Goal: Task Accomplishment & Management: Manage account settings

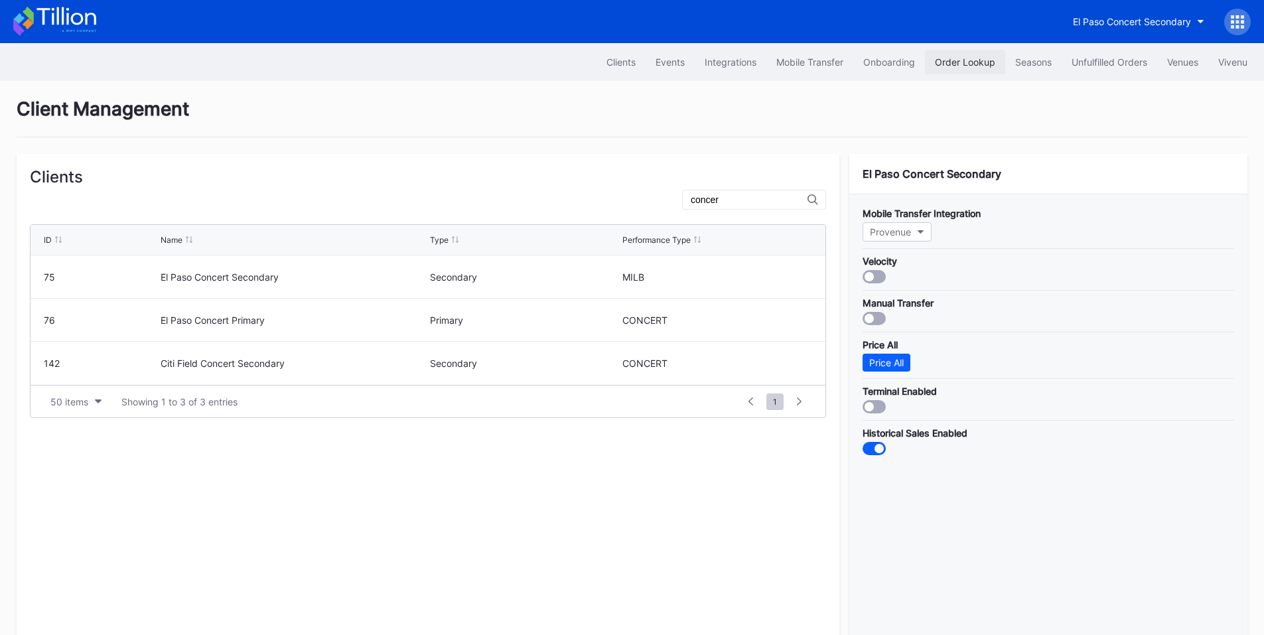
click at [980, 56] on div "Order Lookup" at bounding box center [965, 61] width 60 height 11
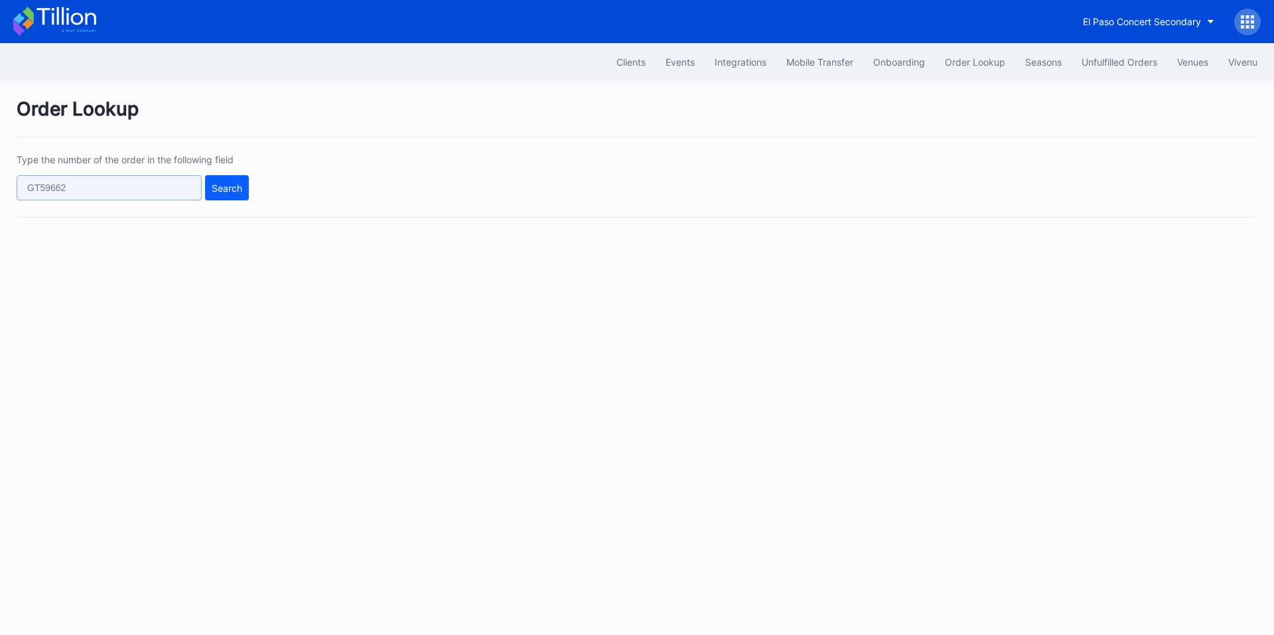
click at [159, 186] on input "text" at bounding box center [109, 187] width 185 height 25
paste input "272682087"
click at [222, 190] on div "Search" at bounding box center [227, 187] width 31 height 11
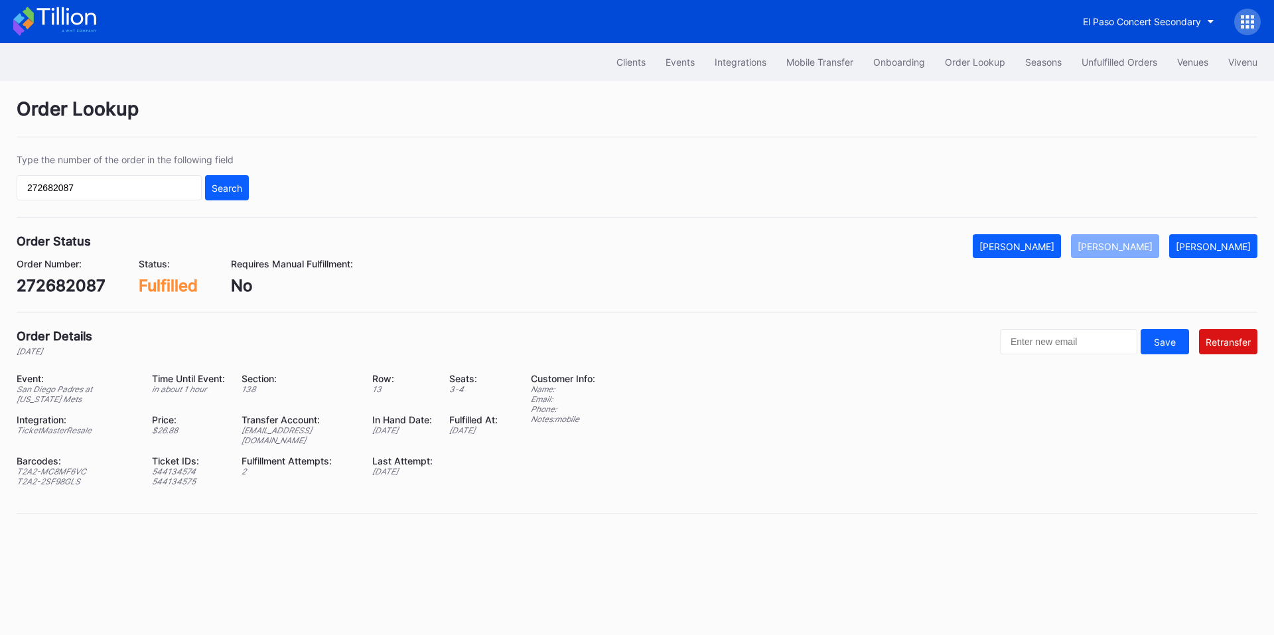
click at [604, 155] on div "Type the number of the order in the following field 272682087 Search" at bounding box center [637, 186] width 1240 height 64
click at [299, 430] on div "ed-8158610@eventdynamic.com" at bounding box center [298, 435] width 114 height 20
copy div "ed-8158610@eventdynamic.com"
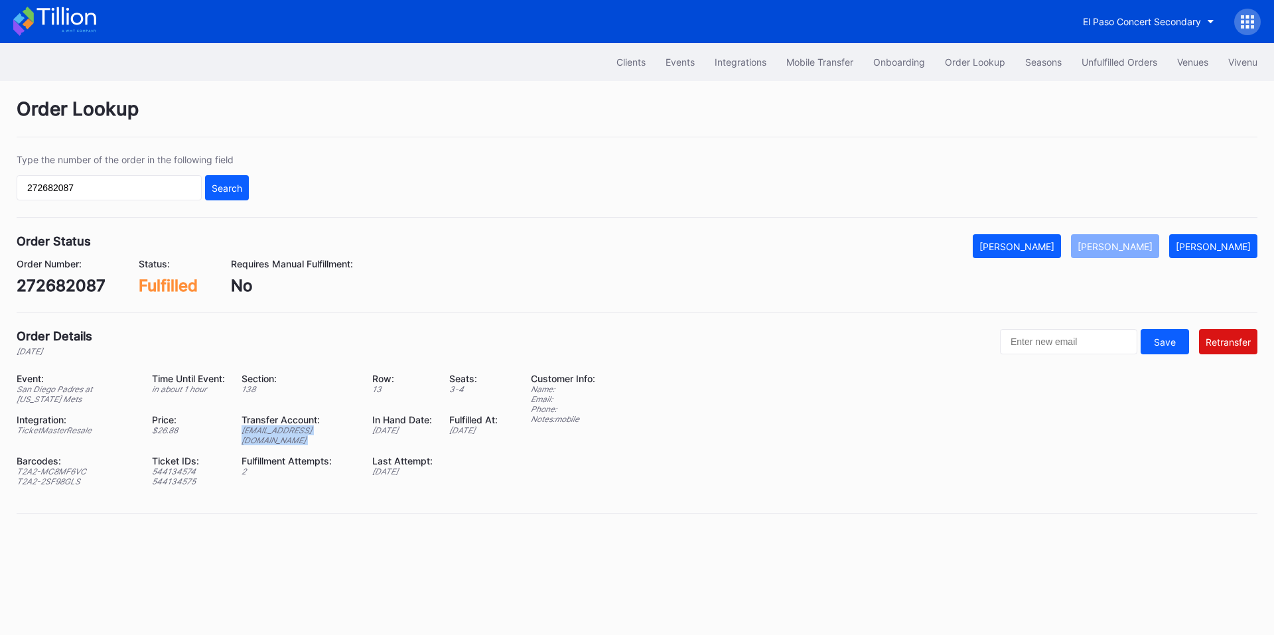
click at [1199, 247] on div "[PERSON_NAME]" at bounding box center [1212, 246] width 75 height 11
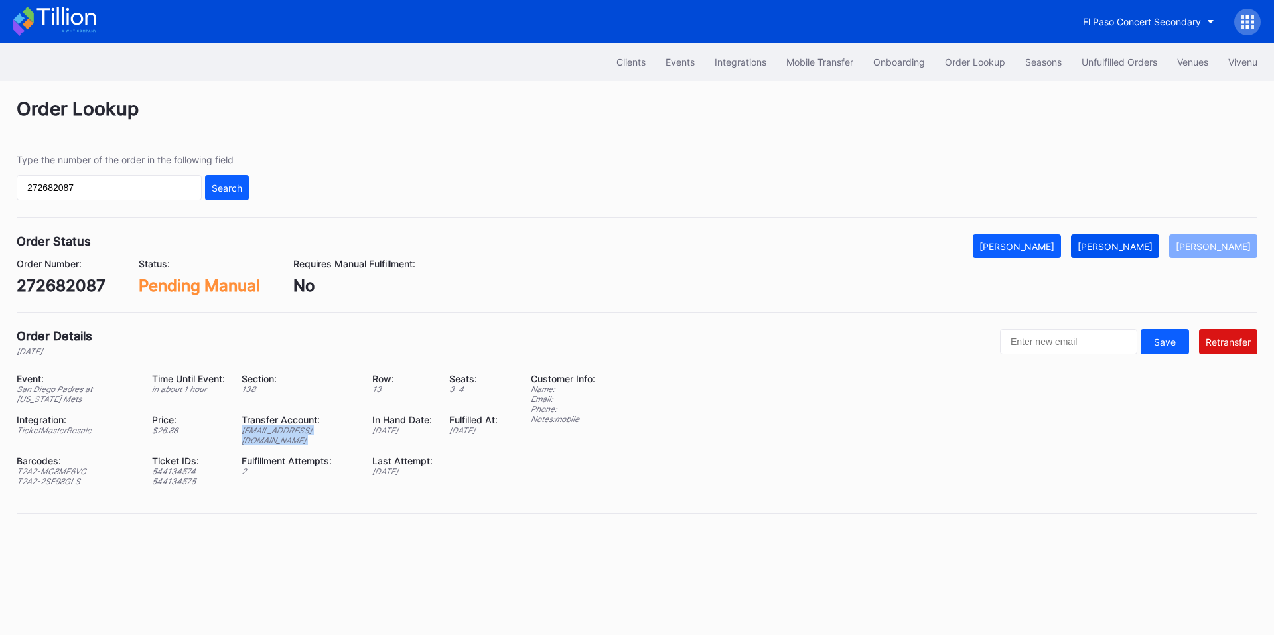
click at [1141, 247] on div "[PERSON_NAME]" at bounding box center [1114, 246] width 75 height 11
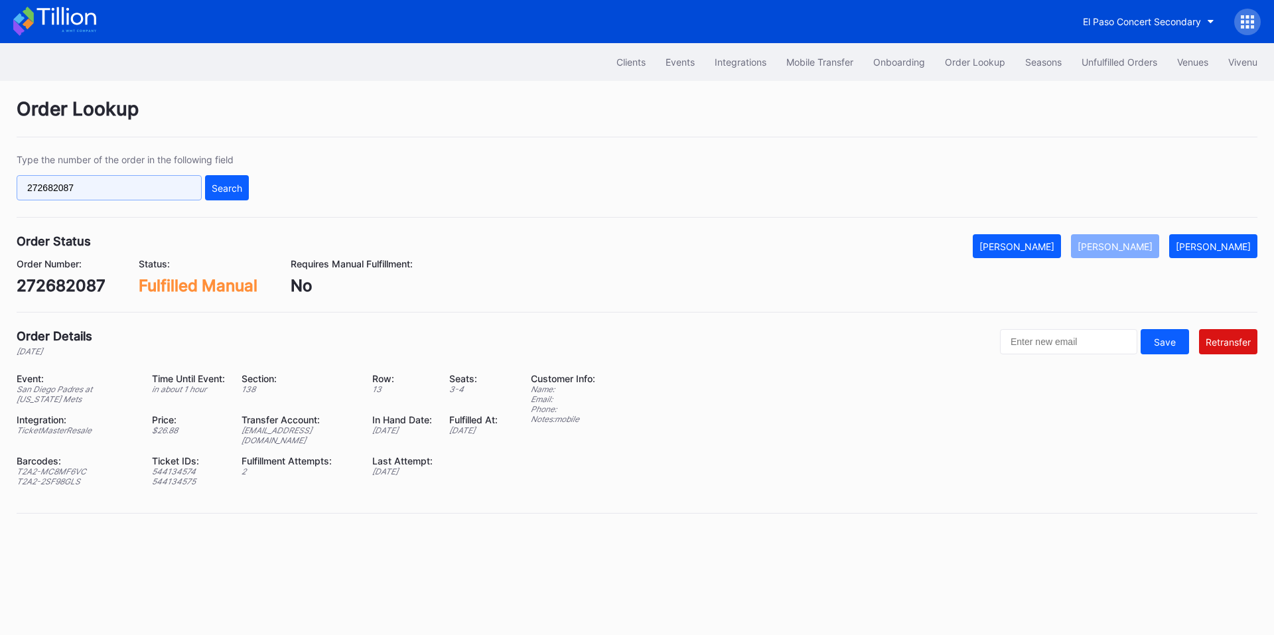
click at [82, 192] on input "272682087" at bounding box center [109, 187] width 185 height 25
paste input "624135793"
click at [226, 193] on div "Search" at bounding box center [227, 187] width 31 height 11
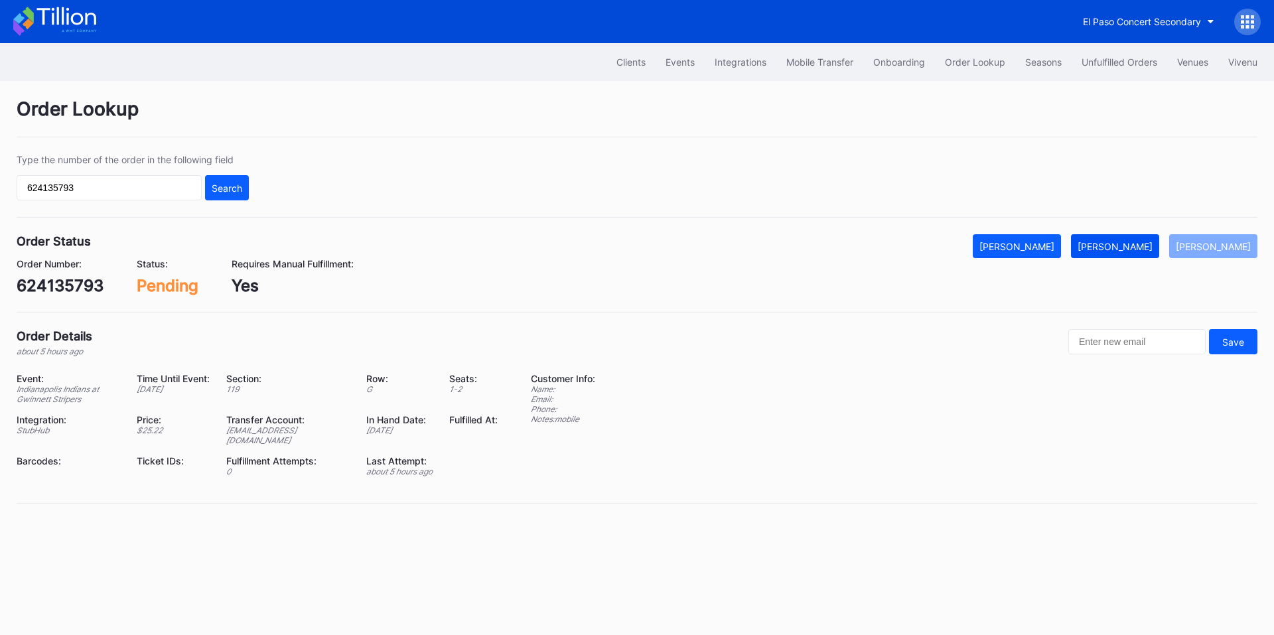
click at [1135, 247] on div "[PERSON_NAME]" at bounding box center [1114, 246] width 75 height 11
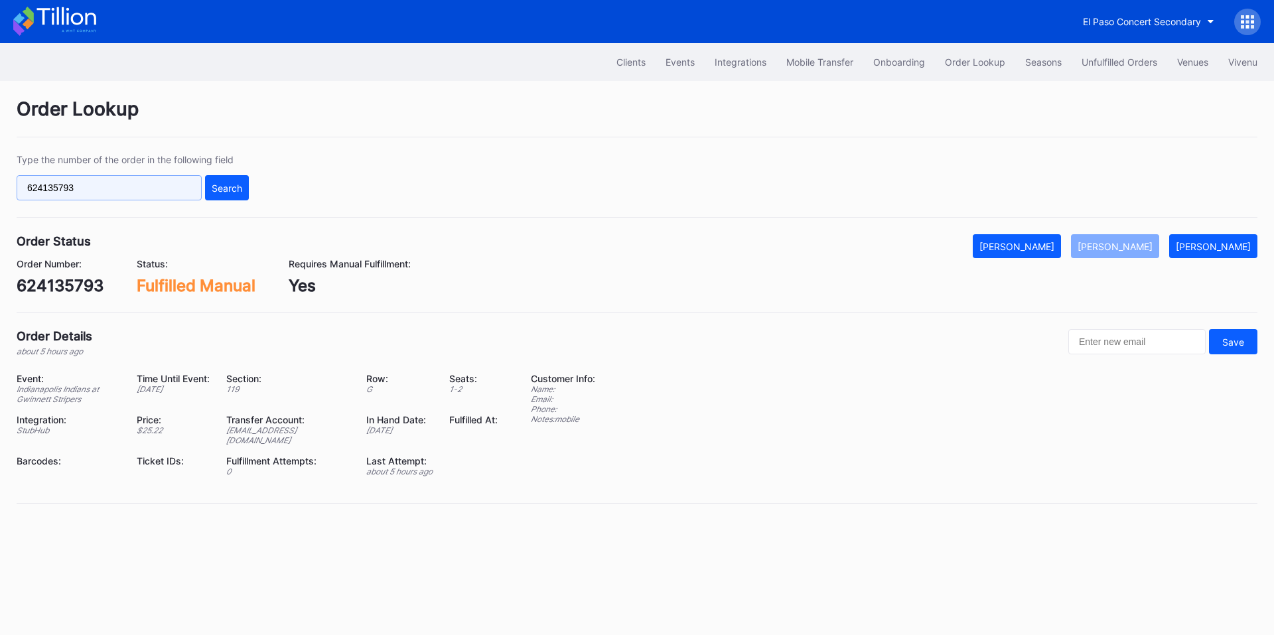
click at [148, 184] on input "624135793" at bounding box center [109, 187] width 185 height 25
click at [147, 184] on input "624135793" at bounding box center [109, 187] width 185 height 25
paste input "1572"
click at [222, 185] on div "Search" at bounding box center [227, 187] width 31 height 11
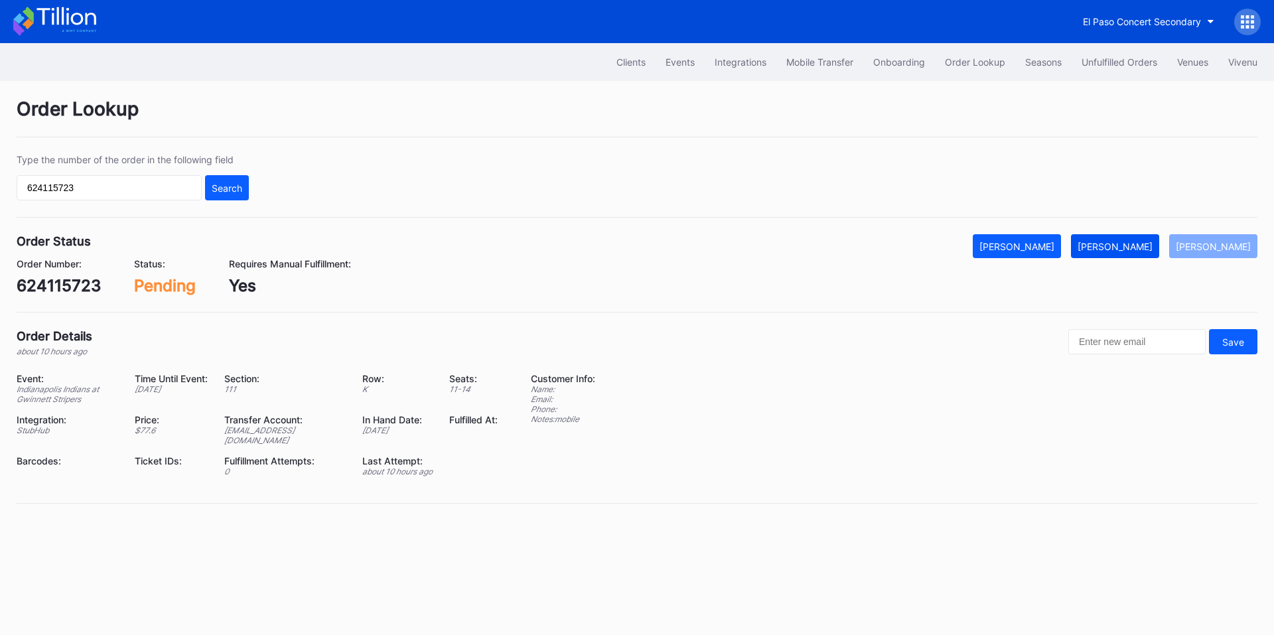
click at [1136, 248] on div "Mark Fulfilled" at bounding box center [1114, 246] width 75 height 11
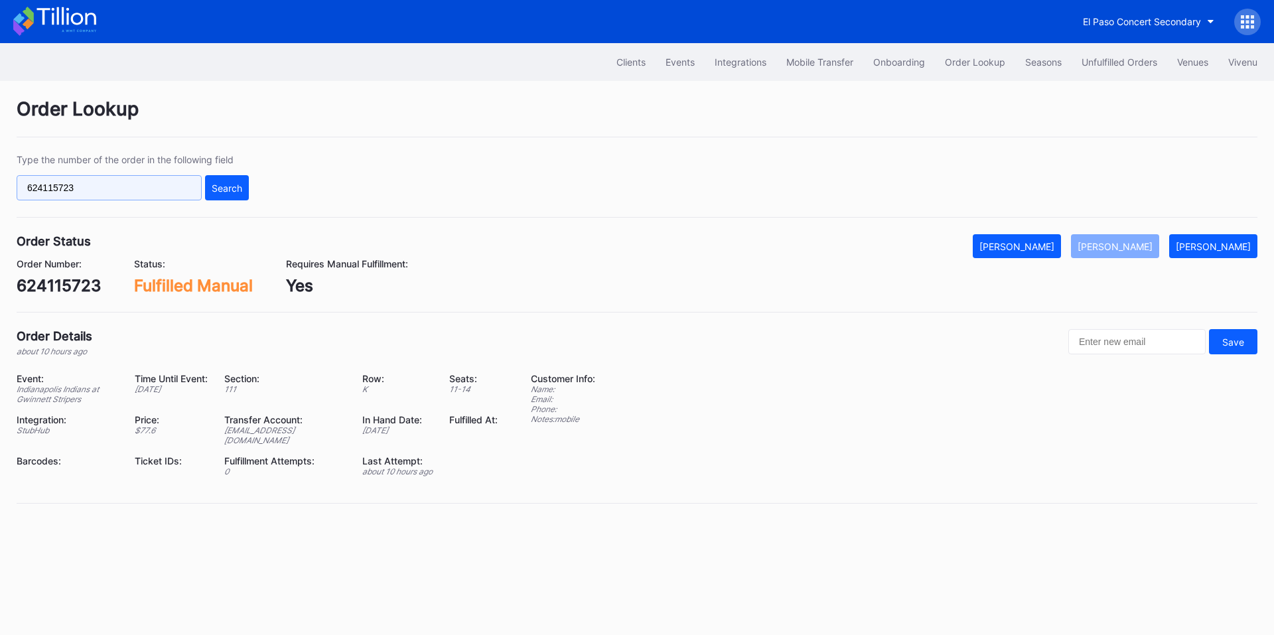
click at [165, 190] on input "624115723" at bounding box center [109, 187] width 185 height 25
paste input "27283170"
click at [229, 197] on button "Search" at bounding box center [227, 187] width 44 height 25
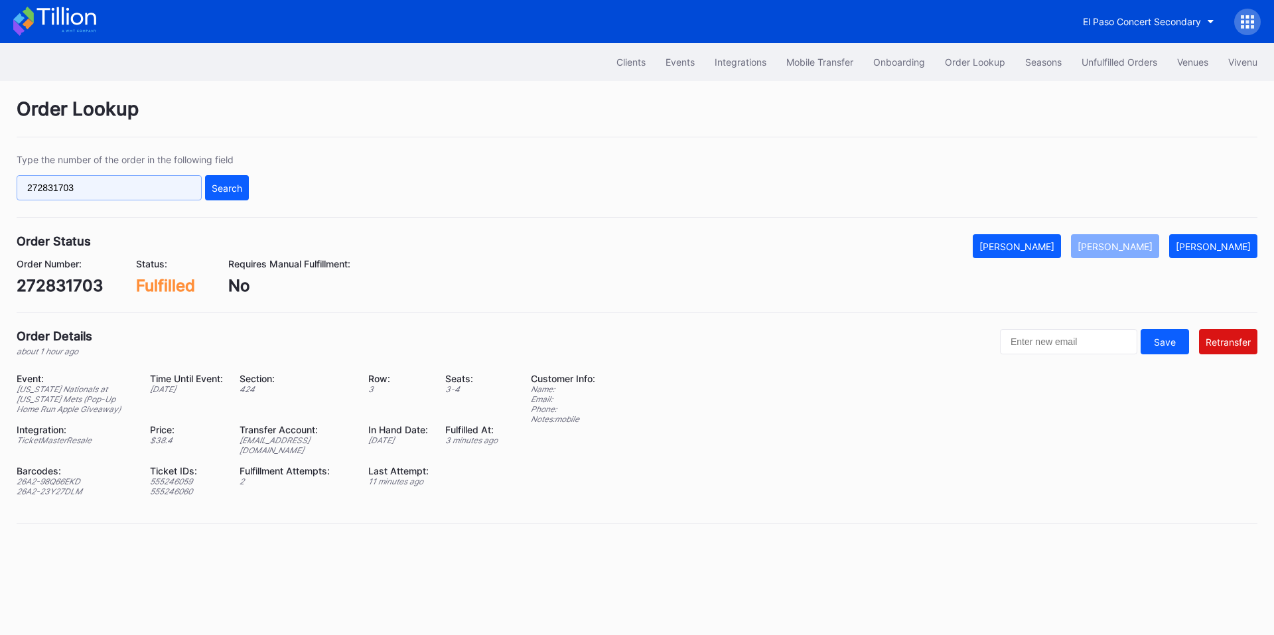
click at [153, 192] on input "272831703" at bounding box center [109, 187] width 185 height 25
paste input "942813168"
click at [231, 186] on div "Search" at bounding box center [227, 187] width 31 height 11
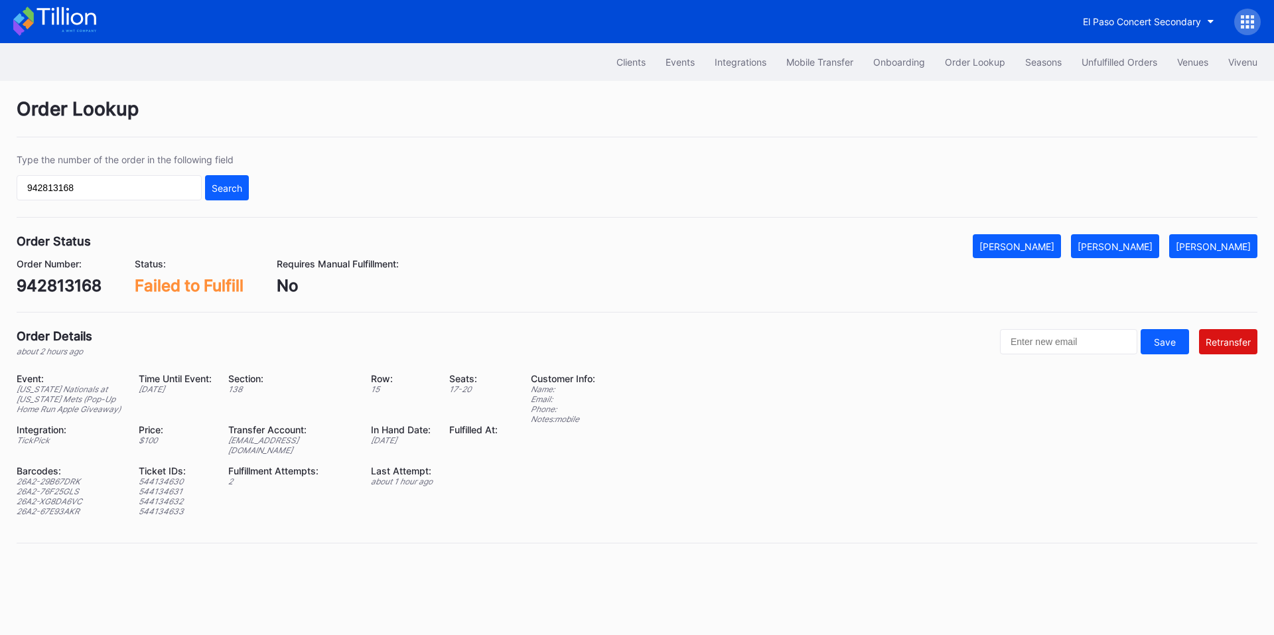
click at [67, 477] on div "26A2-29B67DRK" at bounding box center [69, 481] width 105 height 10
copy div "26A2-29B67DRK"
click at [65, 492] on div "26A2-76F25GLS" at bounding box center [69, 491] width 105 height 10
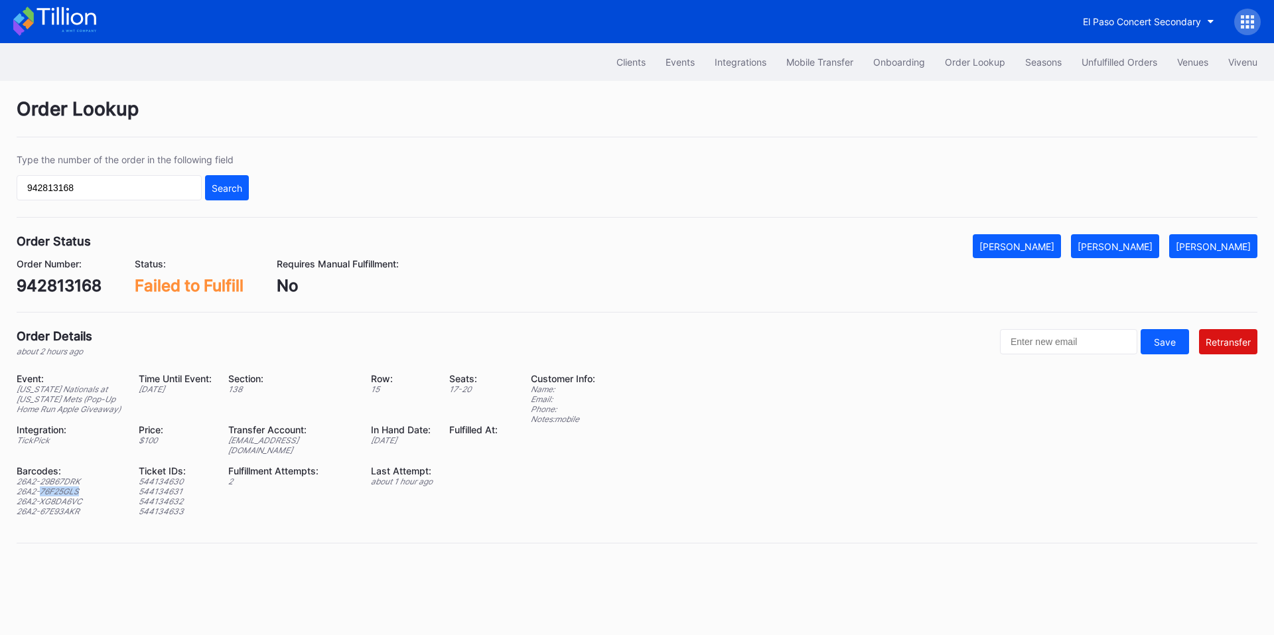
click at [65, 492] on div "26A2-76F25GLS" at bounding box center [69, 491] width 105 height 10
copy div "26A2-76F25GLS"
click at [67, 507] on div "26A2-67E93AKR" at bounding box center [69, 511] width 105 height 10
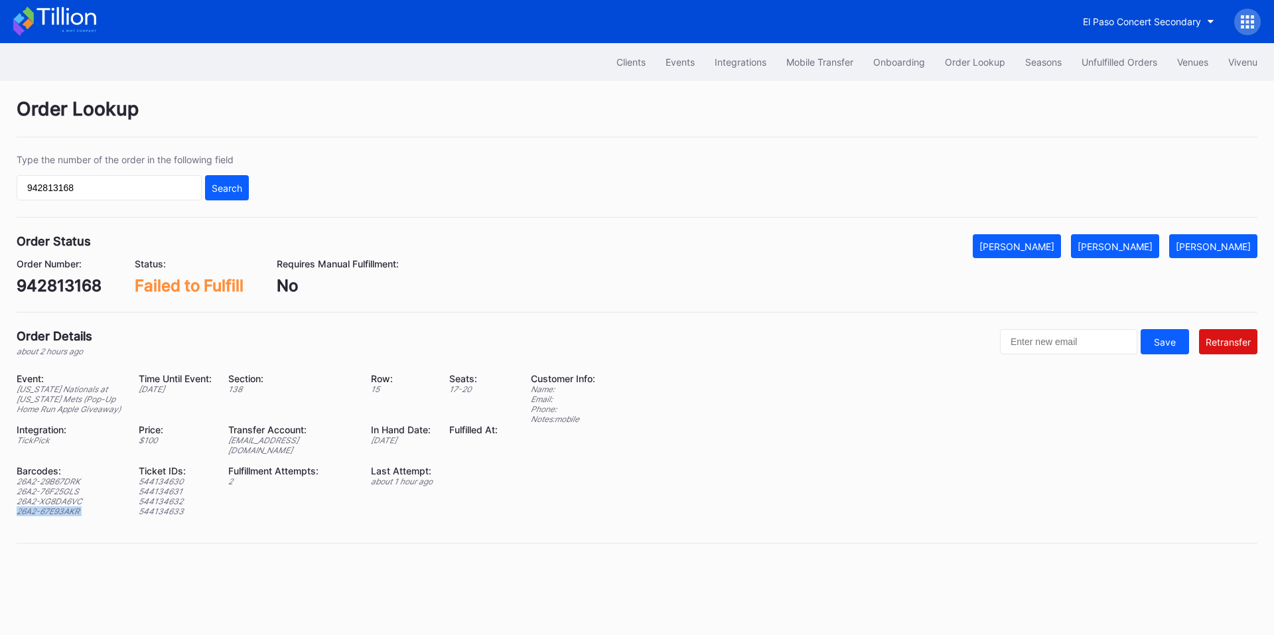
click at [67, 507] on div "26A2-67E93AKR" at bounding box center [69, 511] width 105 height 10
click at [69, 495] on div "26A2-76F25GLS" at bounding box center [69, 491] width 105 height 10
click at [73, 502] on div "26A2-XG8DA6VC" at bounding box center [69, 501] width 105 height 10
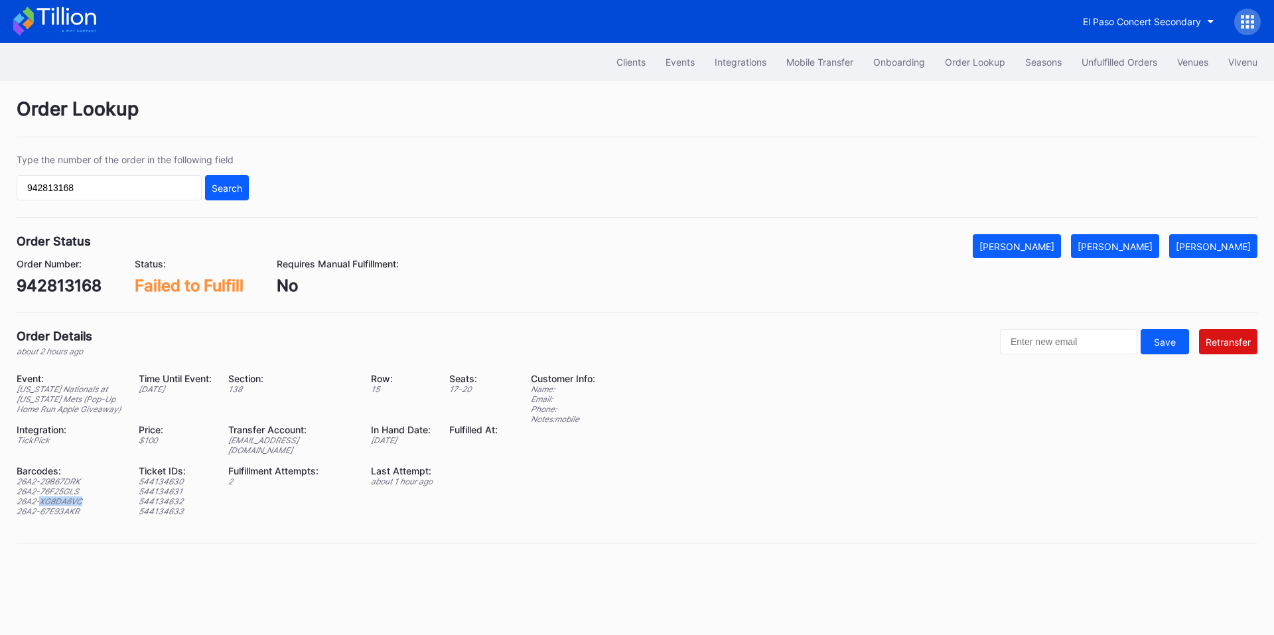
click at [73, 502] on div "26A2-XG8DA6VC" at bounding box center [69, 501] width 105 height 10
copy div "26A2-XG8DA6VC"
click at [60, 509] on div "26A2-67E93AKR" at bounding box center [69, 511] width 105 height 10
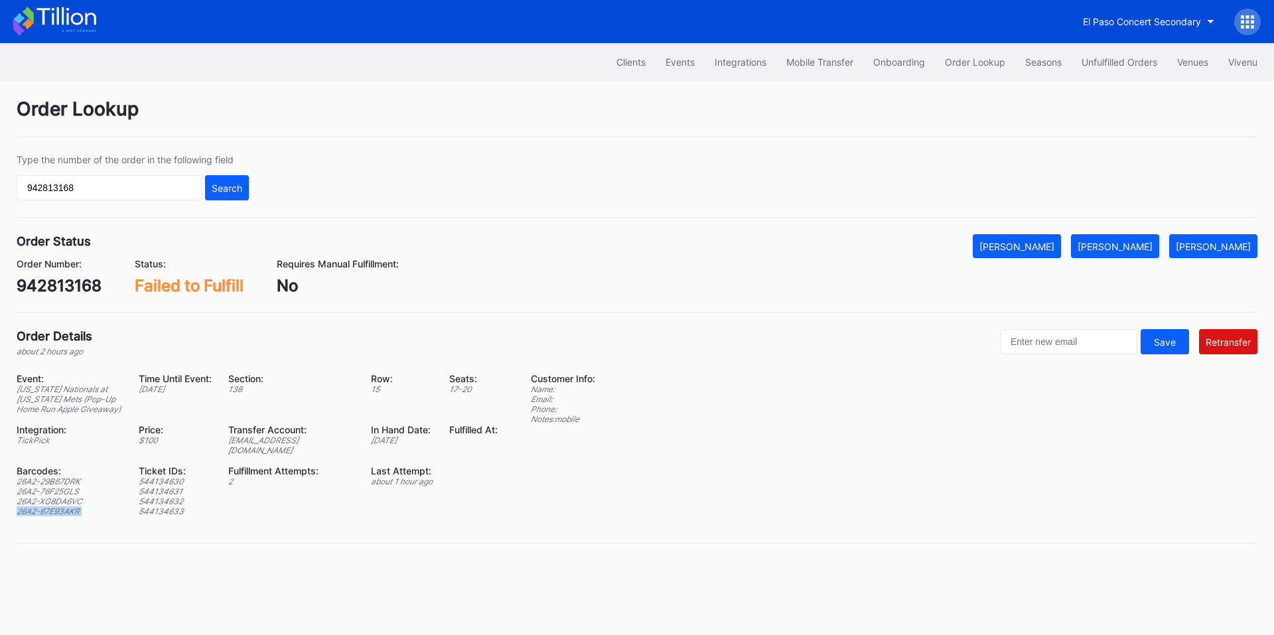
click at [60, 509] on div "26A2-67E93AKR" at bounding box center [69, 511] width 105 height 10
copy div "26A2-67E93AKR"
click at [1210, 249] on div "Mark Pending" at bounding box center [1212, 246] width 75 height 11
click at [70, 288] on div "942813168" at bounding box center [59, 285] width 85 height 19
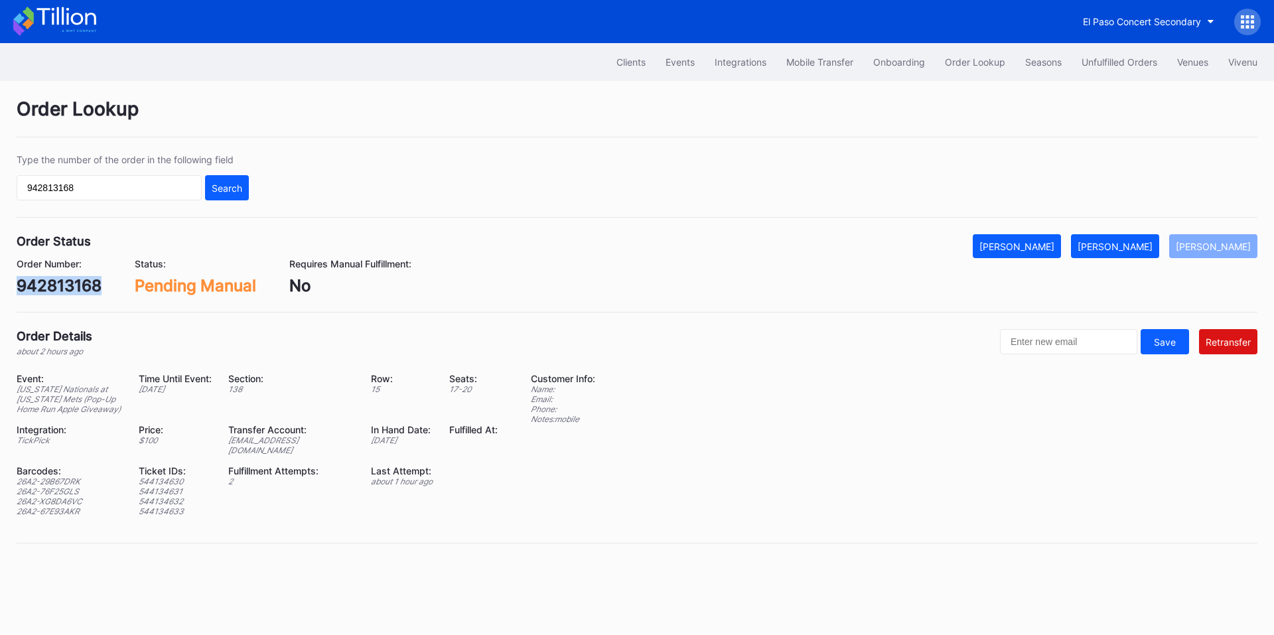
copy div "942813168"
click at [123, 186] on input "942813168" at bounding box center [109, 187] width 185 height 25
paste input "272832070"
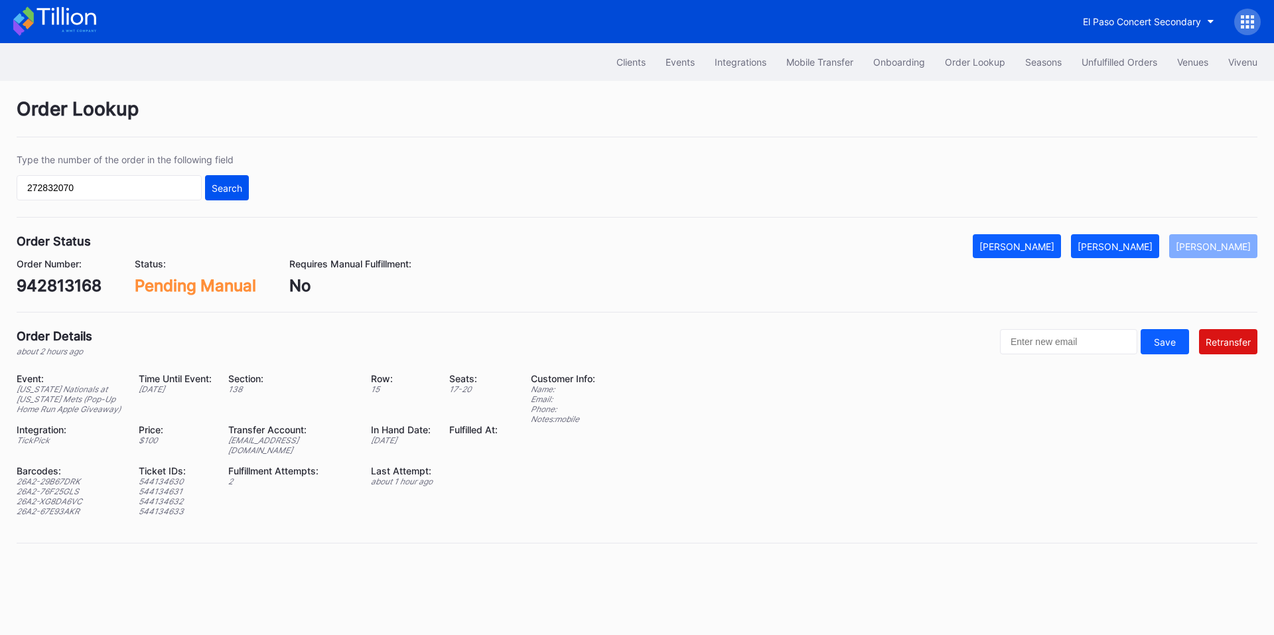
click at [237, 193] on div "Search" at bounding box center [227, 187] width 31 height 11
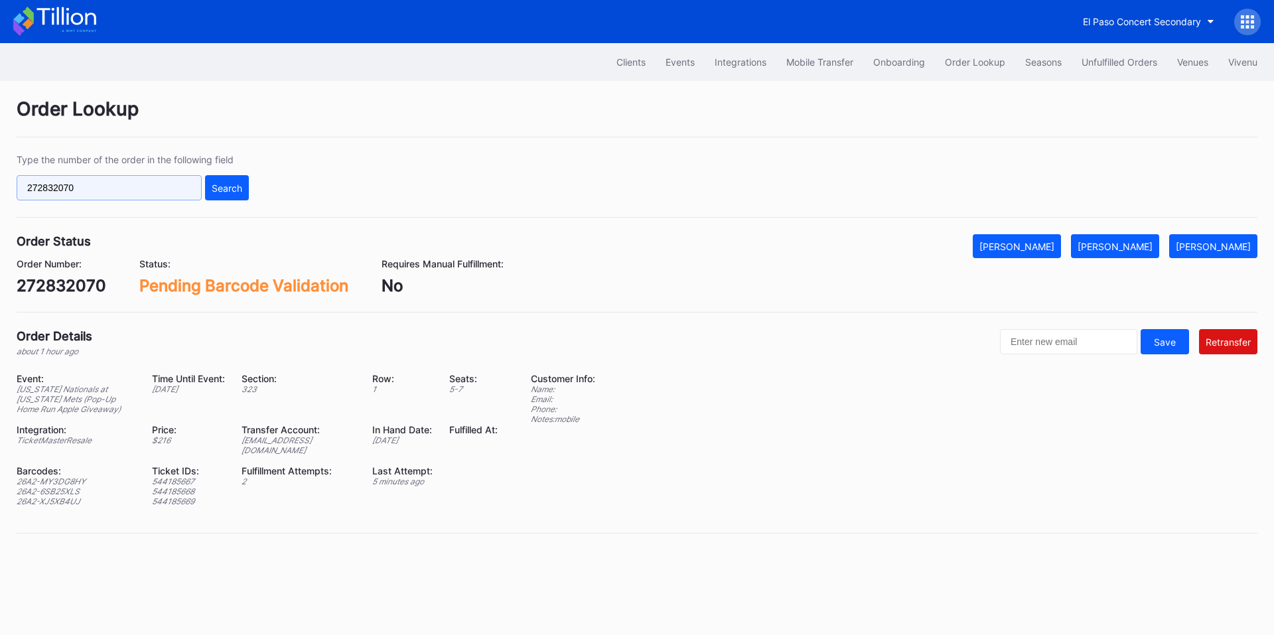
click at [146, 194] on input "272832070" at bounding box center [109, 187] width 185 height 25
paste input "4673"
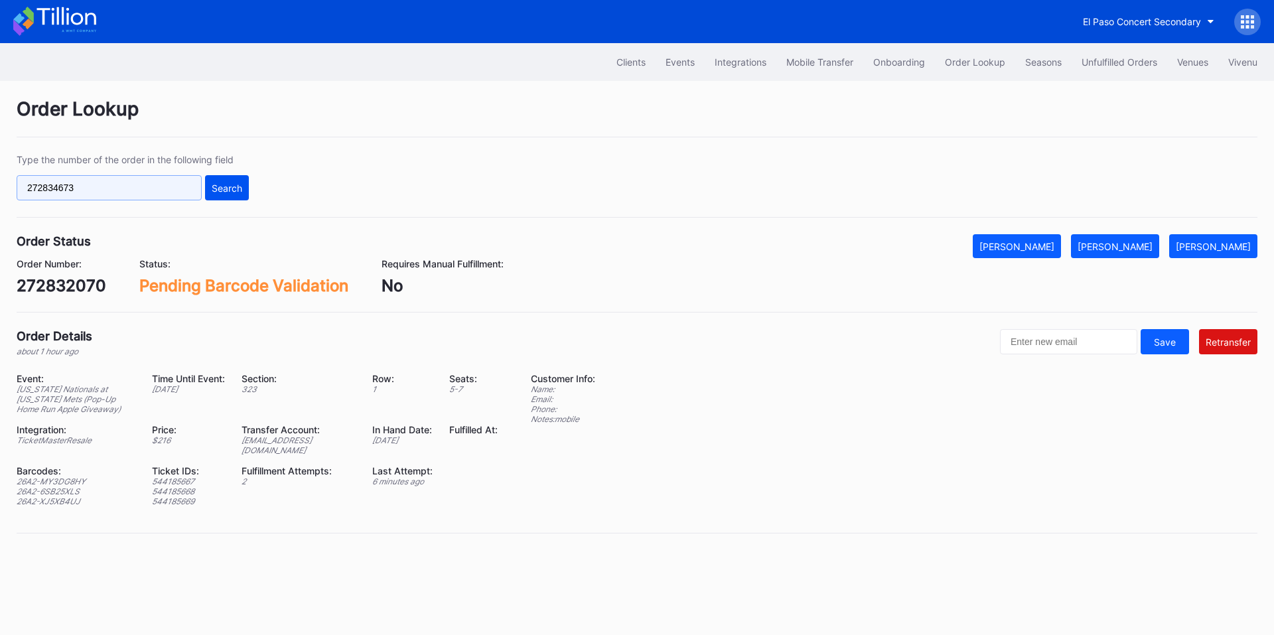
type input "272834673"
click at [228, 188] on div "Search" at bounding box center [227, 187] width 31 height 11
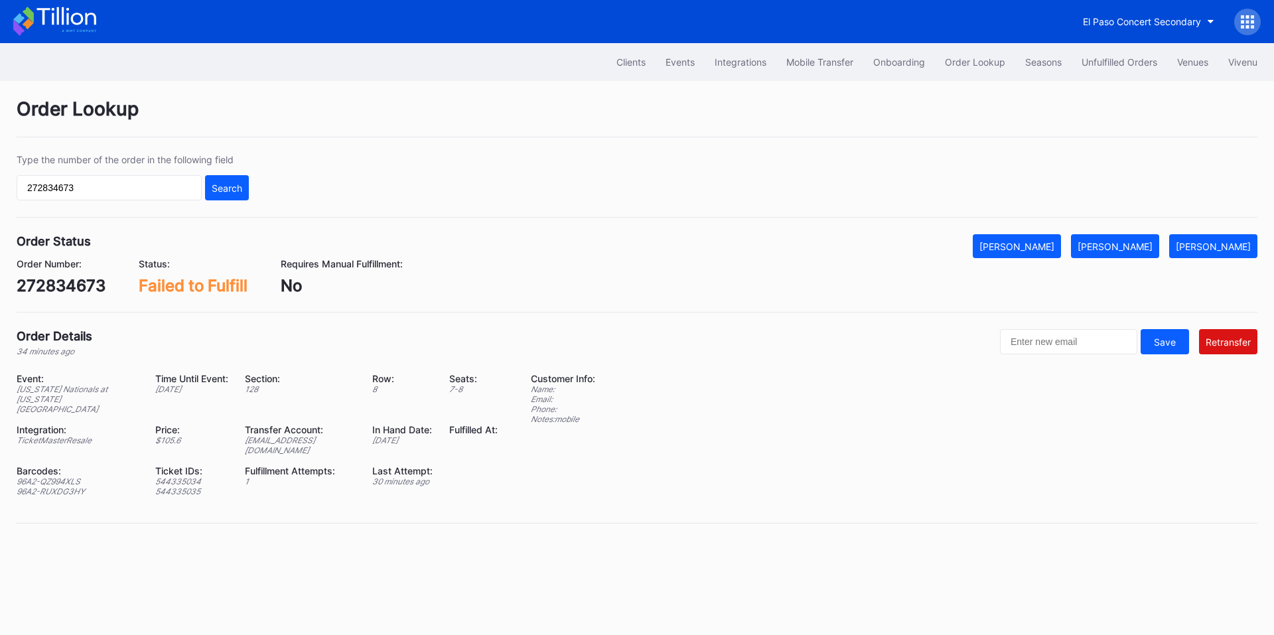
click at [318, 435] on div "ed-8334782@eventdynamic.com" at bounding box center [300, 445] width 111 height 20
copy div "ed-8334782@eventdynamic.com"
click at [44, 289] on div "272834673" at bounding box center [61, 285] width 89 height 19
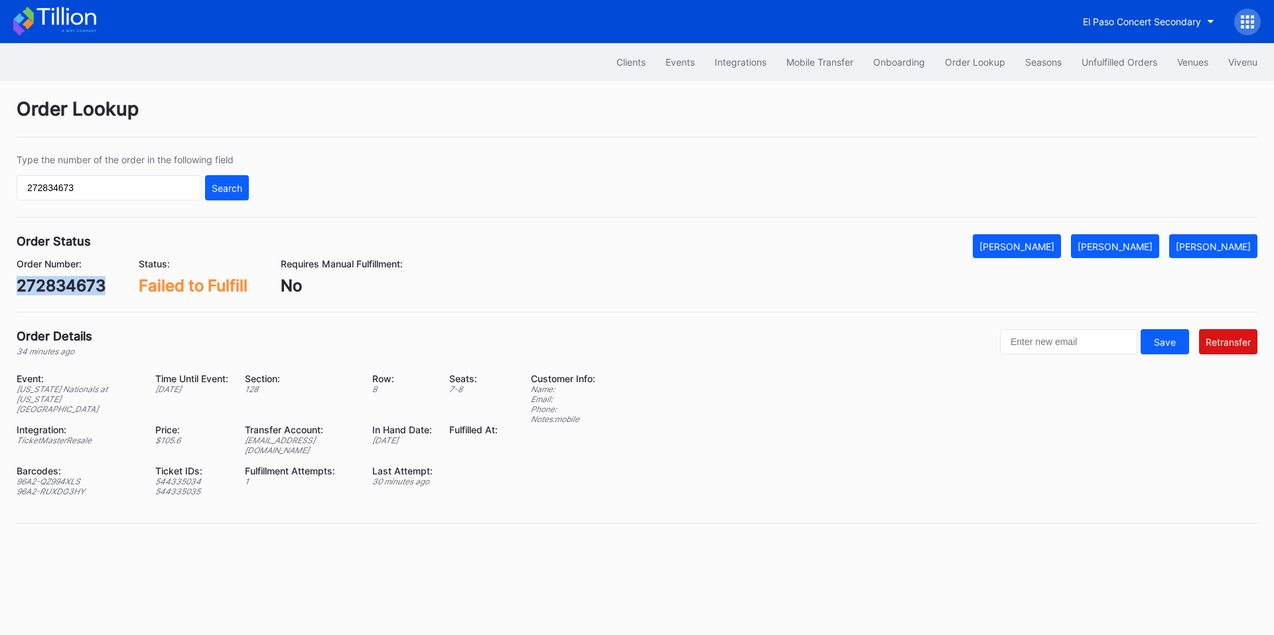
click at [44, 289] on div "272834673" at bounding box center [61, 285] width 89 height 19
copy div "272834673"
click at [1120, 67] on div "Unfulfilled Orders" at bounding box center [1119, 61] width 76 height 11
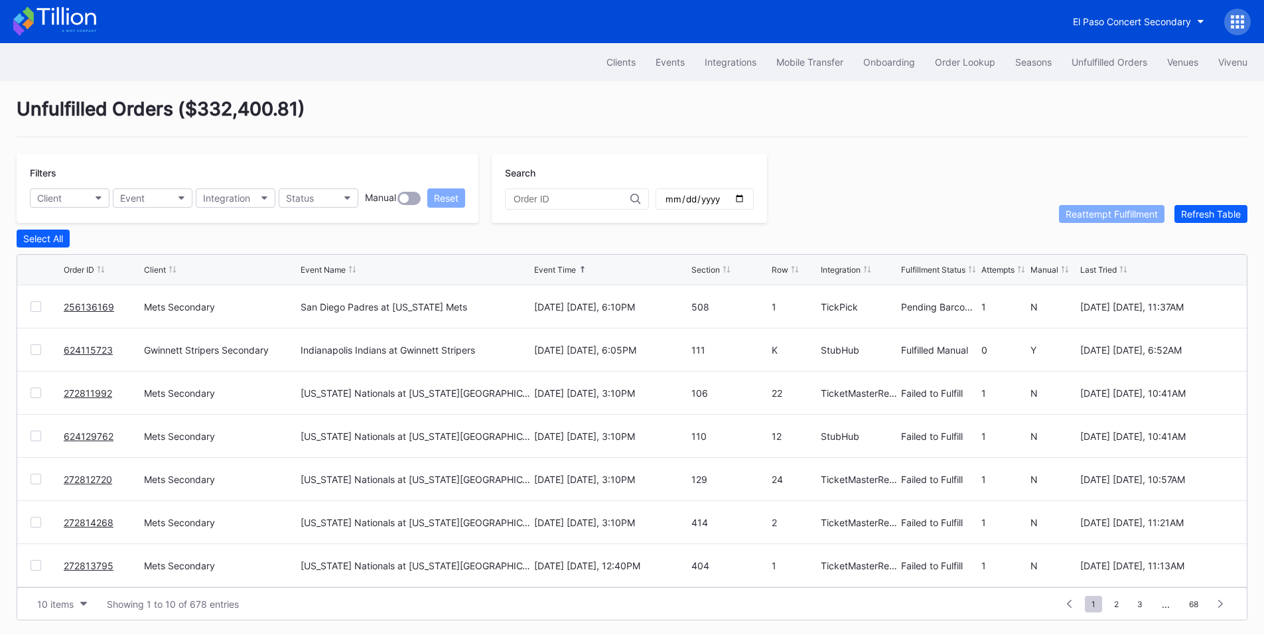
click at [568, 198] on input "text" at bounding box center [571, 199] width 117 height 11
paste input "272834673"
type input "272834673"
click at [574, 204] on input "text" at bounding box center [571, 199] width 117 height 11
paste input "272834673"
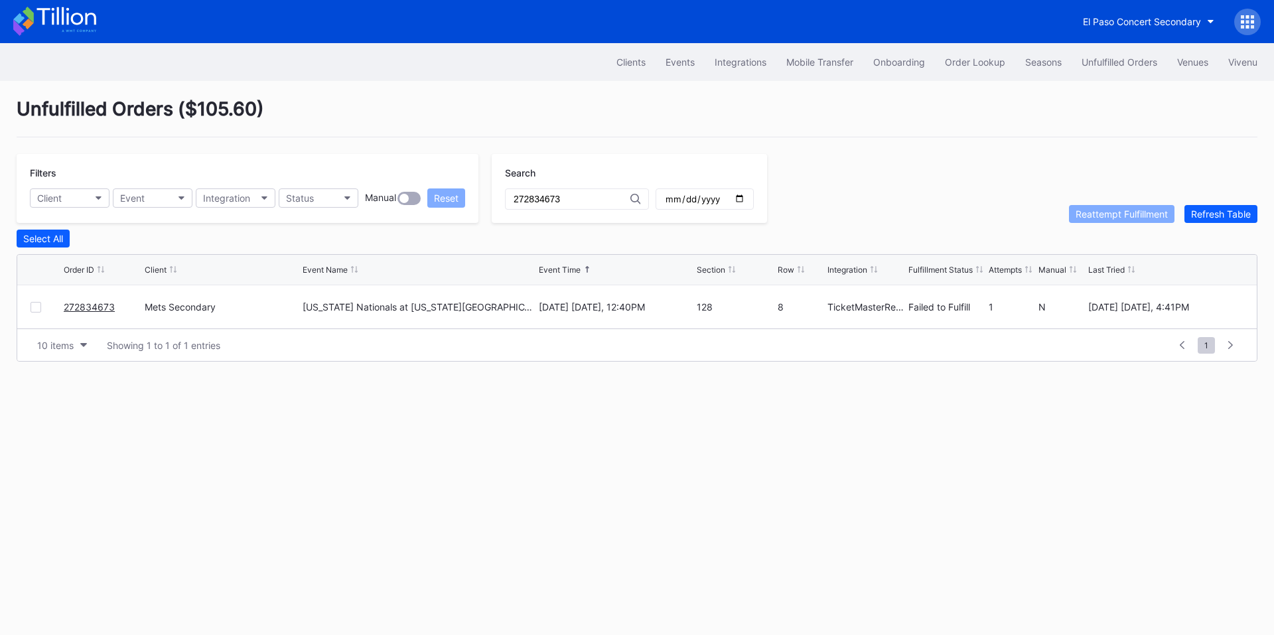
type input "272834673"
click at [36, 310] on div at bounding box center [36, 307] width 11 height 11
click at [1140, 214] on div "Reattempt Fulfillment" at bounding box center [1121, 213] width 92 height 11
click at [949, 58] on div "Order Lookup" at bounding box center [975, 61] width 60 height 11
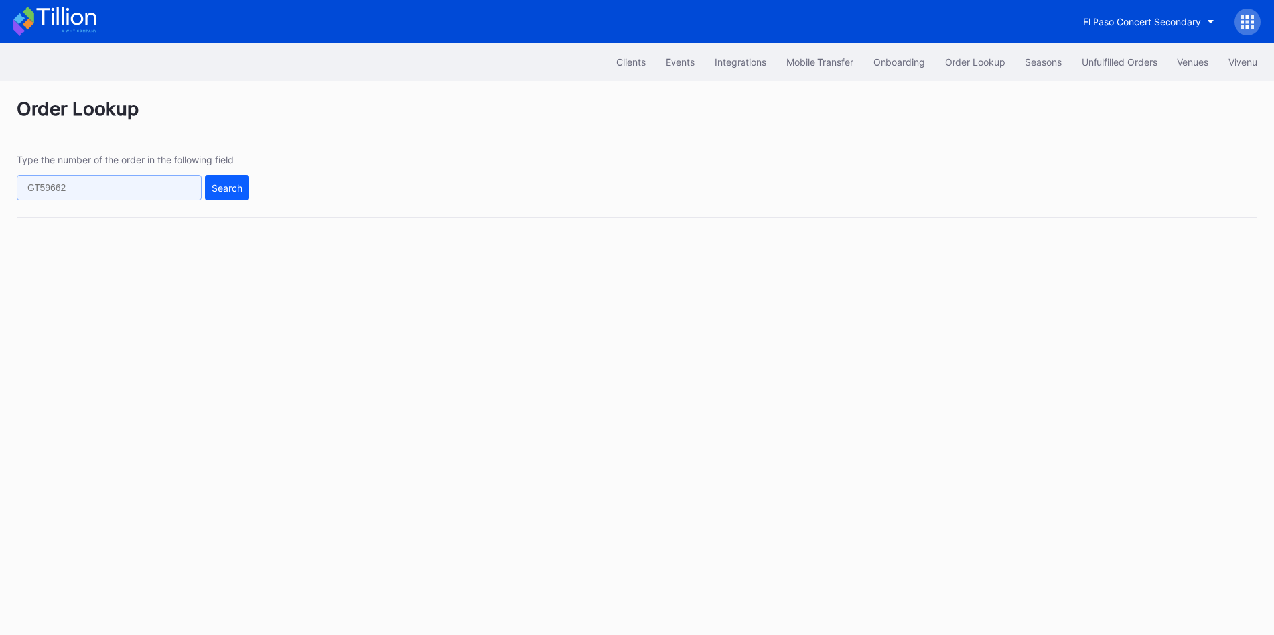
click at [98, 194] on input "text" at bounding box center [109, 187] width 185 height 25
paste input "624136258"
click at [231, 192] on div "Search" at bounding box center [227, 187] width 31 height 11
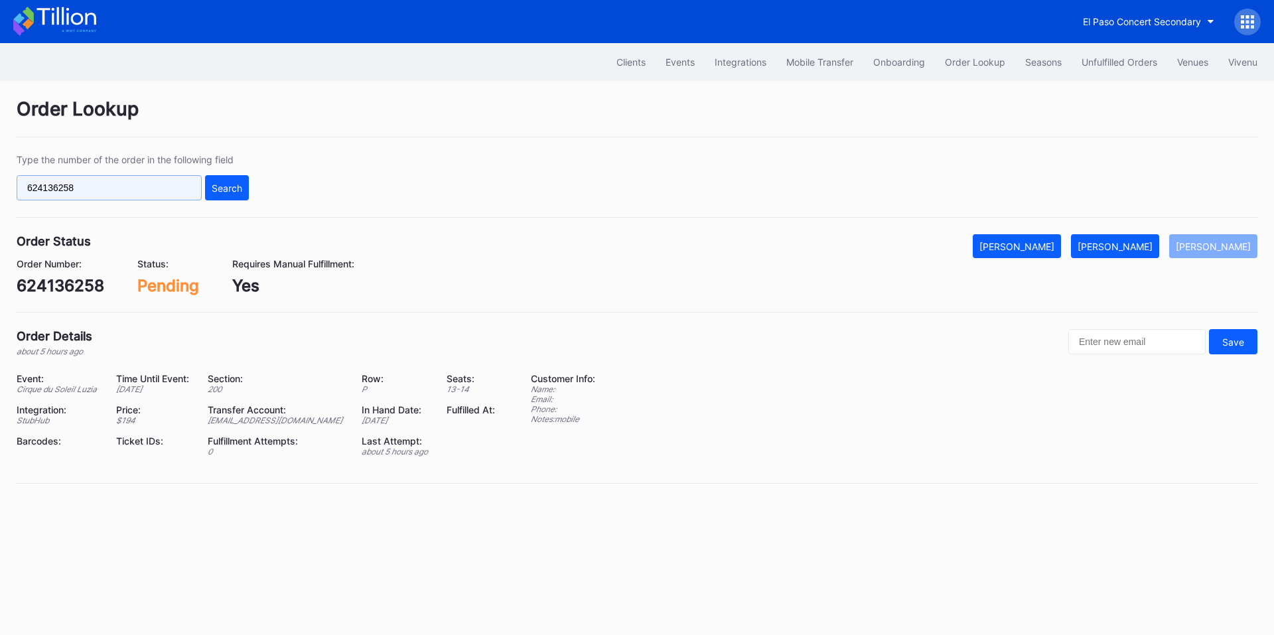
click at [117, 192] on input "624136258" at bounding box center [109, 187] width 185 height 25
paste input "942813168"
click at [1153, 253] on button "Mark Fulfilled" at bounding box center [1115, 246] width 88 height 24
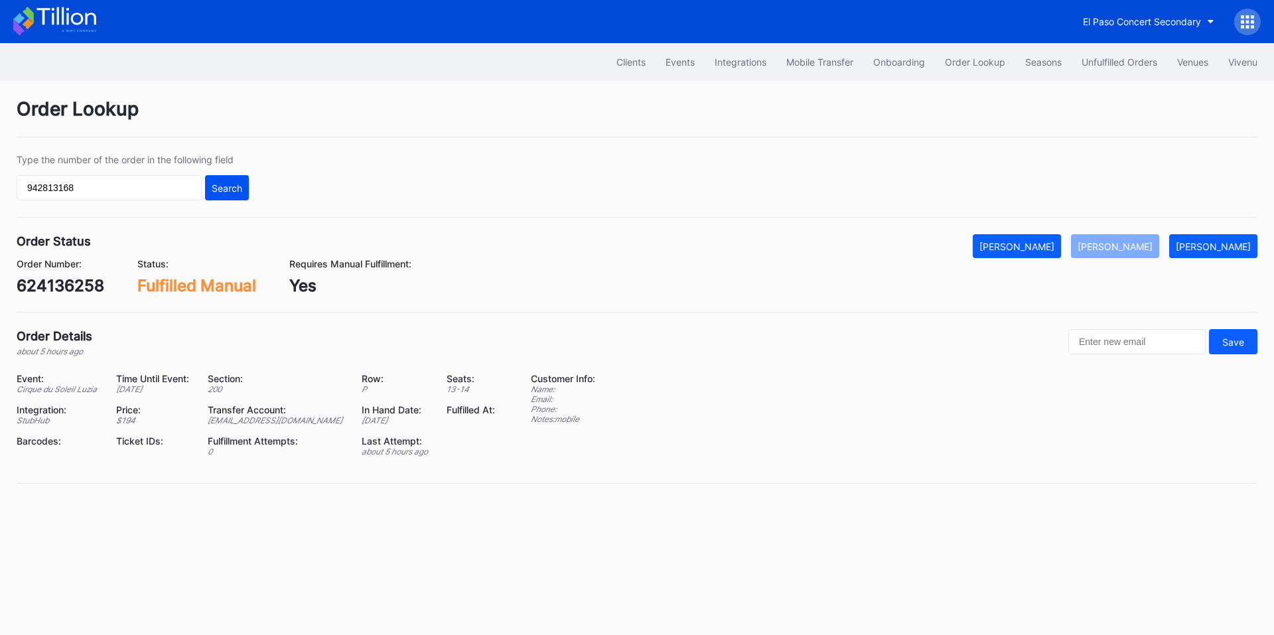
click at [226, 185] on div "Search" at bounding box center [227, 187] width 31 height 11
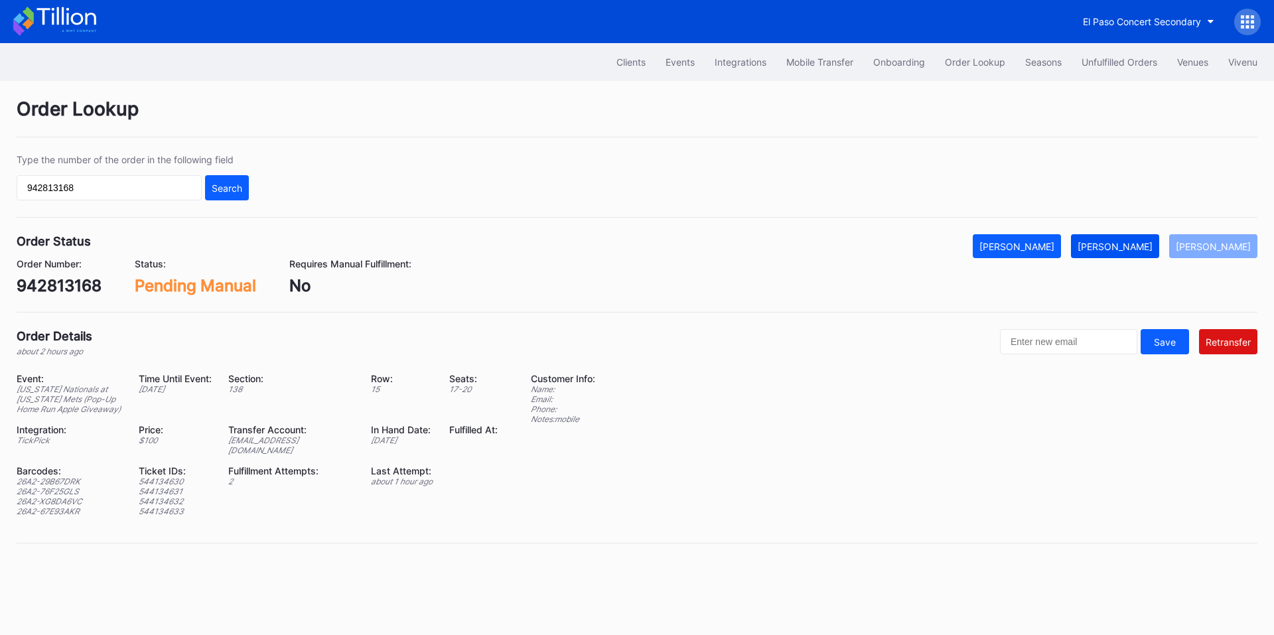
click at [1130, 251] on div "Mark Fulfilled" at bounding box center [1114, 246] width 75 height 11
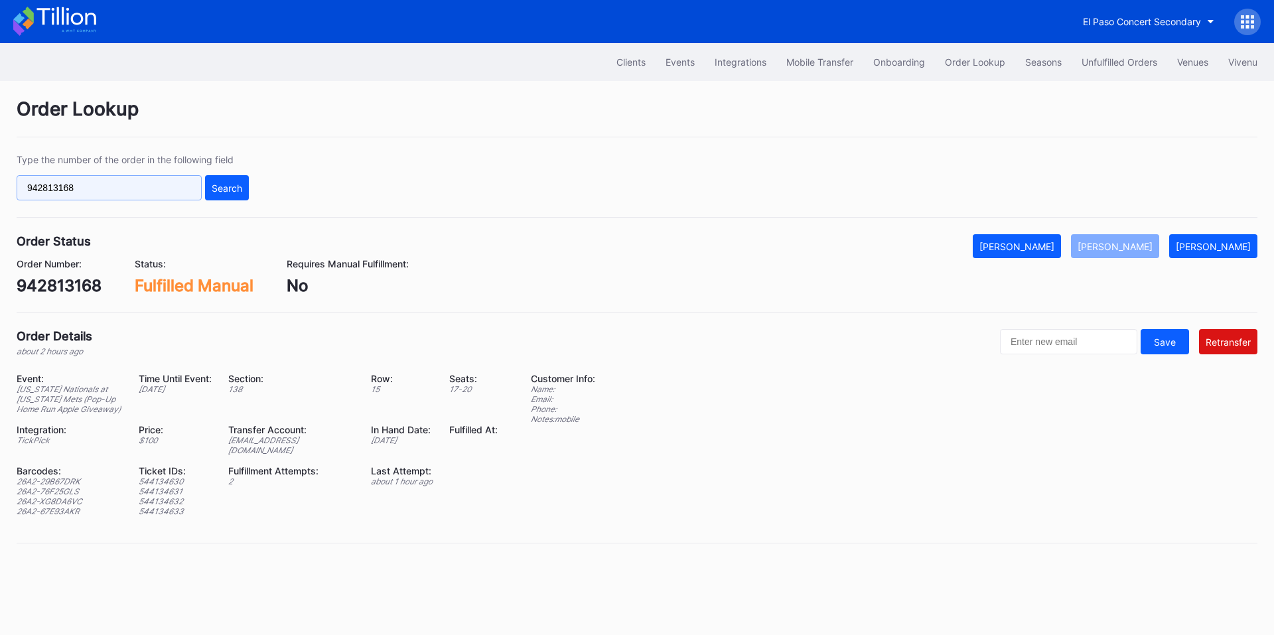
click at [103, 185] on input "942813168" at bounding box center [109, 187] width 185 height 25
paste input "624153533"
type input "624153533"
click at [212, 182] on div "Search" at bounding box center [227, 187] width 31 height 11
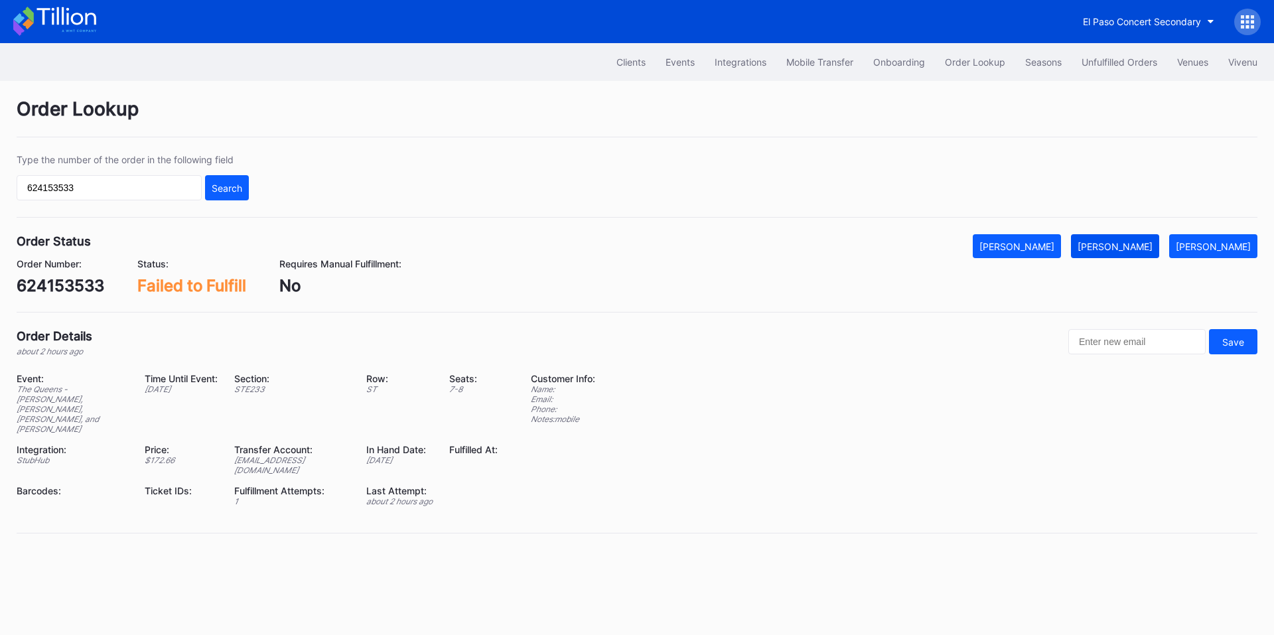
click at [1136, 243] on div "Mark Fulfilled" at bounding box center [1114, 246] width 75 height 11
click at [1120, 27] on div "El Paso Concert Secondary" at bounding box center [1142, 21] width 118 height 11
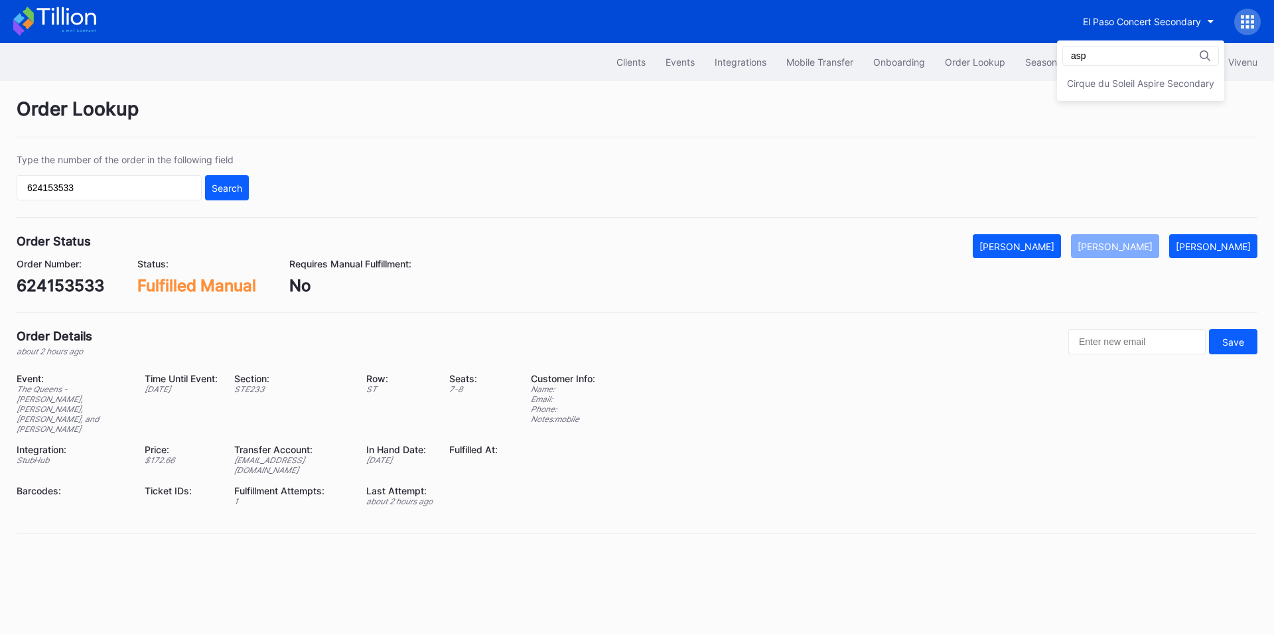
type input "asp"
click at [1114, 79] on div "Cirque du Soleil Aspire Secondary" at bounding box center [1140, 83] width 147 height 11
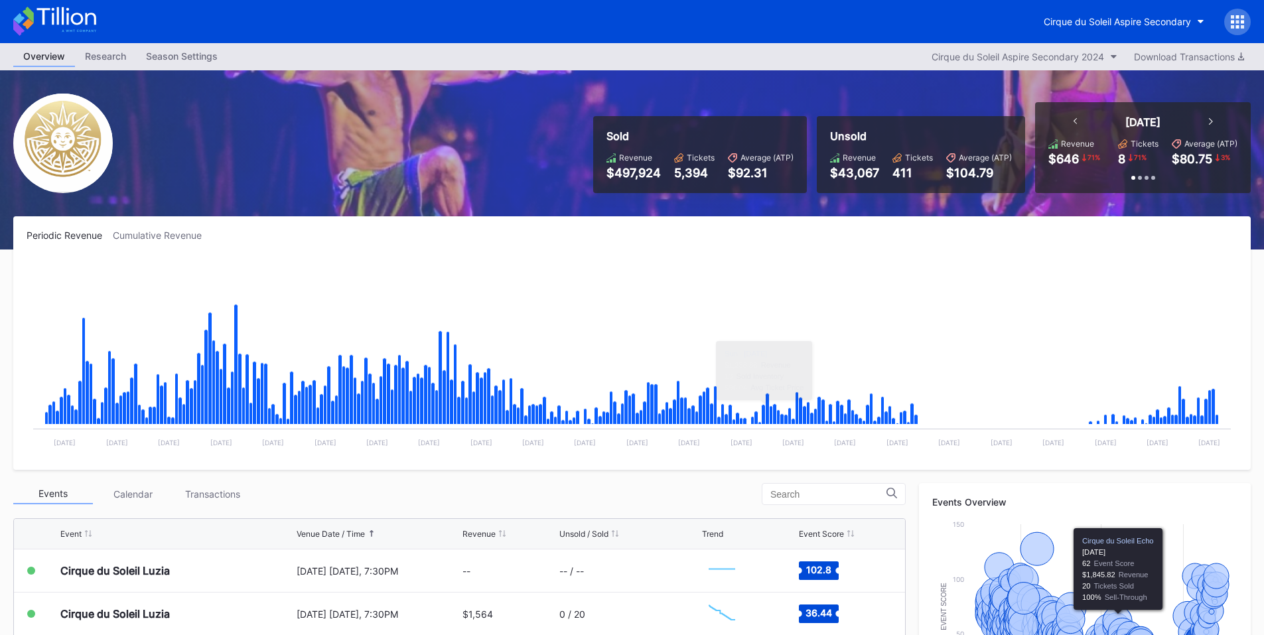
click at [1231, 25] on icon at bounding box center [1231, 26] width 3 height 3
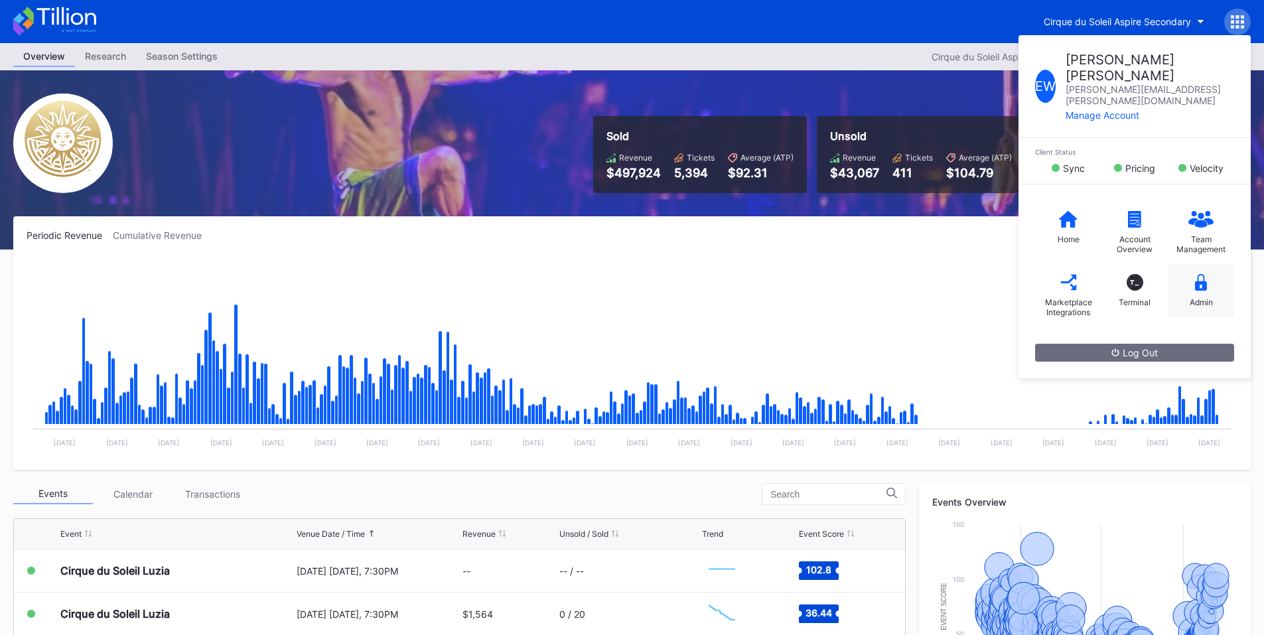
click at [1195, 265] on div "Admin" at bounding box center [1200, 290] width 66 height 53
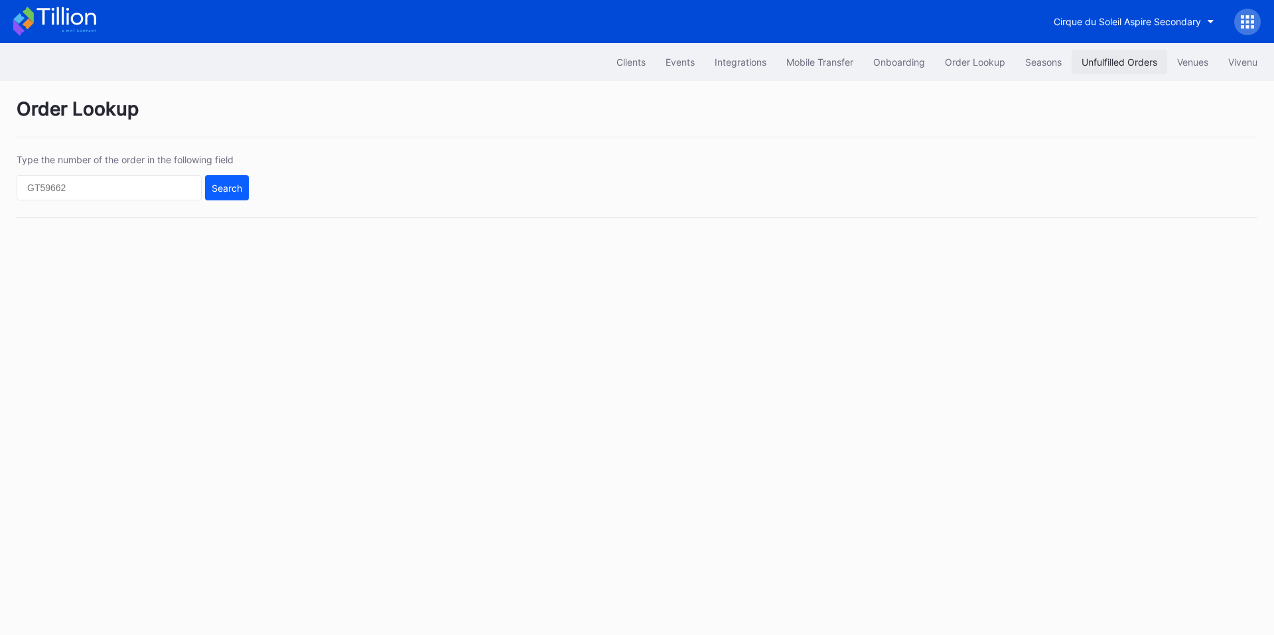
click at [1140, 54] on button "Unfulfilled Orders" at bounding box center [1119, 62] width 96 height 25
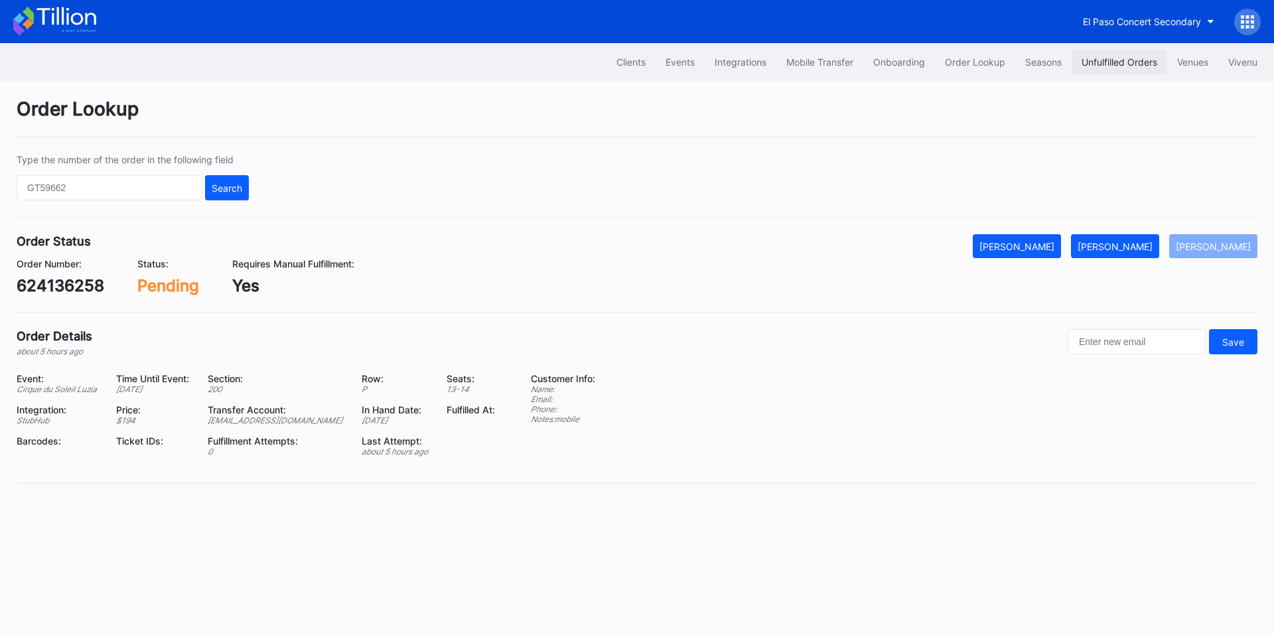
click at [1100, 62] on div "Unfulfilled Orders" at bounding box center [1119, 61] width 76 height 11
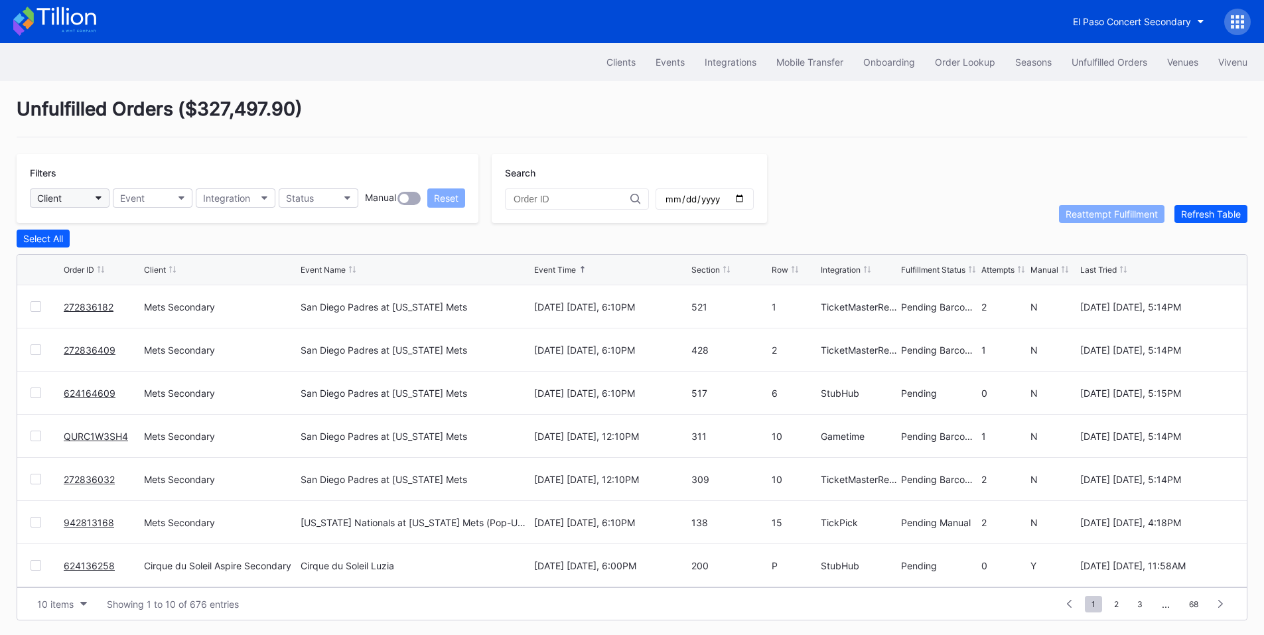
click at [83, 198] on button "Client" at bounding box center [70, 197] width 80 height 19
type input "mets"
click at [104, 255] on div "Mets Secondary" at bounding box center [75, 256] width 71 height 11
click at [348, 194] on button "Status" at bounding box center [319, 197] width 80 height 19
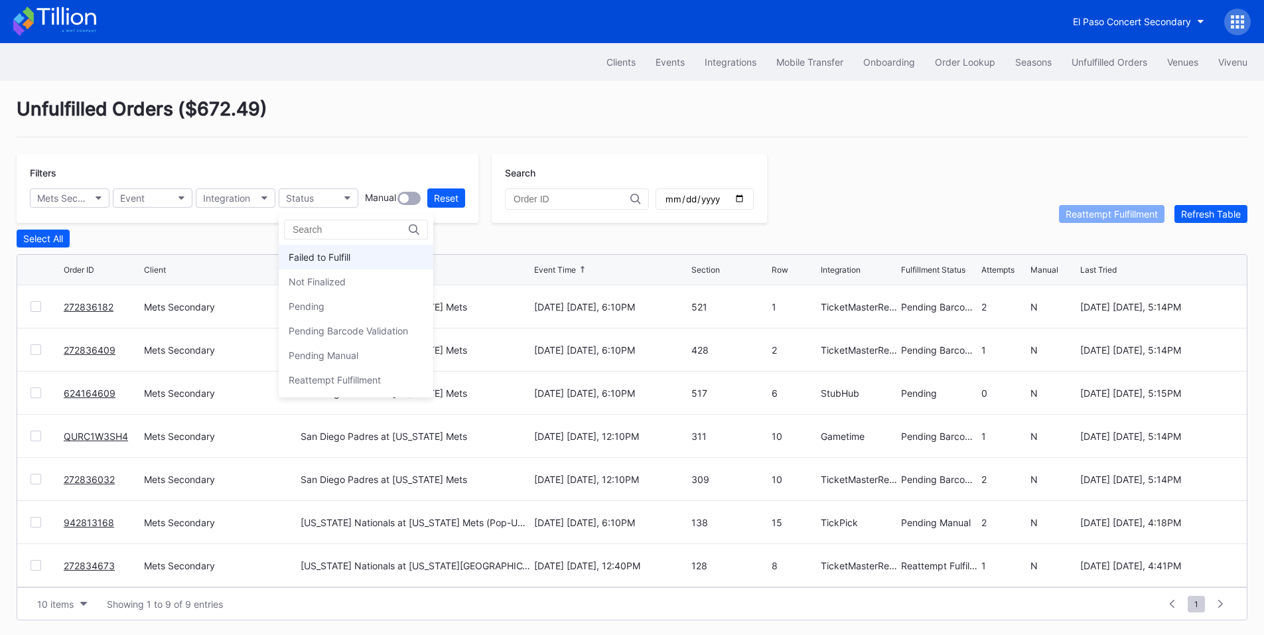
click at [337, 254] on div "Failed to Fulfill" at bounding box center [320, 256] width 62 height 11
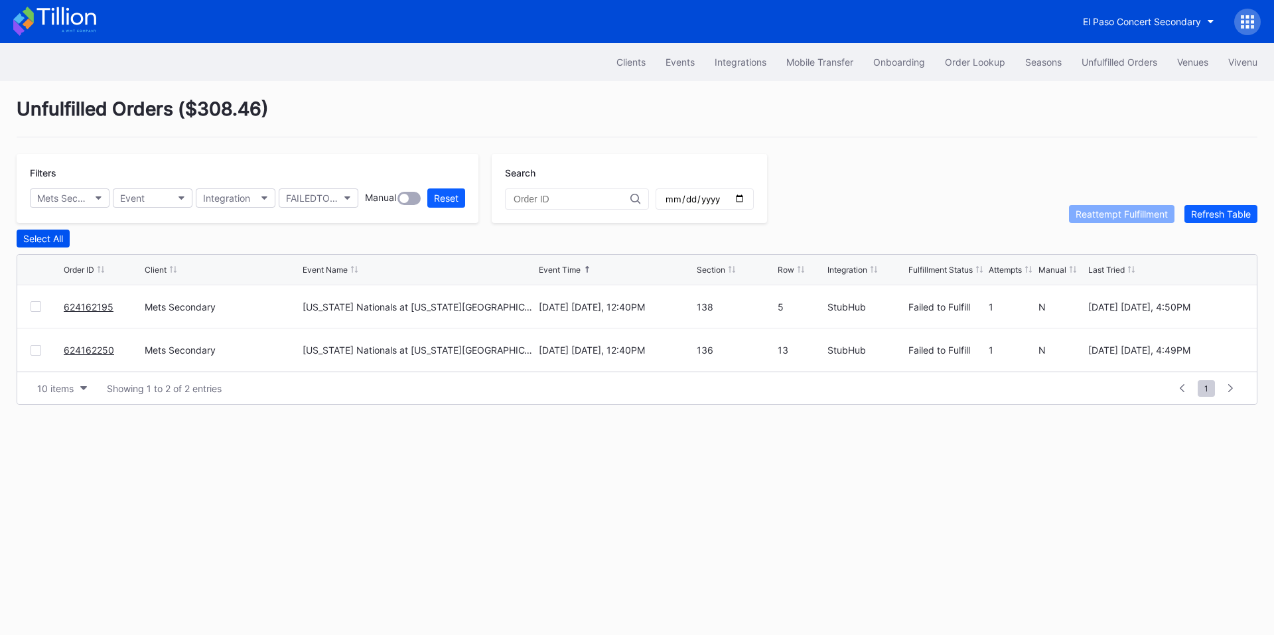
click at [43, 239] on div "Select All" at bounding box center [43, 238] width 40 height 11
click at [1112, 213] on div "Reattempt Fulfillment" at bounding box center [1121, 213] width 92 height 11
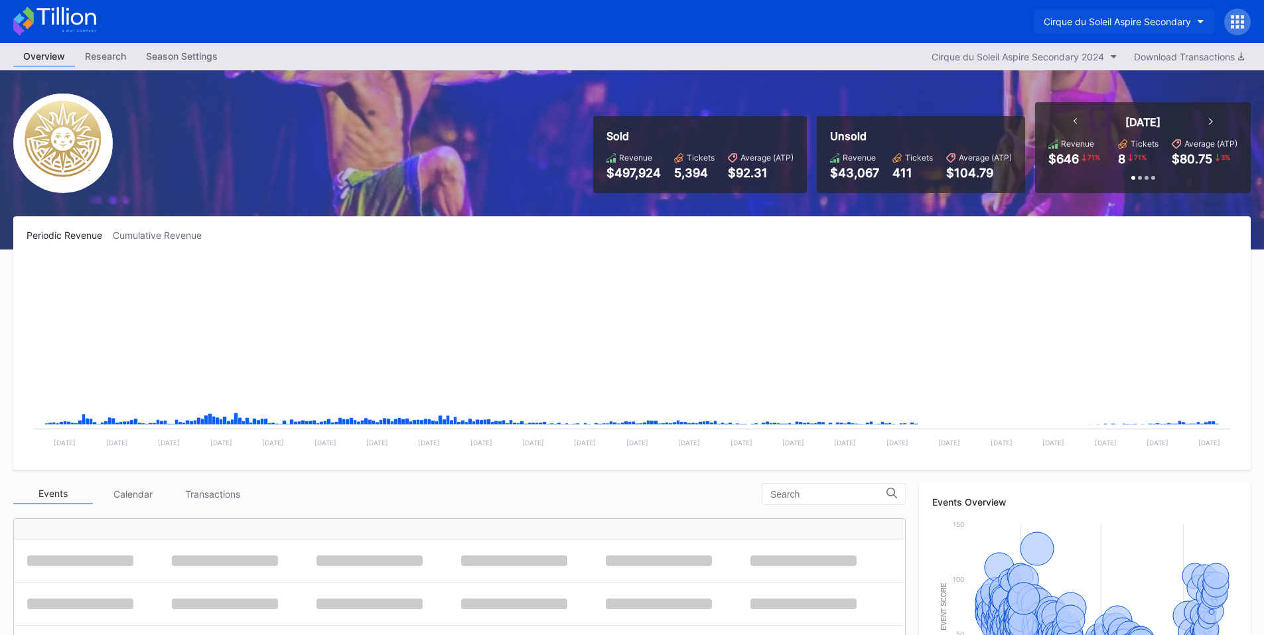
click at [1124, 20] on div "Cirque du Soleil Aspire Secondary" at bounding box center [1116, 21] width 147 height 11
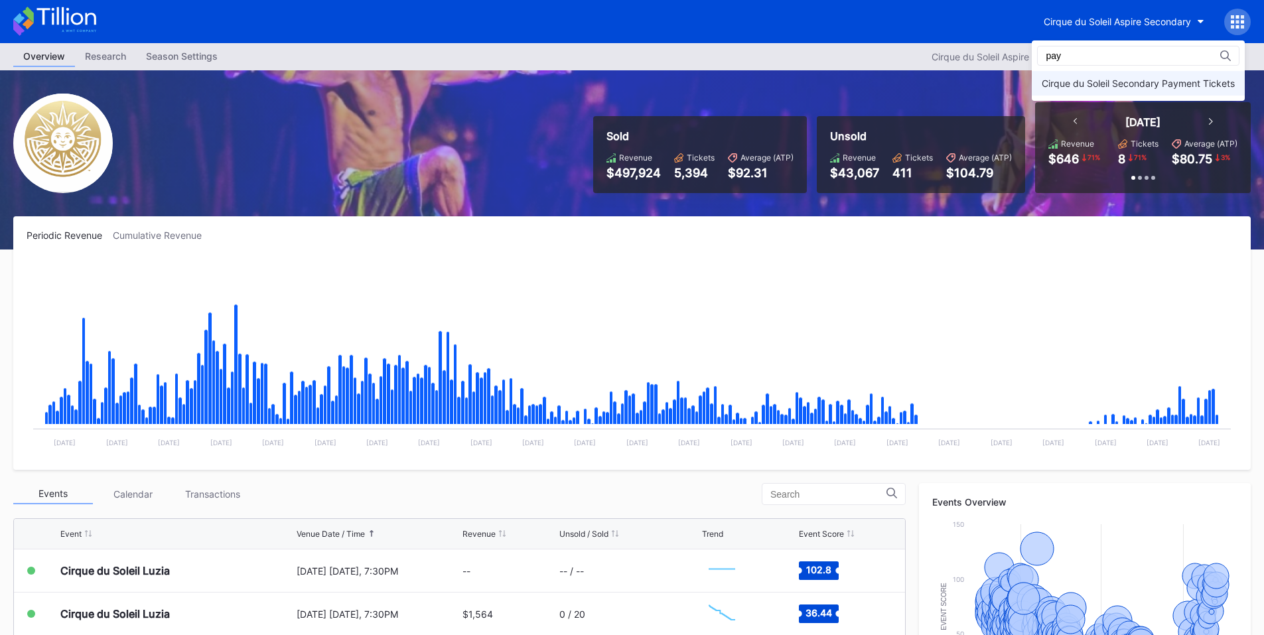
type input "pay"
click at [1114, 80] on div "Cirque du Soleil Secondary Payment Tickets" at bounding box center [1137, 83] width 193 height 11
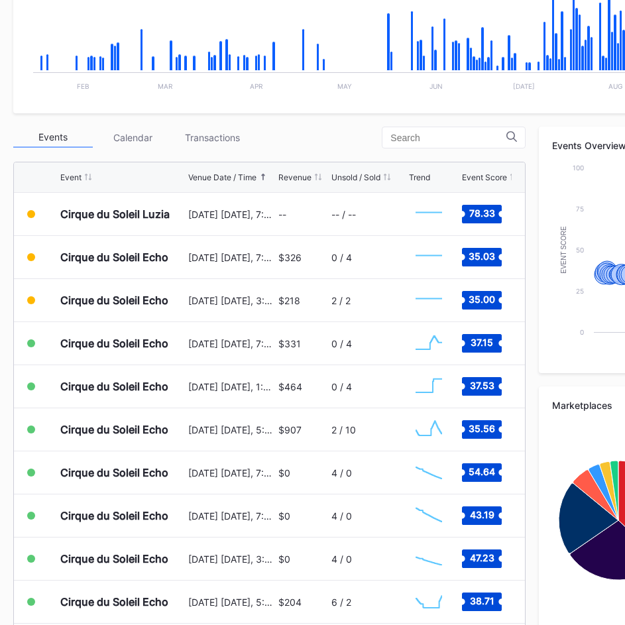
scroll to position [377, 0]
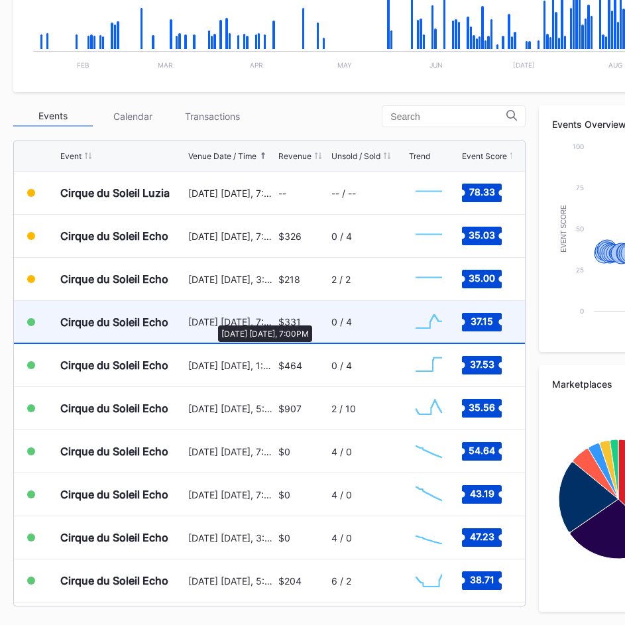
click at [212, 319] on div "September 20 Saturday, 7:00PM" at bounding box center [231, 321] width 87 height 11
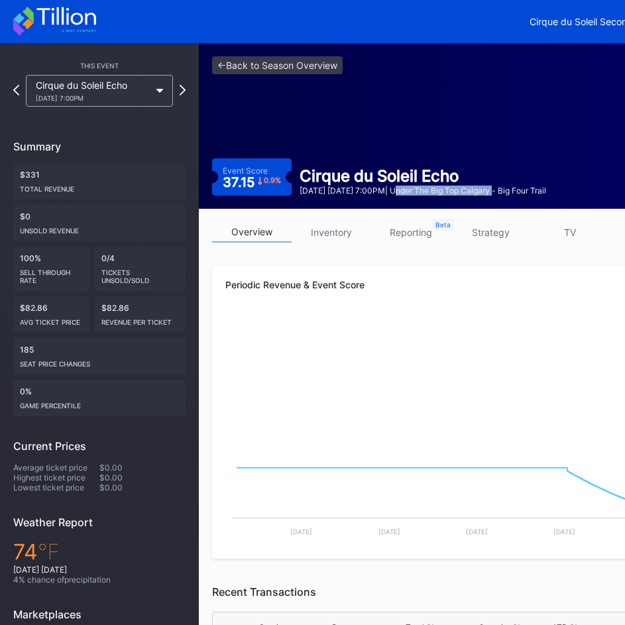
drag, startPoint x: 529, startPoint y: 191, endPoint x: 503, endPoint y: 188, distance: 26.1
click at [433, 192] on div "September 20 Saturday 7:00PM | Under The Big Top Calgary - Big Four Trail" at bounding box center [423, 191] width 247 height 10
click at [512, 186] on div "September 20 Saturday 7:00PM | Under The Big Top Calgary - Big Four Trail" at bounding box center [423, 191] width 247 height 10
click at [233, 63] on link "<- Back to Season Overview" at bounding box center [277, 65] width 131 height 18
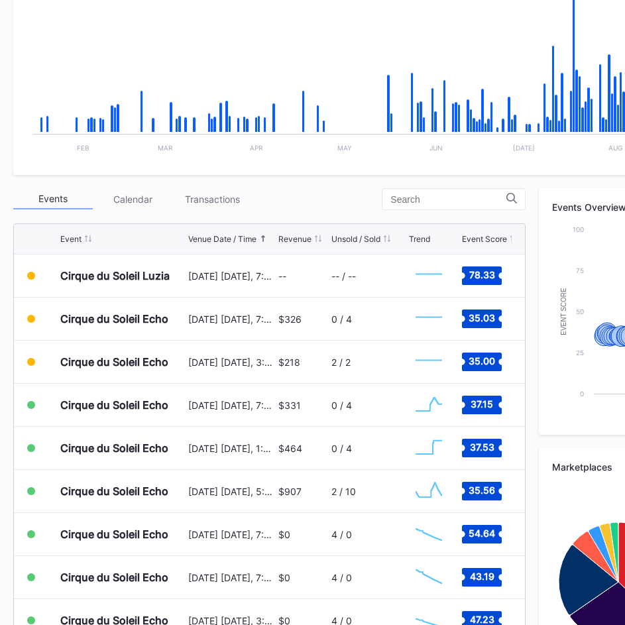
scroll to position [310, 0]
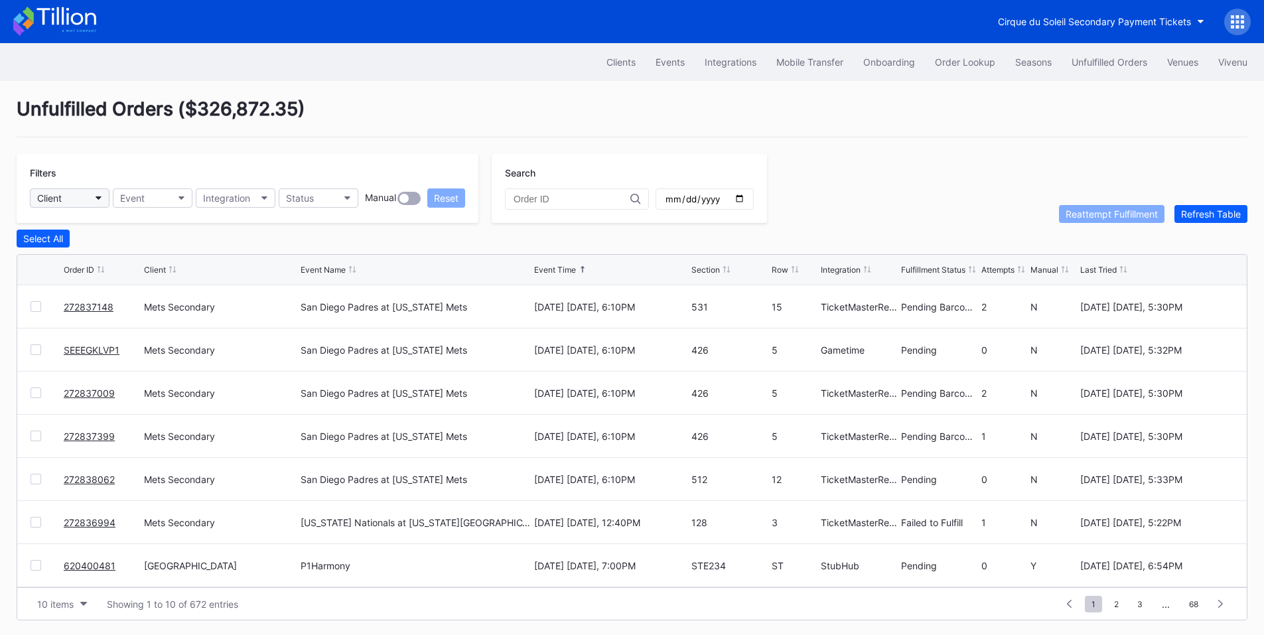
click at [80, 202] on button "Client" at bounding box center [70, 197] width 80 height 19
type input "mets"
click at [108, 257] on div "Mets Secondary" at bounding box center [75, 256] width 71 height 11
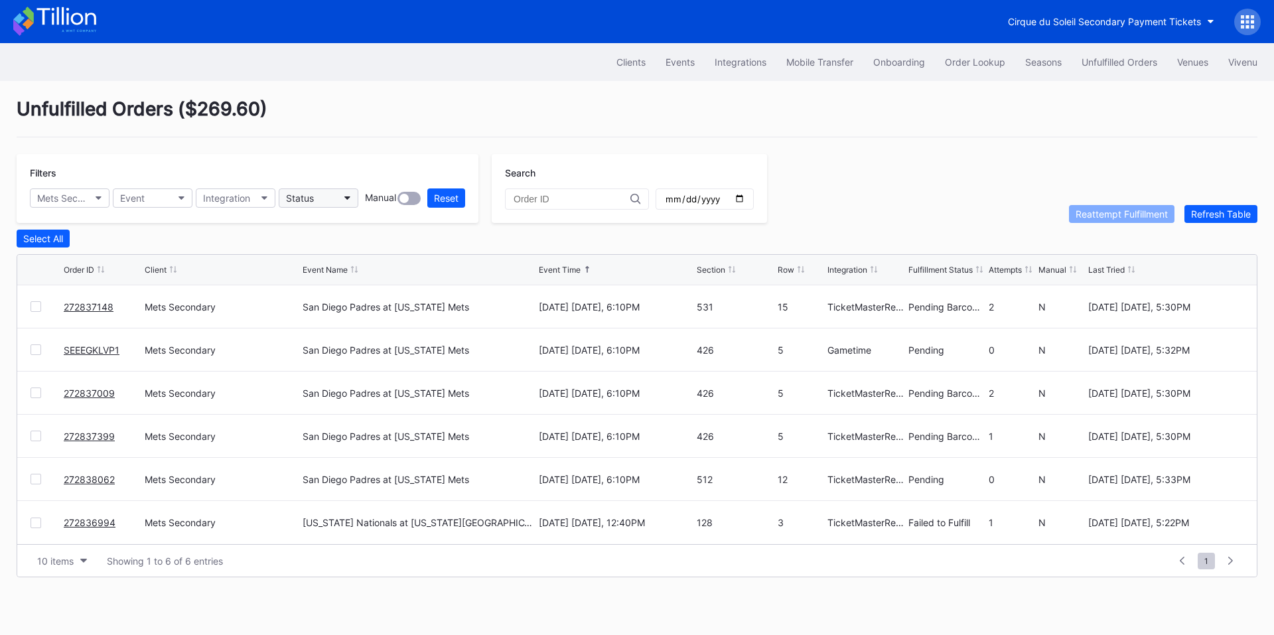
click at [339, 192] on button "Status" at bounding box center [319, 197] width 80 height 19
click at [350, 256] on div "Failed to Fulfill" at bounding box center [320, 256] width 62 height 11
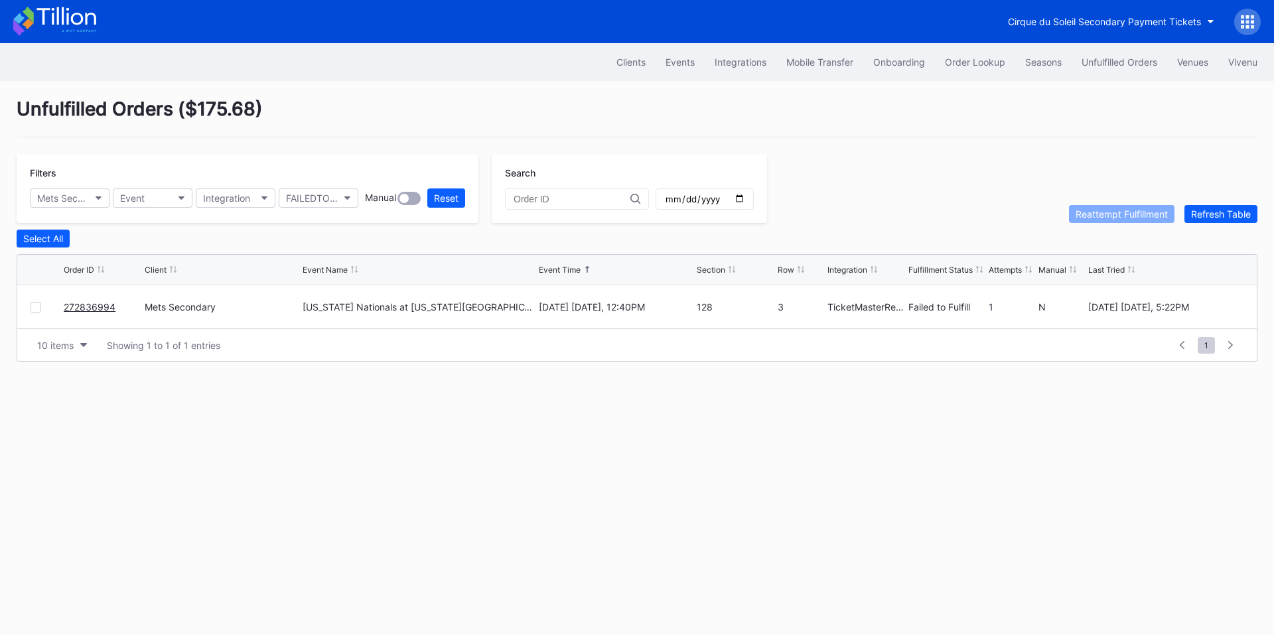
click at [33, 307] on div at bounding box center [36, 307] width 11 height 11
click at [1109, 219] on div "Reattempt Fulfillment" at bounding box center [1121, 213] width 92 height 11
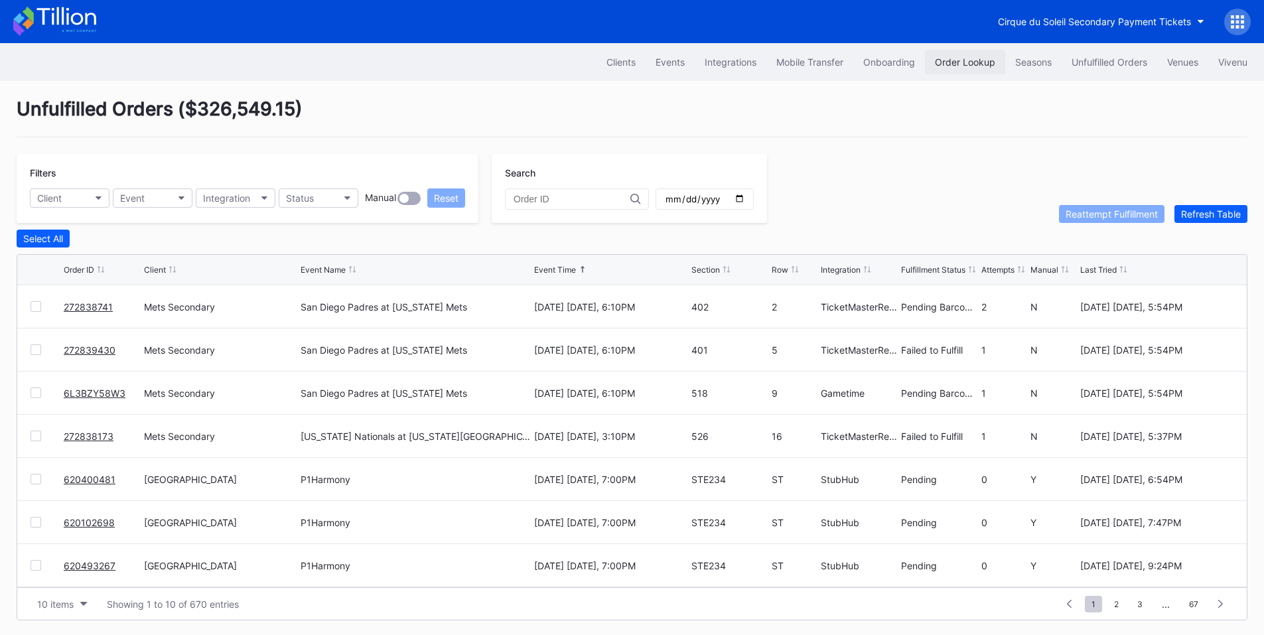
click at [974, 52] on button "Order Lookup" at bounding box center [965, 62] width 80 height 25
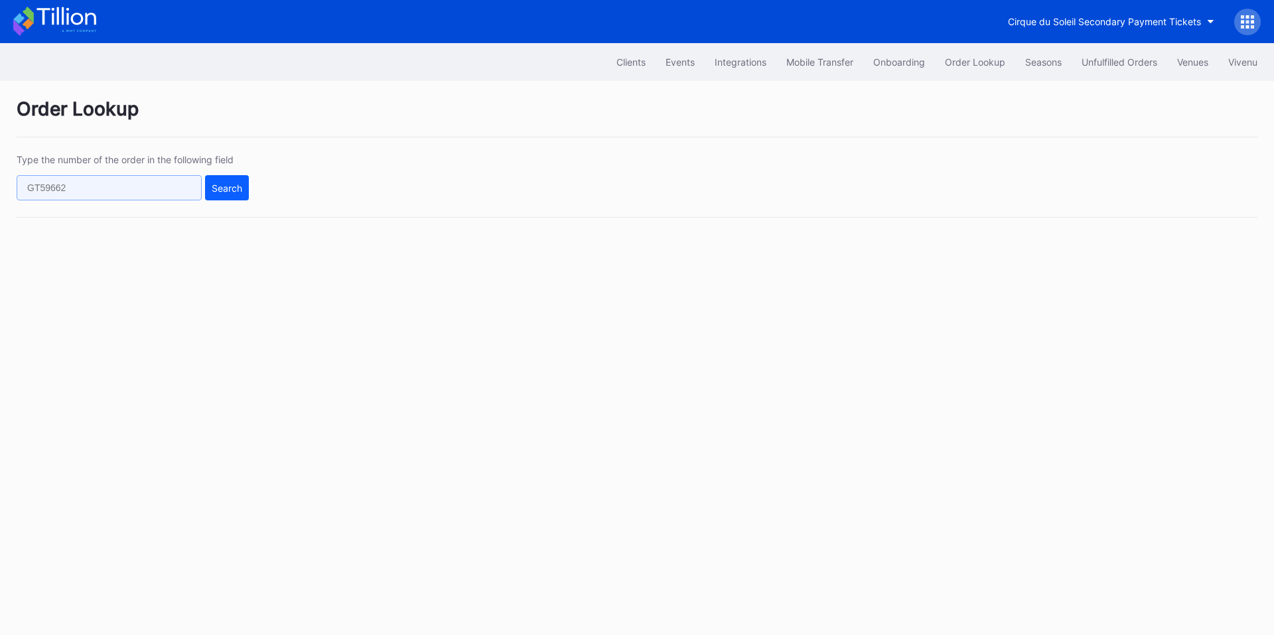
click at [149, 193] on input "text" at bounding box center [109, 187] width 185 height 25
paste input "272838741"
type input "272838741"
click at [235, 197] on button "Search" at bounding box center [227, 187] width 44 height 25
click at [147, 192] on input "text" at bounding box center [109, 187] width 185 height 25
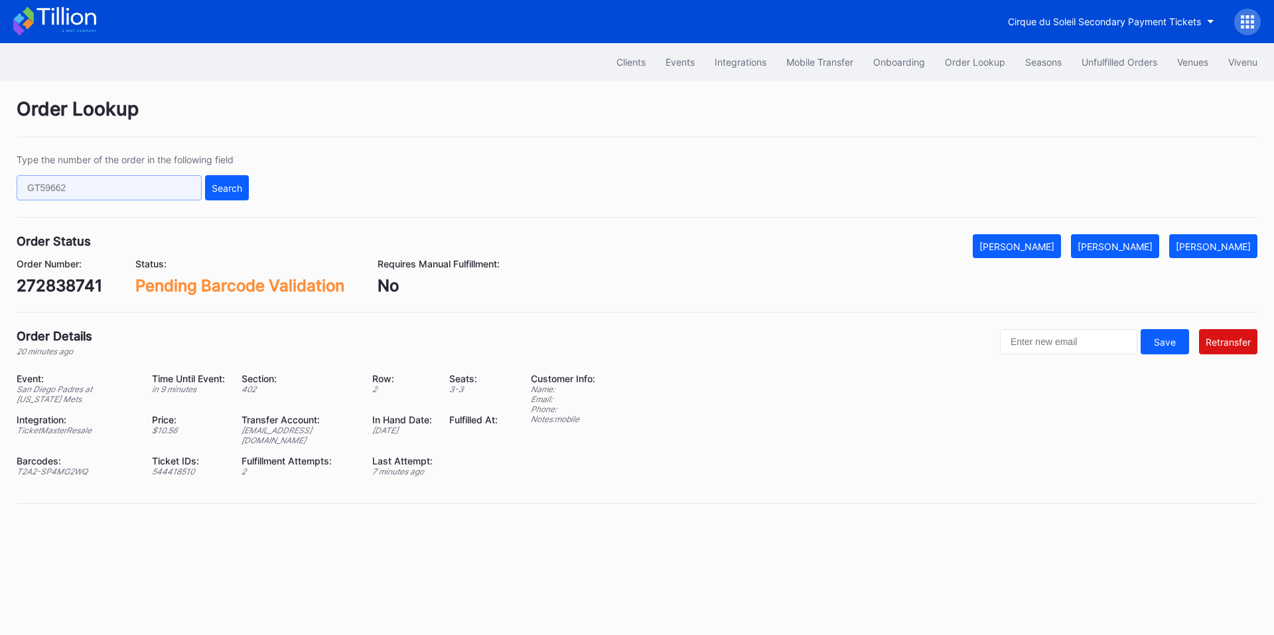
paste input "272838741"
click at [165, 184] on input "272838741" at bounding box center [109, 187] width 185 height 25
paste input "40697"
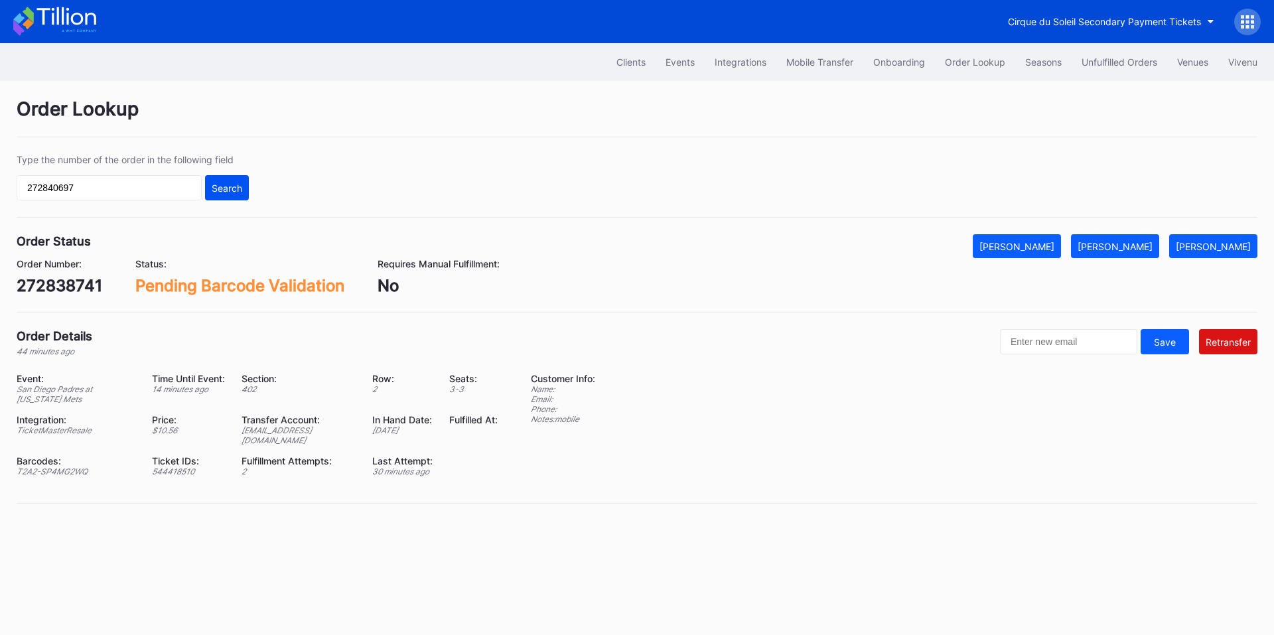
click at [210, 188] on button "Search" at bounding box center [227, 187] width 44 height 25
click at [143, 195] on input "272840697" at bounding box center [109, 187] width 185 height 25
paste input "1325"
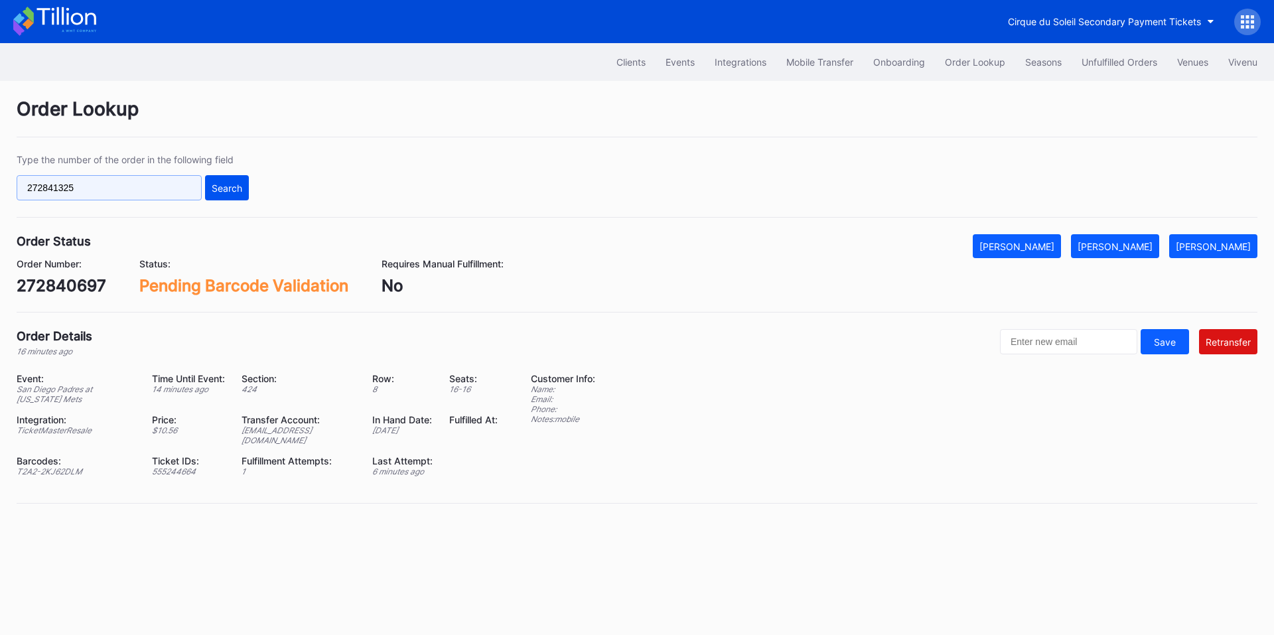
type input "272841325"
click at [225, 192] on div "Search" at bounding box center [227, 187] width 31 height 11
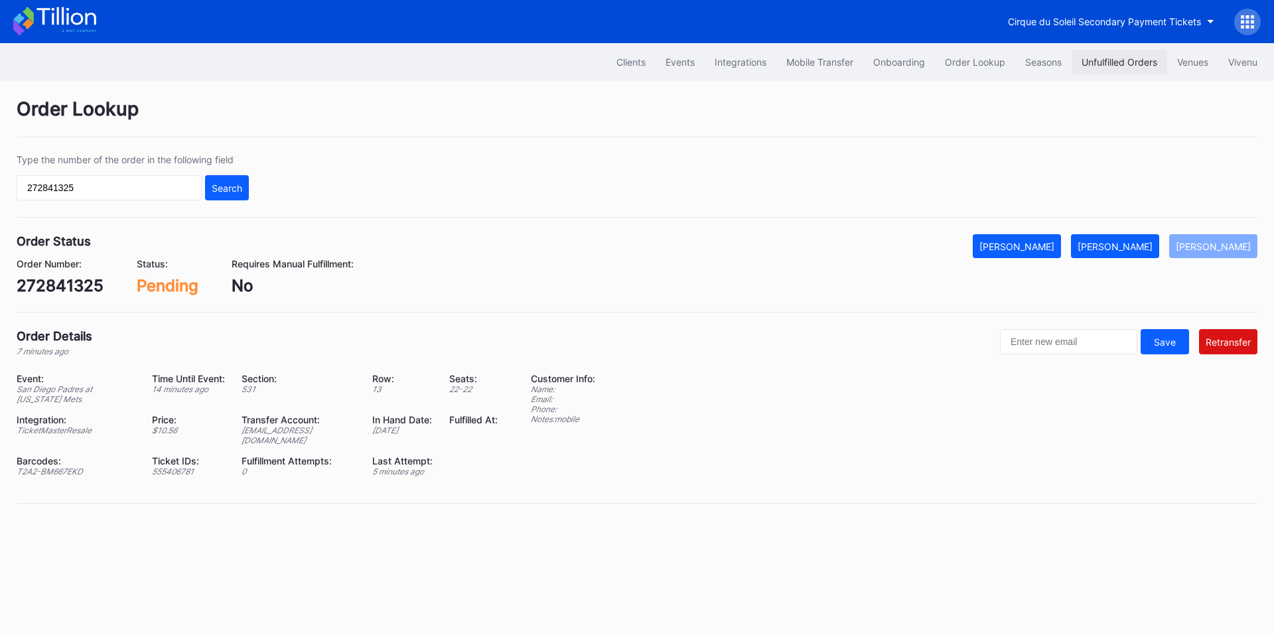
click at [1094, 54] on button "Unfulfilled Orders" at bounding box center [1119, 62] width 96 height 25
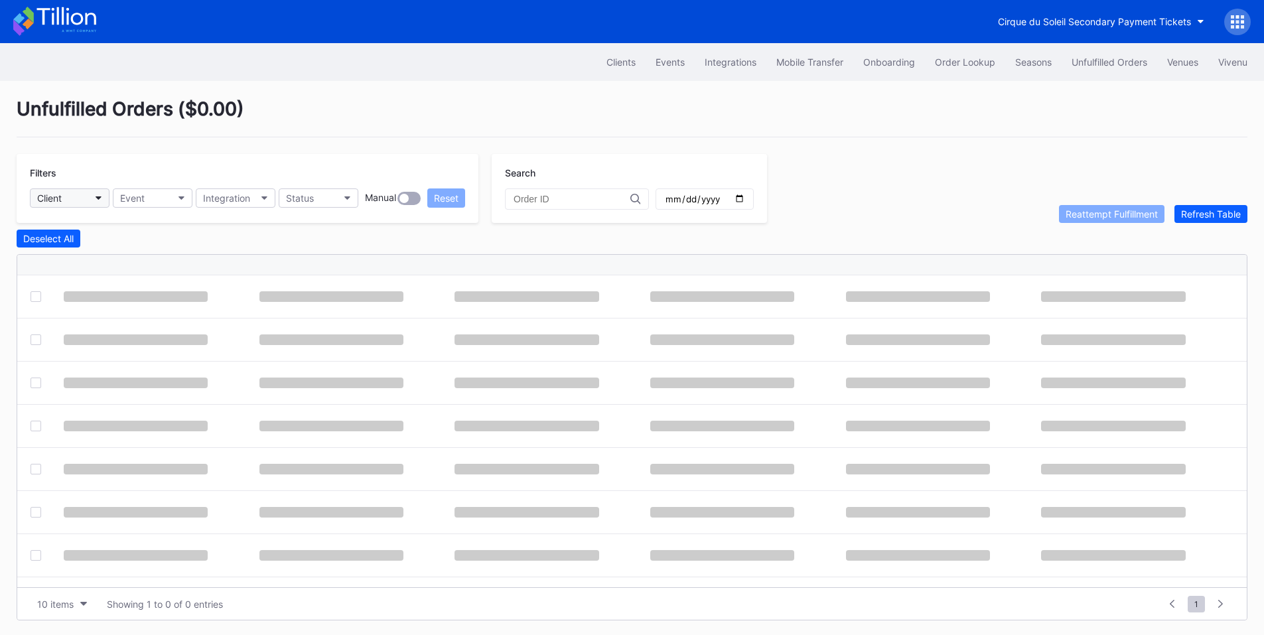
click at [73, 199] on button "Client" at bounding box center [70, 197] width 80 height 19
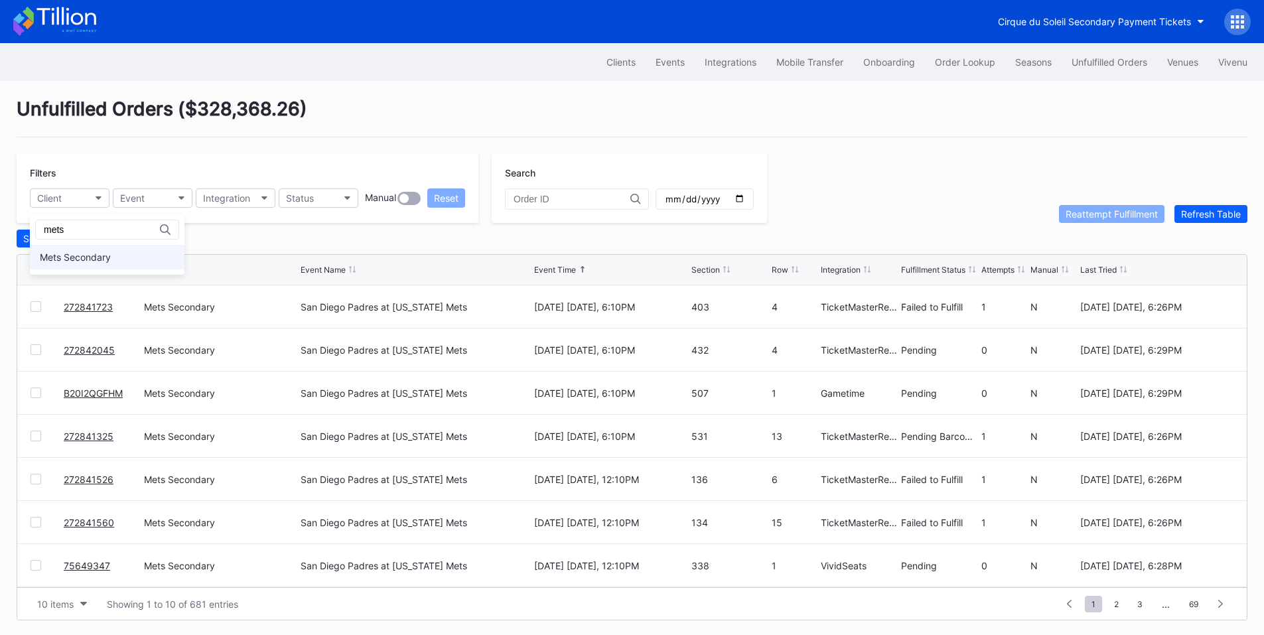
type input "mets"
click at [91, 249] on div "Mets Secondary" at bounding box center [107, 257] width 155 height 25
click at [320, 196] on button "Status" at bounding box center [319, 197] width 80 height 19
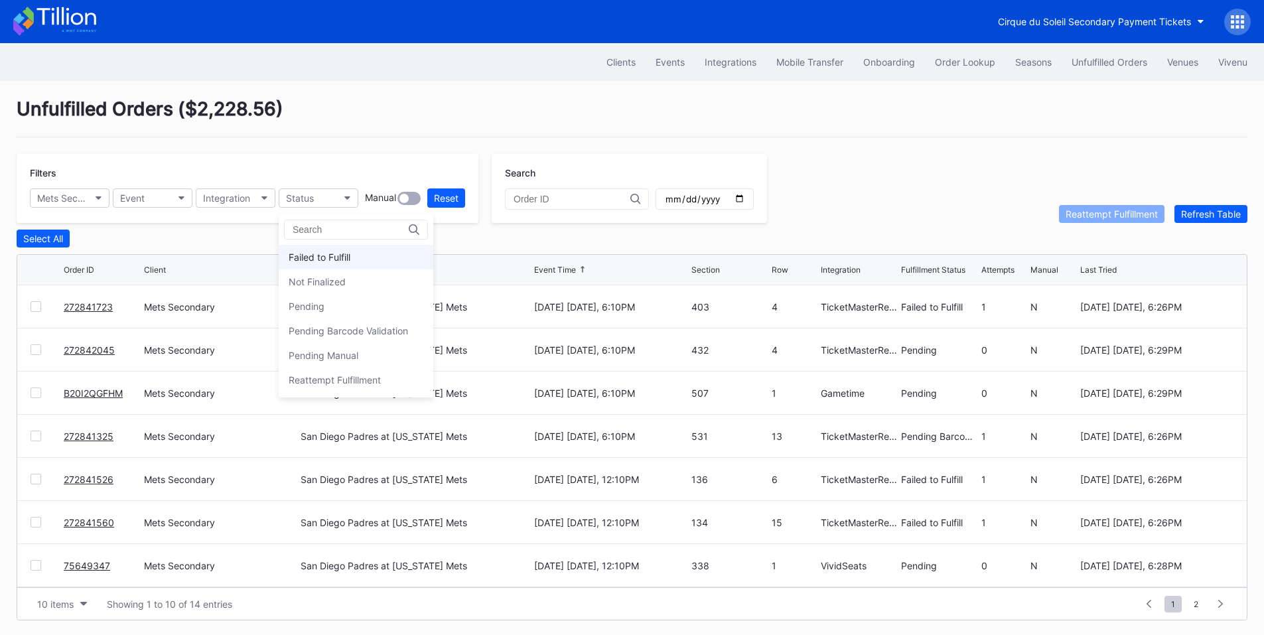
click at [344, 261] on div "Failed to Fulfill" at bounding box center [320, 256] width 62 height 11
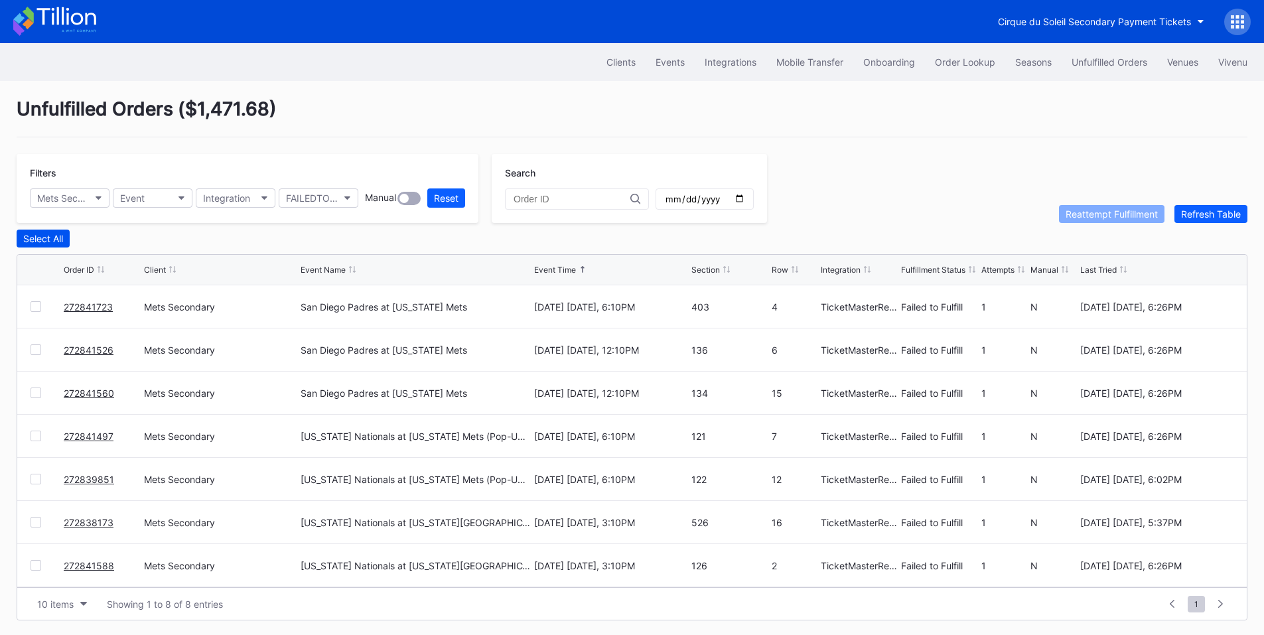
click at [63, 244] on div "Select All" at bounding box center [43, 238] width 40 height 11
click at [1100, 214] on div "Reattempt Fulfillment" at bounding box center [1111, 213] width 92 height 11
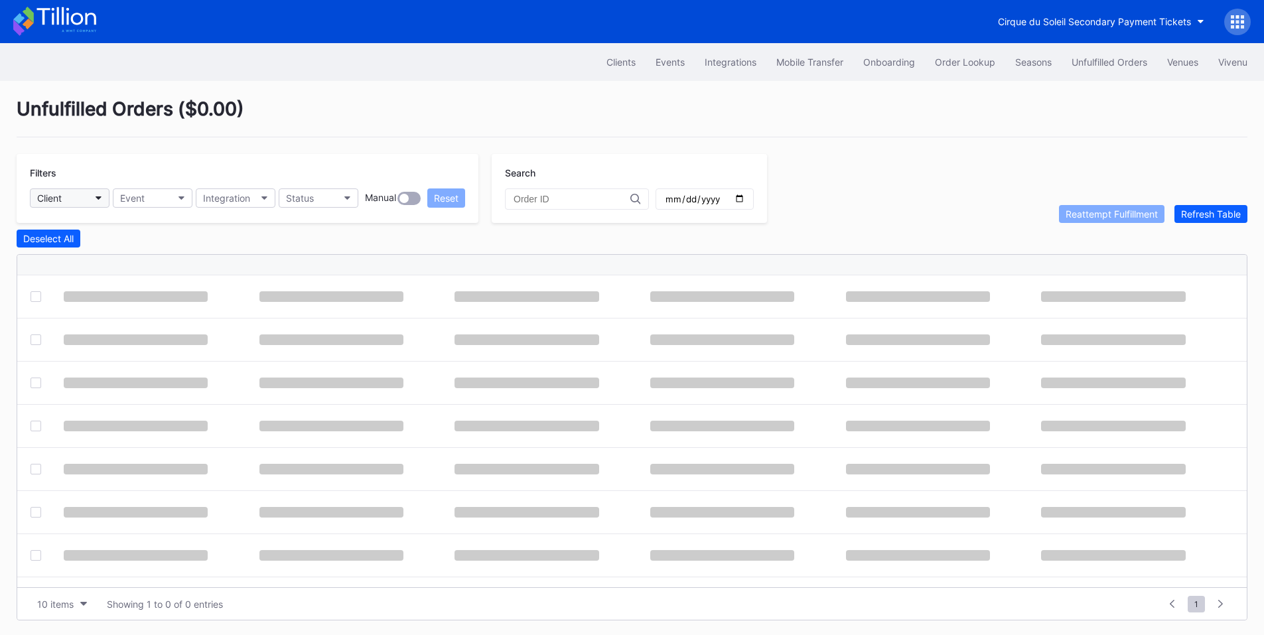
click at [88, 198] on button "Client" at bounding box center [70, 197] width 80 height 19
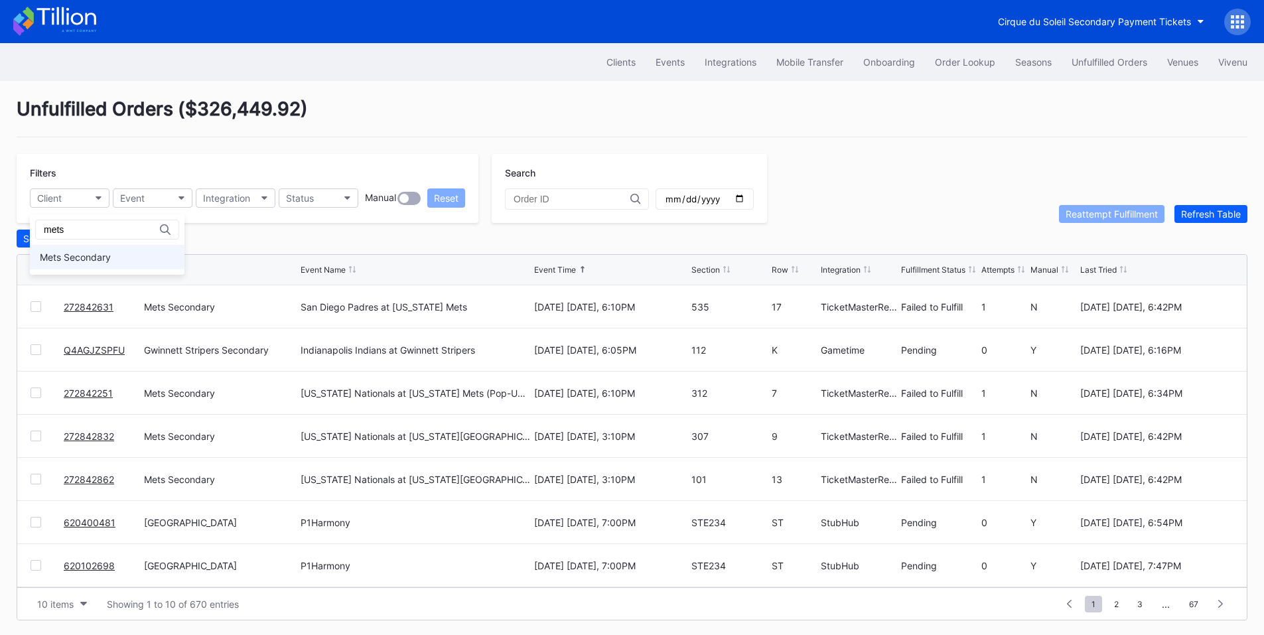
type input "mets"
click at [110, 259] on div "Mets Secondary" at bounding box center [75, 256] width 71 height 11
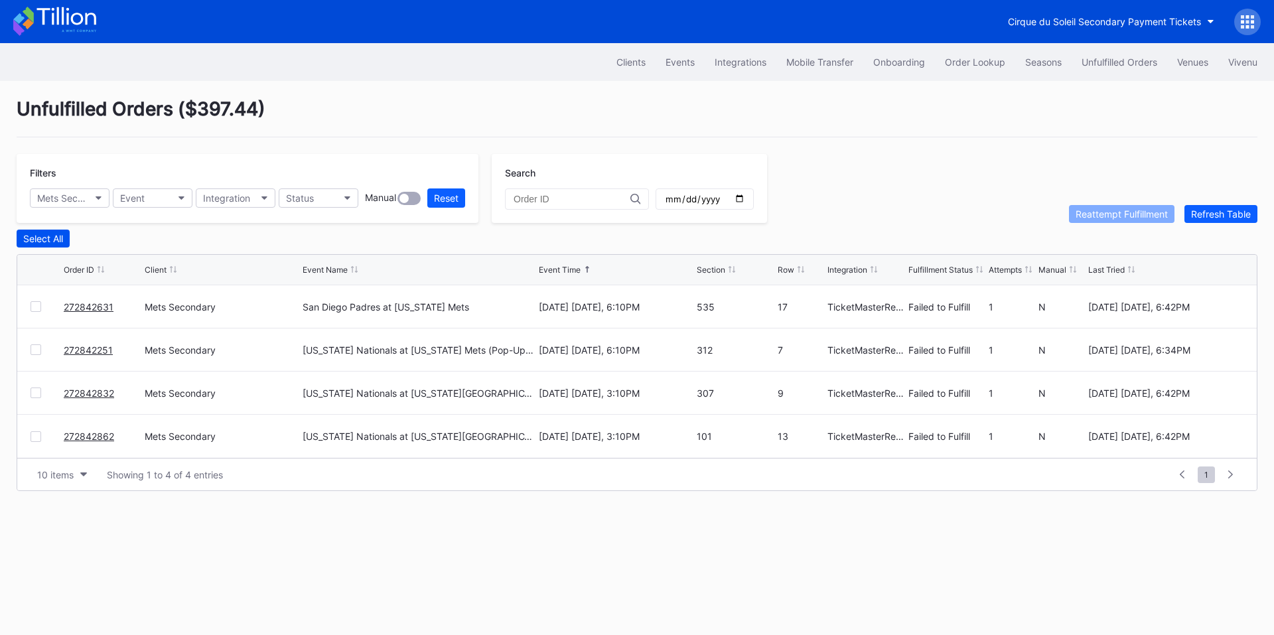
click at [62, 244] on div "Select All" at bounding box center [43, 238] width 40 height 11
click at [1114, 216] on div "Reattempt Fulfillment" at bounding box center [1121, 213] width 92 height 11
click at [982, 56] on button "Order Lookup" at bounding box center [975, 62] width 80 height 25
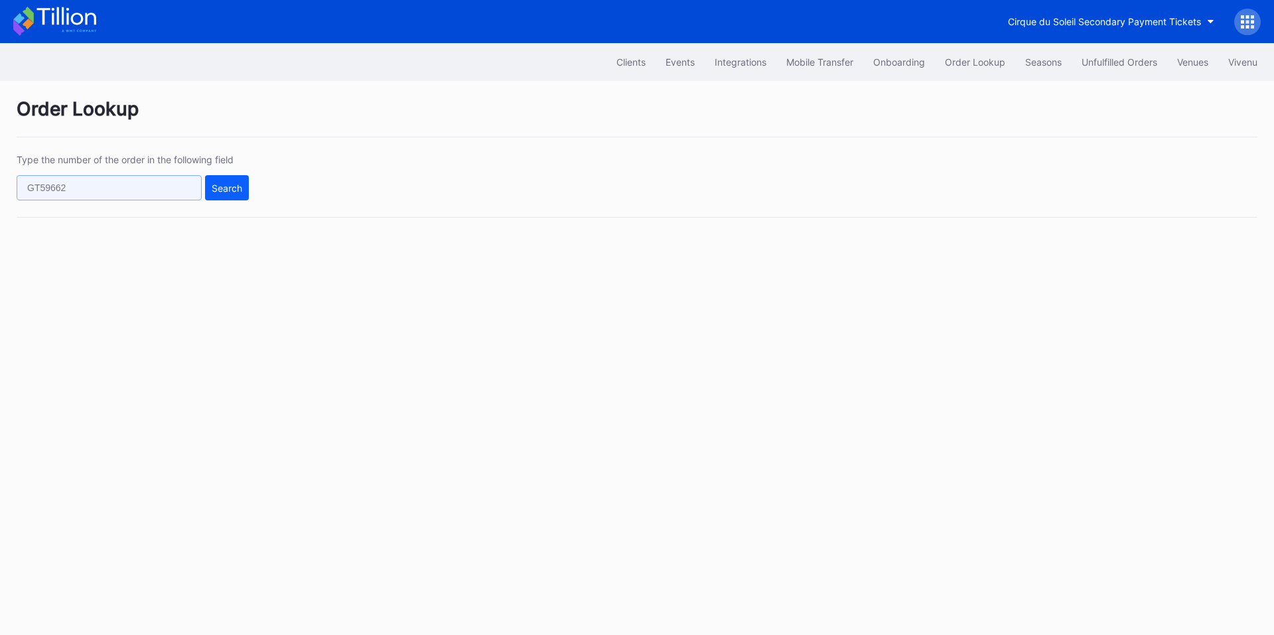
click at [108, 185] on input "text" at bounding box center [109, 187] width 185 height 25
paste input "272684155"
type input "272684155"
click at [230, 186] on div "Search" at bounding box center [227, 187] width 31 height 11
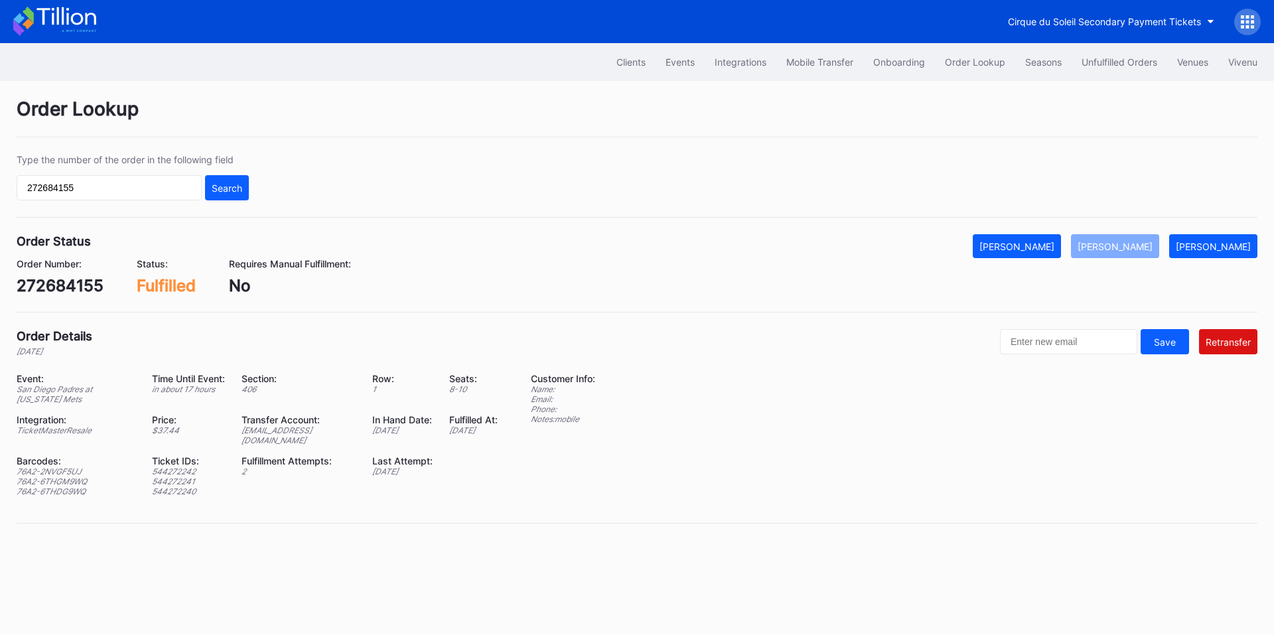
click at [279, 433] on div "ed-8158665@eventdynamic.com" at bounding box center [298, 435] width 114 height 20
copy div "ed-8158665@eventdynamic.com"
click at [1211, 247] on div "Mark Pending" at bounding box center [1212, 246] width 75 height 11
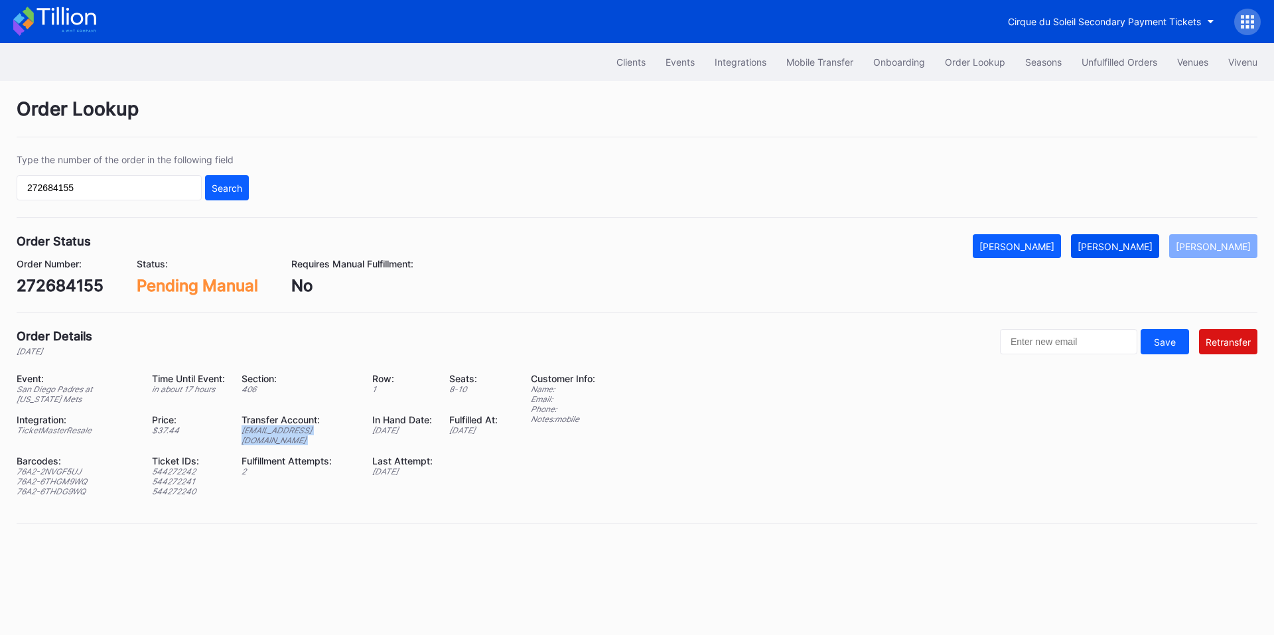
click at [1134, 245] on div "Mark Fulfilled" at bounding box center [1114, 246] width 75 height 11
click at [1093, 50] on button "Unfulfilled Orders" at bounding box center [1119, 62] width 96 height 25
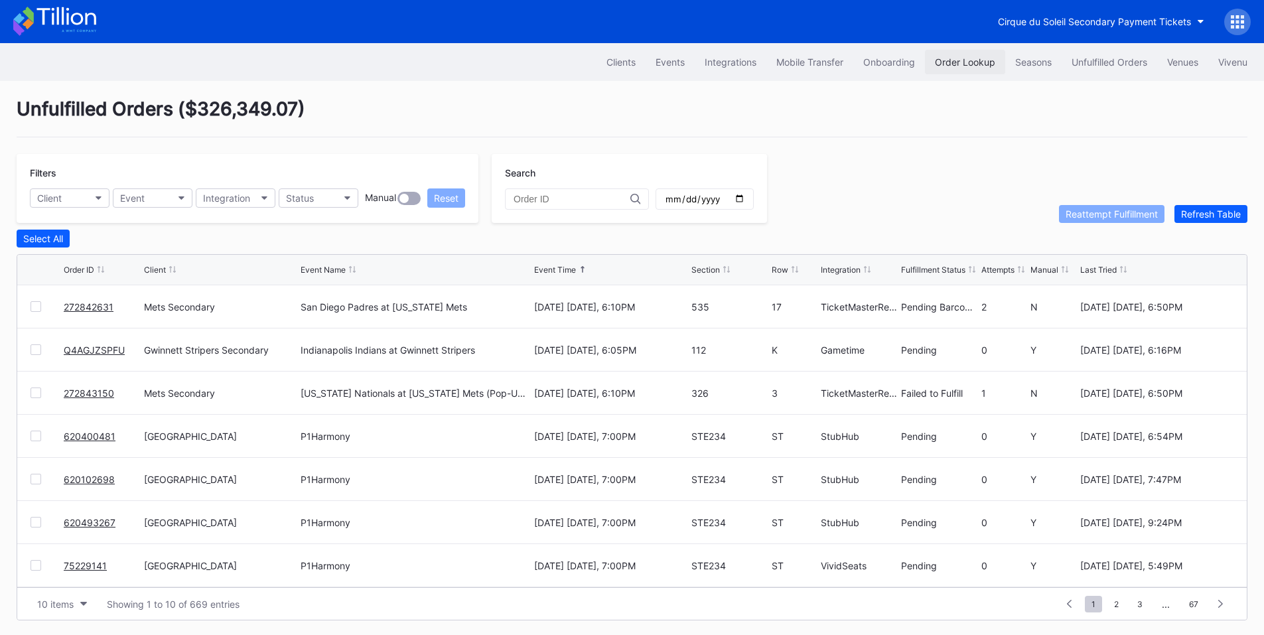
click at [945, 56] on button "Order Lookup" at bounding box center [965, 62] width 80 height 25
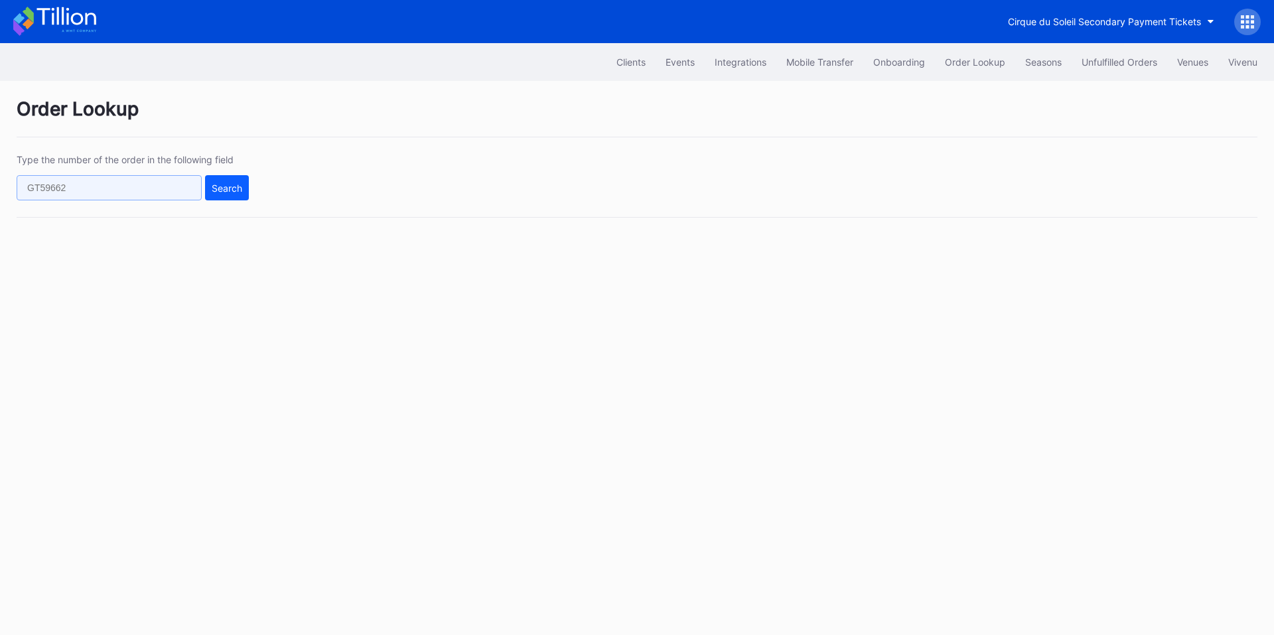
click at [125, 193] on input "text" at bounding box center [109, 187] width 185 height 25
paste input "272842631"
type input "272842631"
click at [210, 190] on button "Search" at bounding box center [227, 187] width 44 height 25
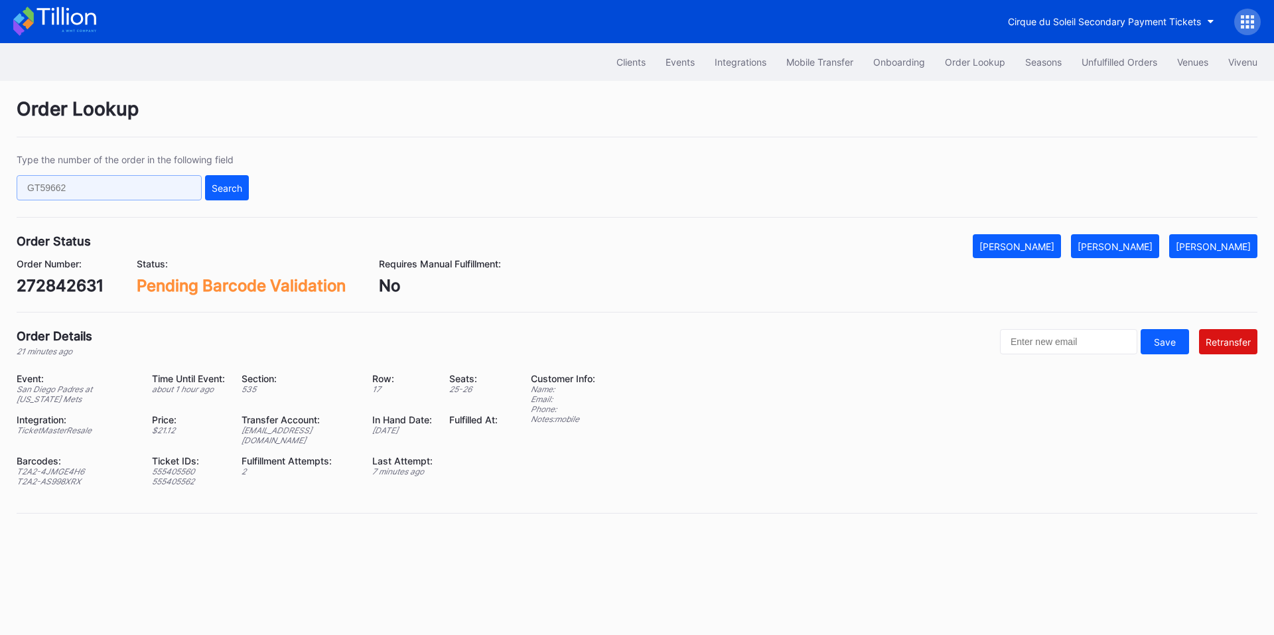
click at [113, 196] on input "text" at bounding box center [109, 187] width 185 height 25
paste input "Q4AGJZSPFU"
type input "Q4AGJZSPFU"
click at [218, 186] on div "Search" at bounding box center [227, 187] width 31 height 11
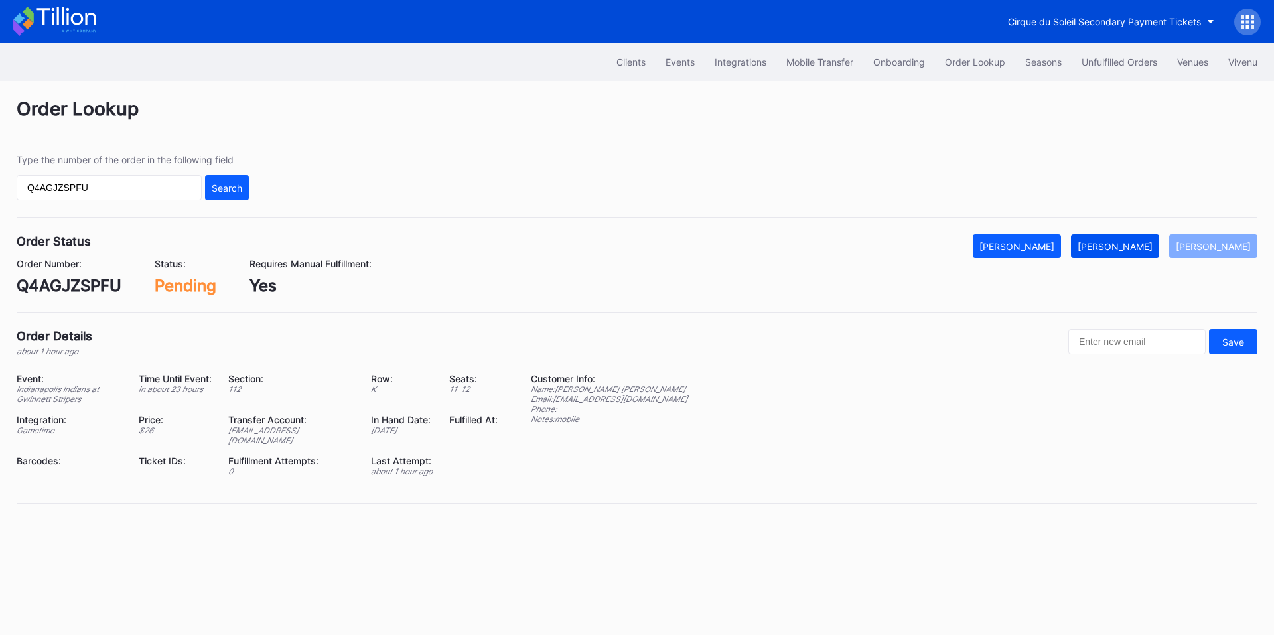
click at [1133, 243] on div "[PERSON_NAME]" at bounding box center [1114, 246] width 75 height 11
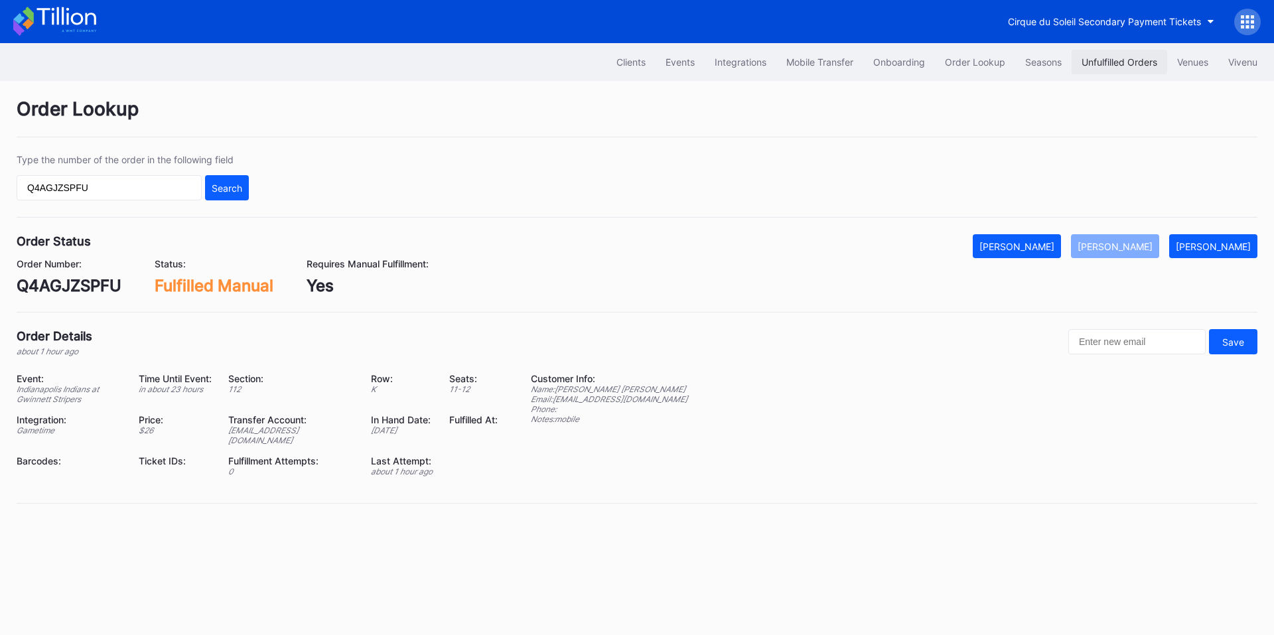
click at [1093, 61] on div "Unfulfilled Orders" at bounding box center [1119, 61] width 76 height 11
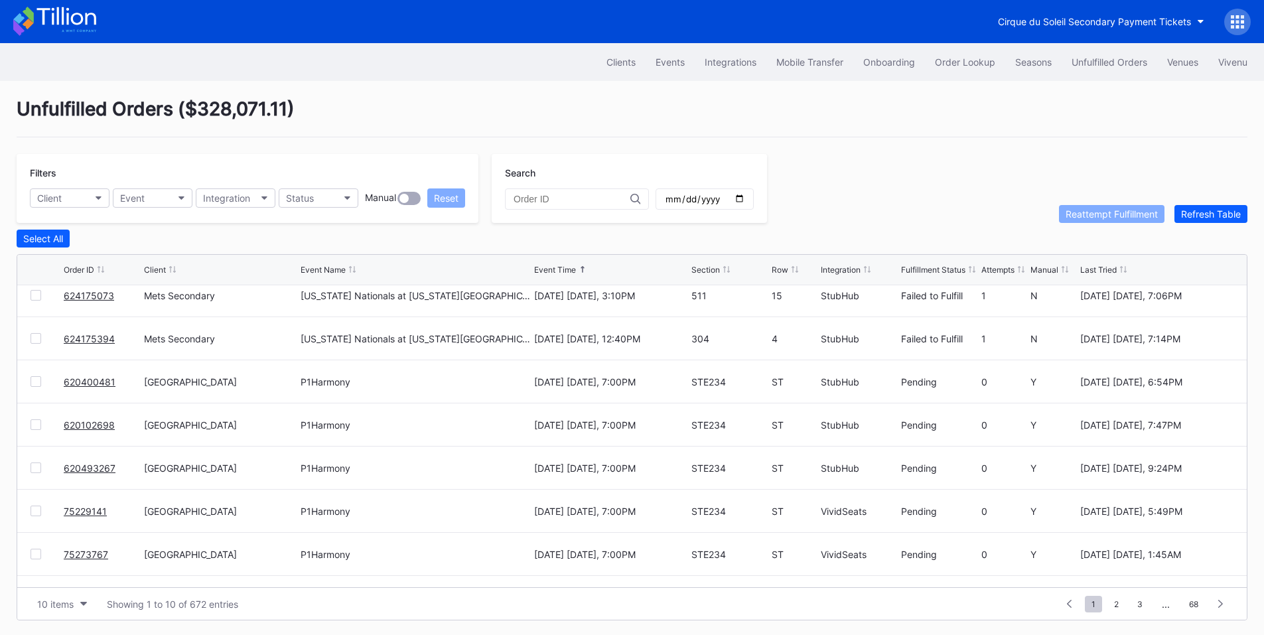
scroll to position [129, 0]
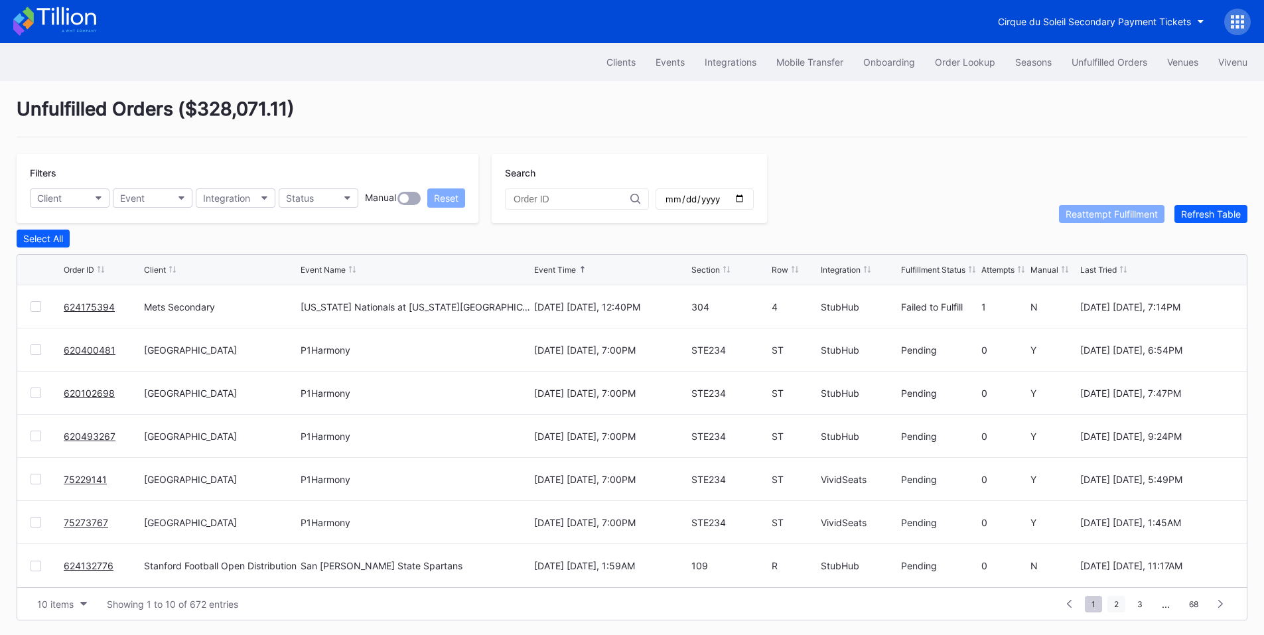
click at [1114, 604] on span "2" at bounding box center [1116, 604] width 18 height 17
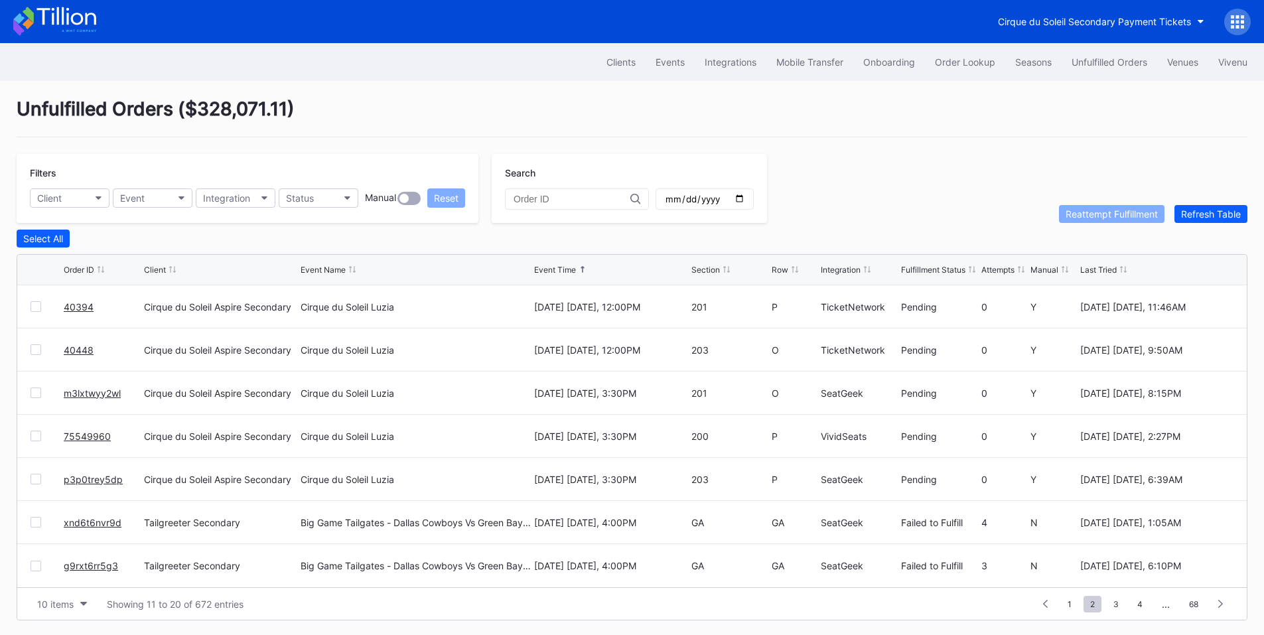
scroll to position [0, 0]
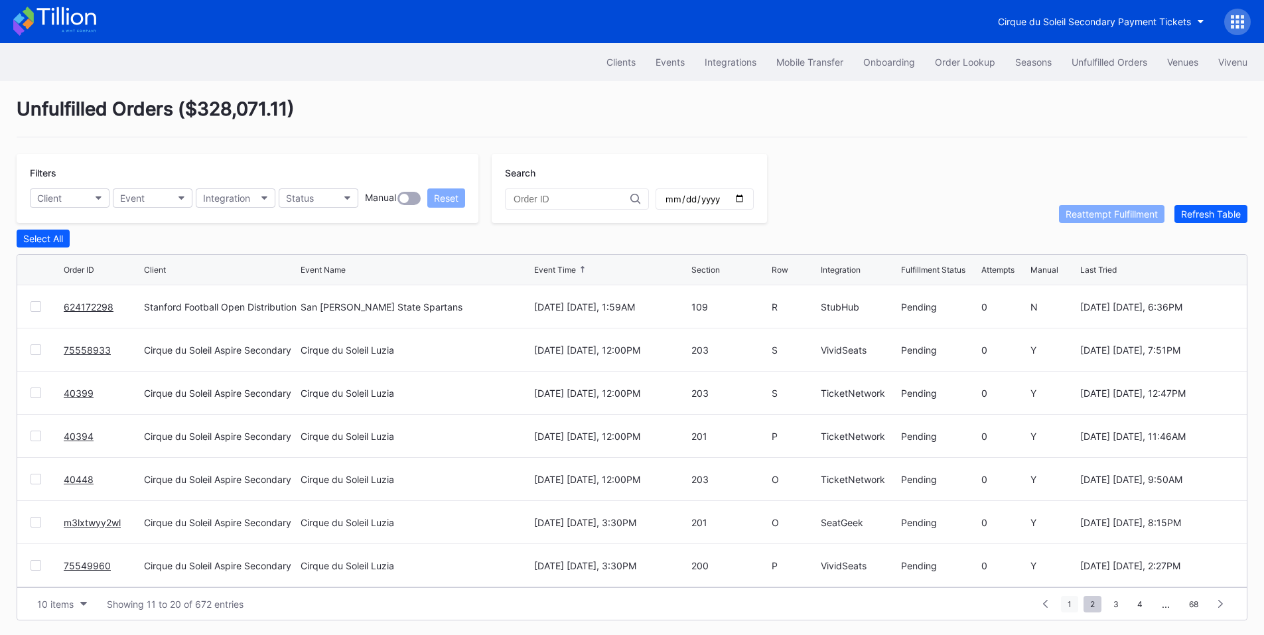
click at [1065, 607] on span "1" at bounding box center [1069, 604] width 17 height 17
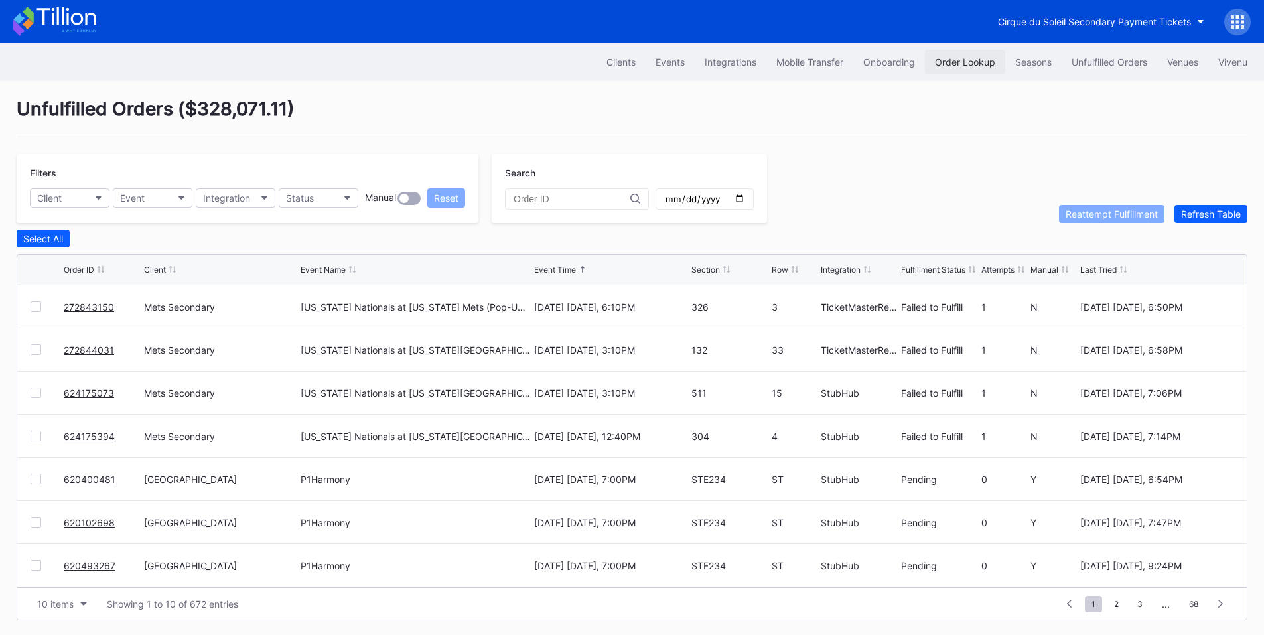
click at [960, 68] on button "Order Lookup" at bounding box center [965, 62] width 80 height 25
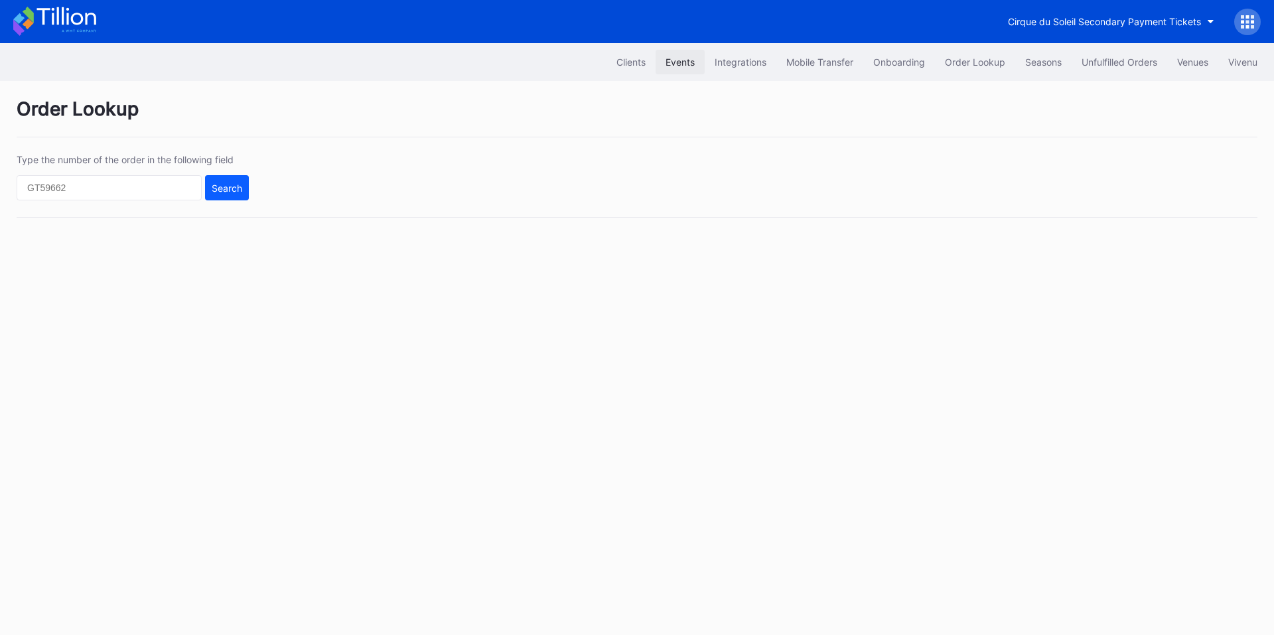
click at [672, 64] on div "Events" at bounding box center [679, 61] width 29 height 11
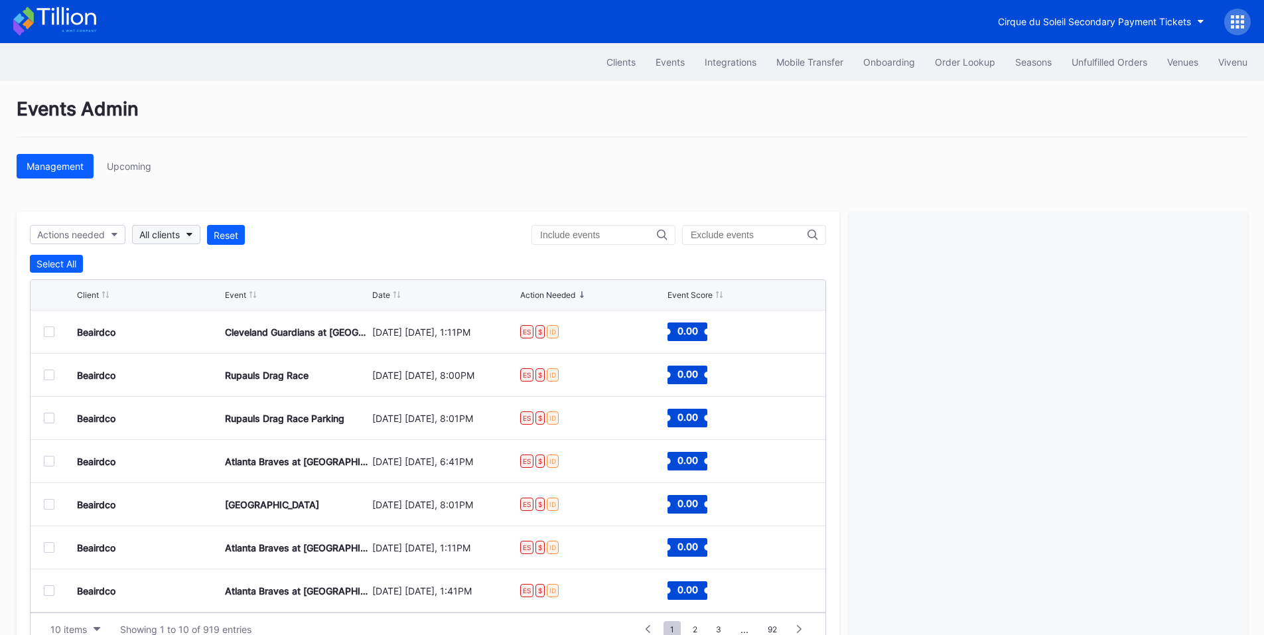
click at [196, 238] on button "All clients" at bounding box center [166, 234] width 68 height 19
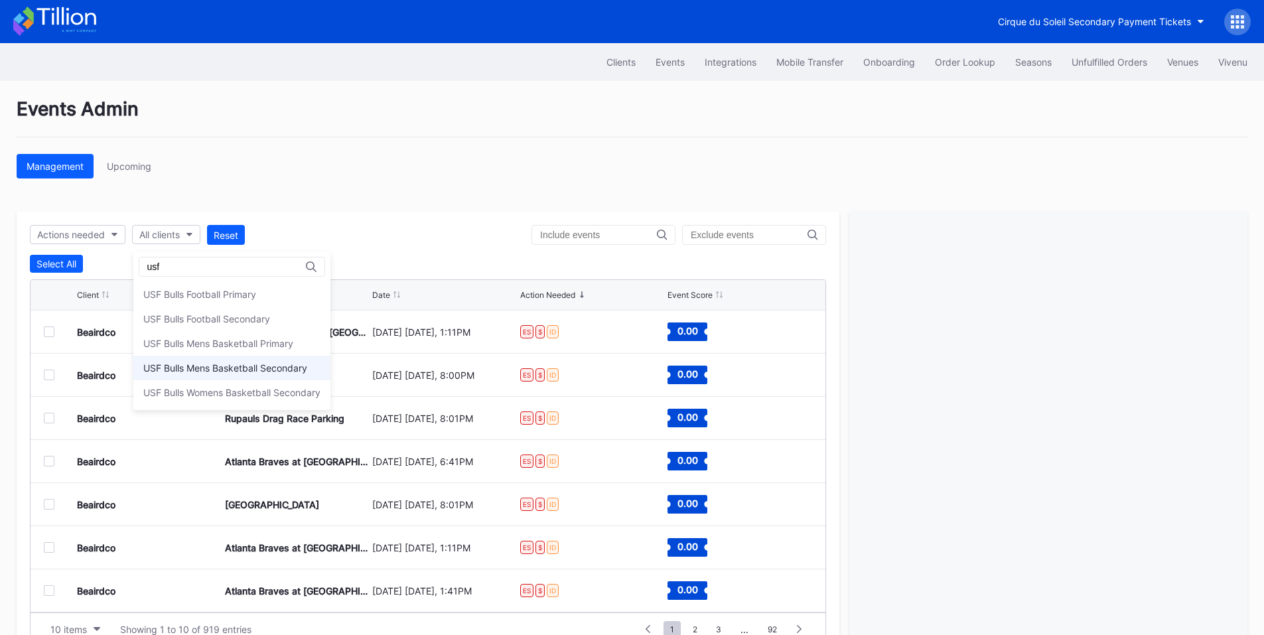
type input "usf"
click at [244, 364] on div "USF Bulls Mens Basketball Secondary" at bounding box center [225, 367] width 164 height 11
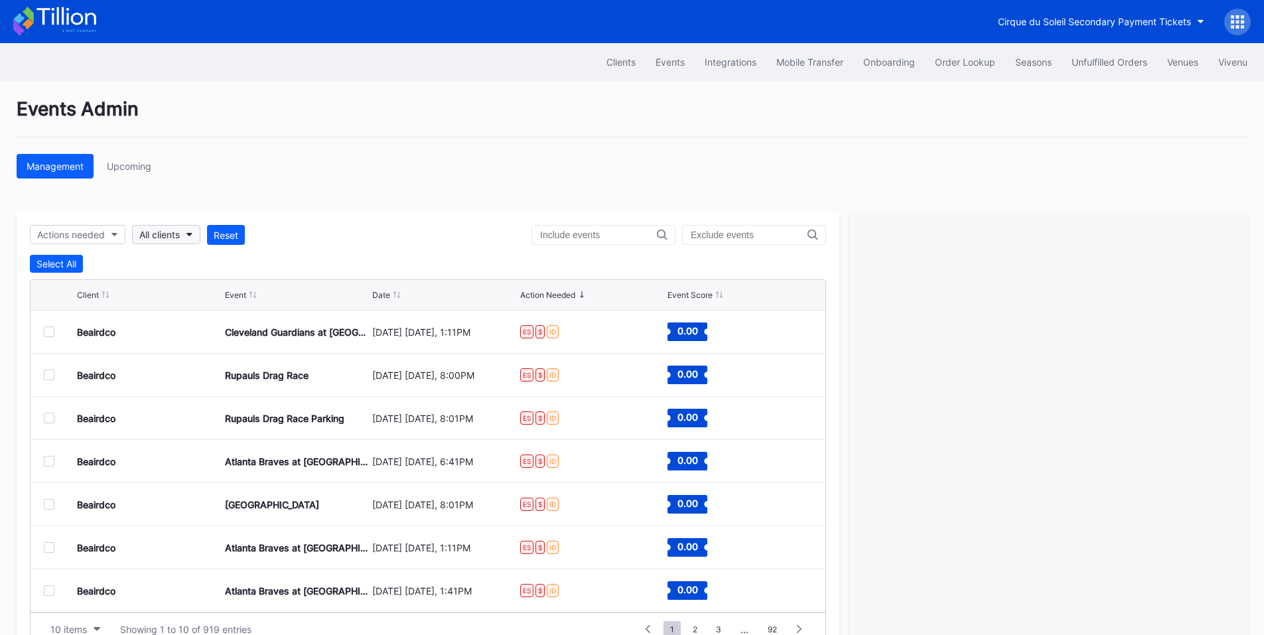
click at [176, 237] on div "All clients" at bounding box center [159, 234] width 40 height 11
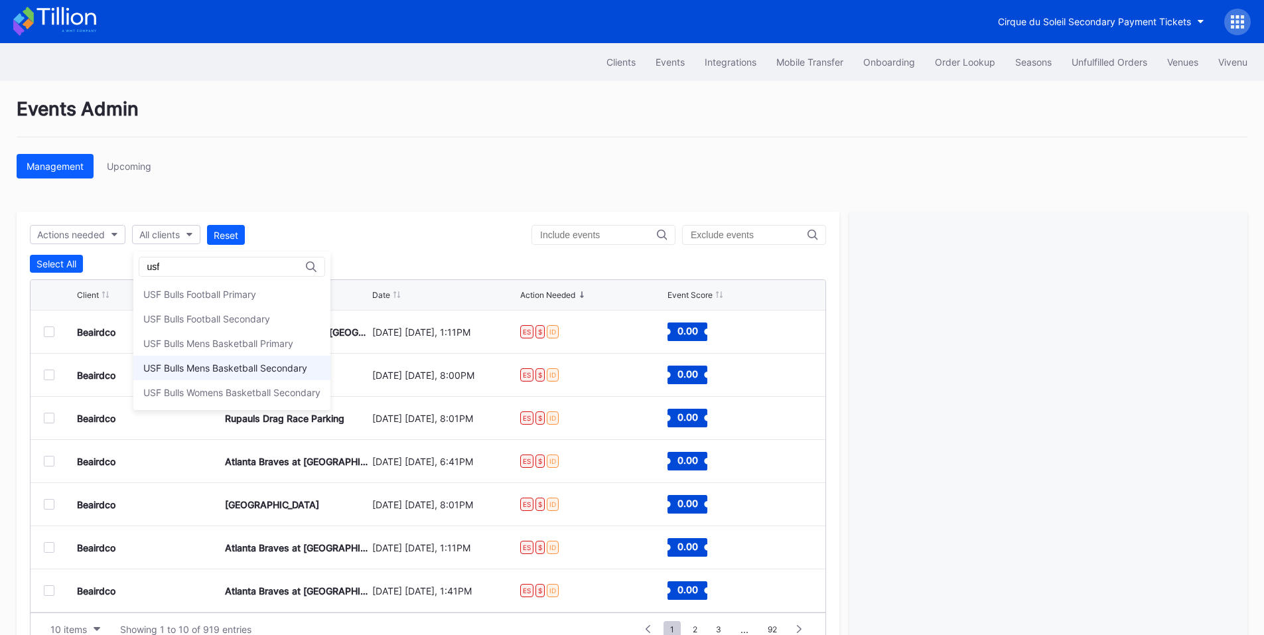
type input "usf"
click at [258, 366] on div "USF Bulls Mens Basketball Secondary" at bounding box center [225, 367] width 164 height 11
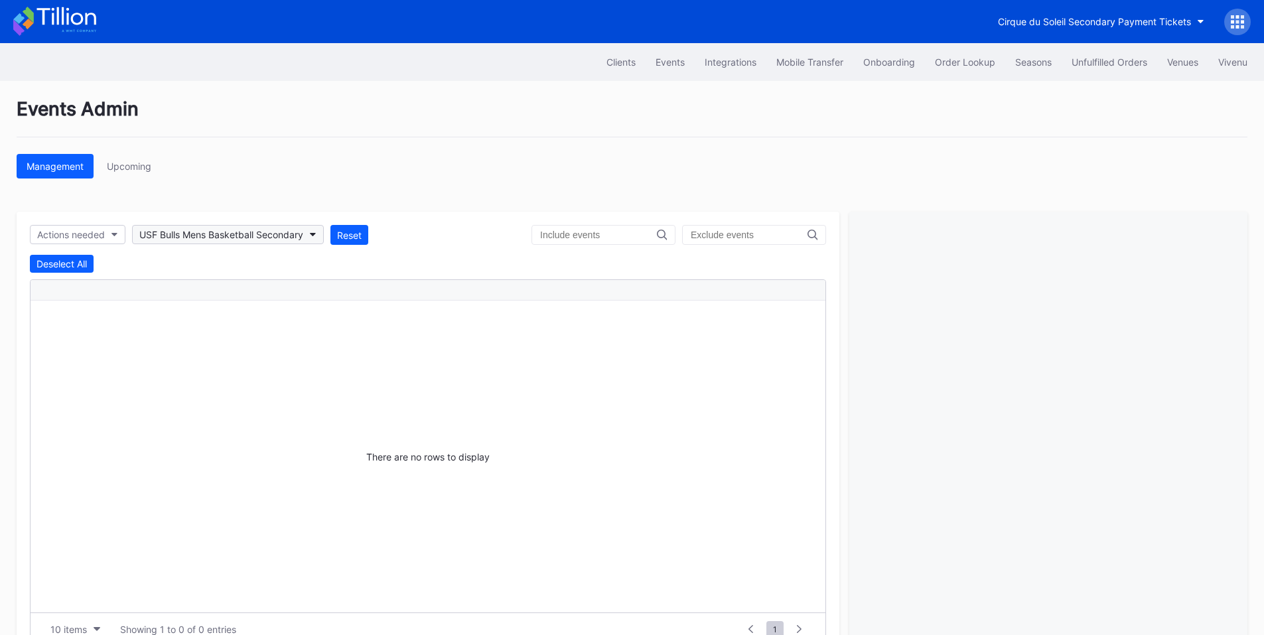
click at [282, 237] on div "USF Bulls Mens Basketball Secondary" at bounding box center [221, 234] width 164 height 11
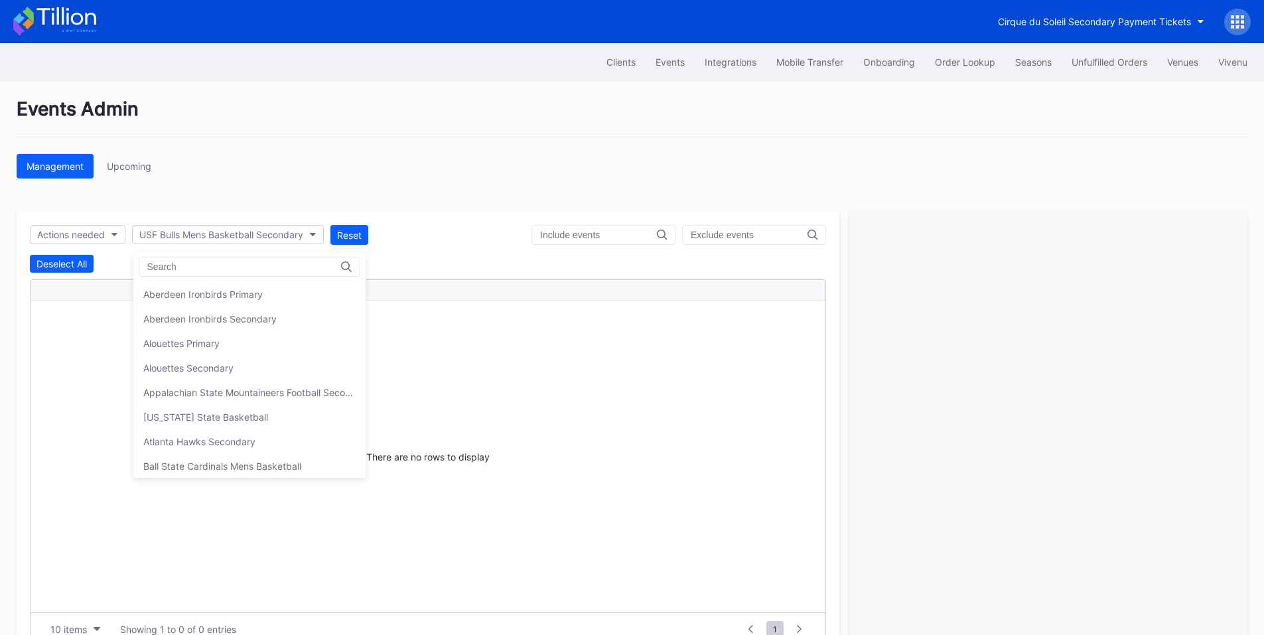
scroll to position [4516, 0]
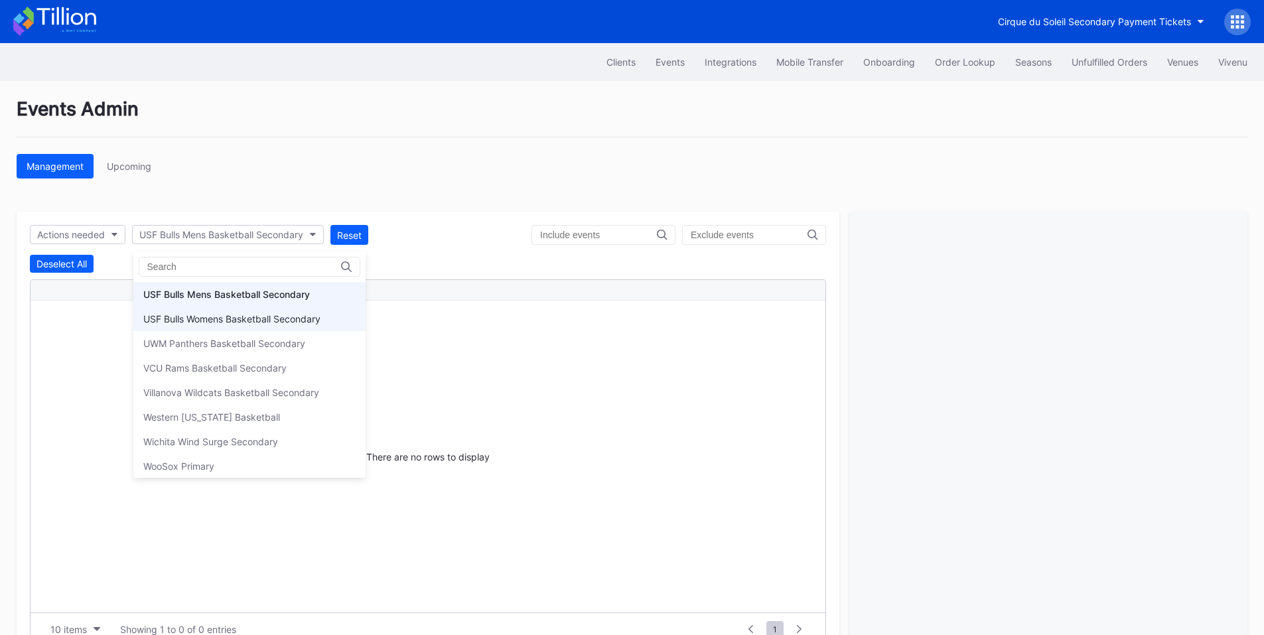
click at [283, 311] on div "USF Bulls Womens Basketball Secondary" at bounding box center [249, 318] width 232 height 25
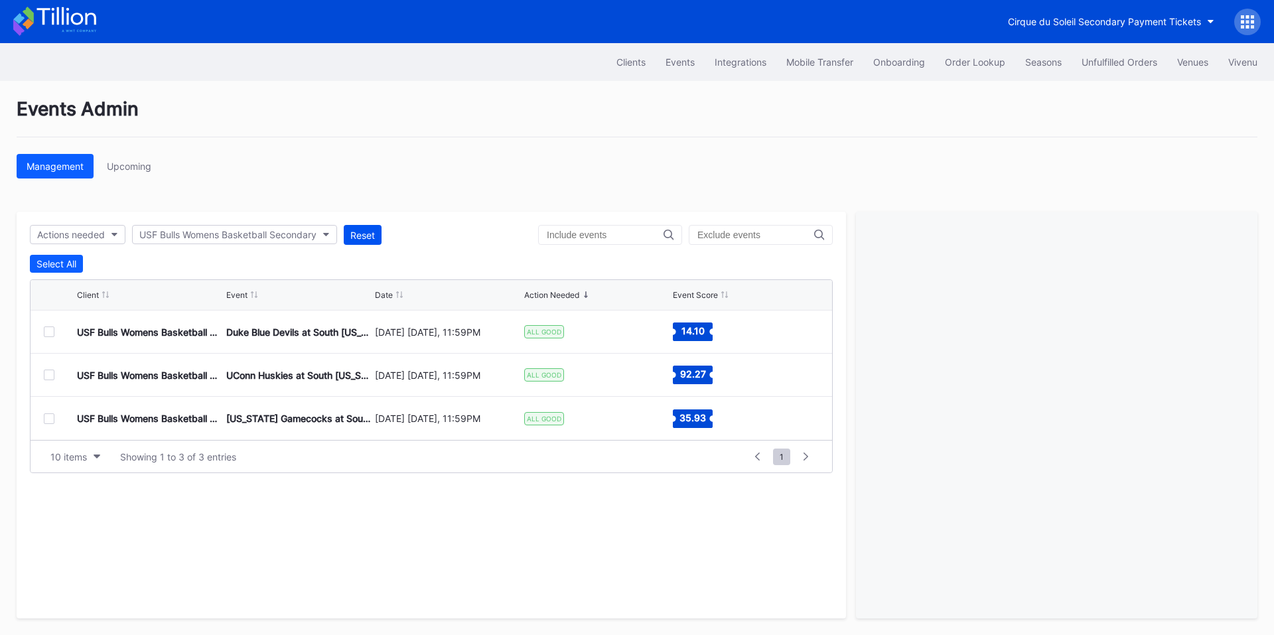
click at [357, 232] on div "Reset" at bounding box center [362, 235] width 25 height 11
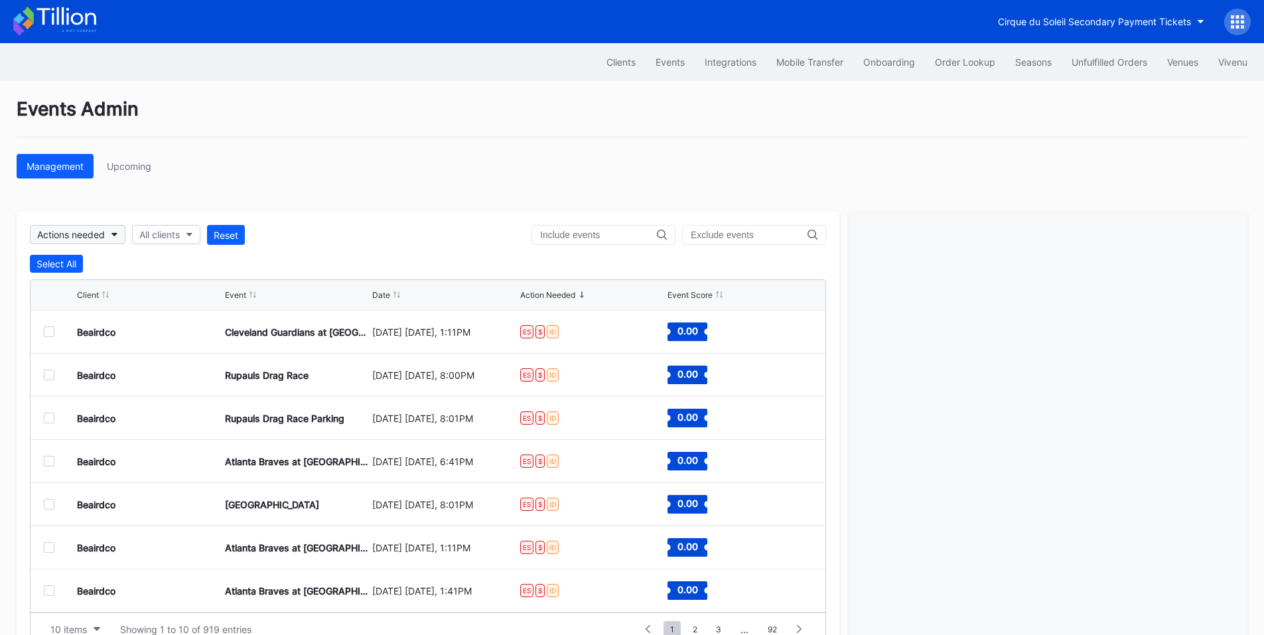
click at [120, 233] on button "Actions needed" at bounding box center [78, 234] width 96 height 19
click at [129, 358] on div "Missing integration IDs" at bounding box center [109, 358] width 98 height 11
click at [154, 237] on div "All clients" at bounding box center [137, 234] width 40 height 11
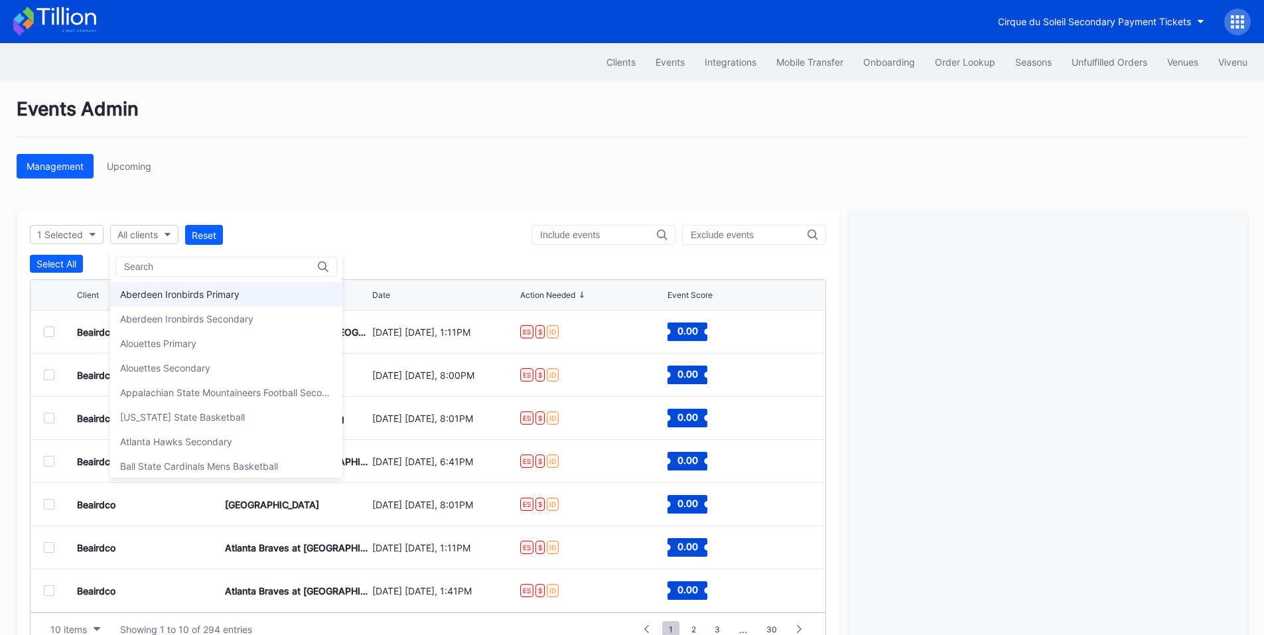
click at [224, 285] on div "Aberdeen Ironbirds Primary" at bounding box center [226, 294] width 232 height 25
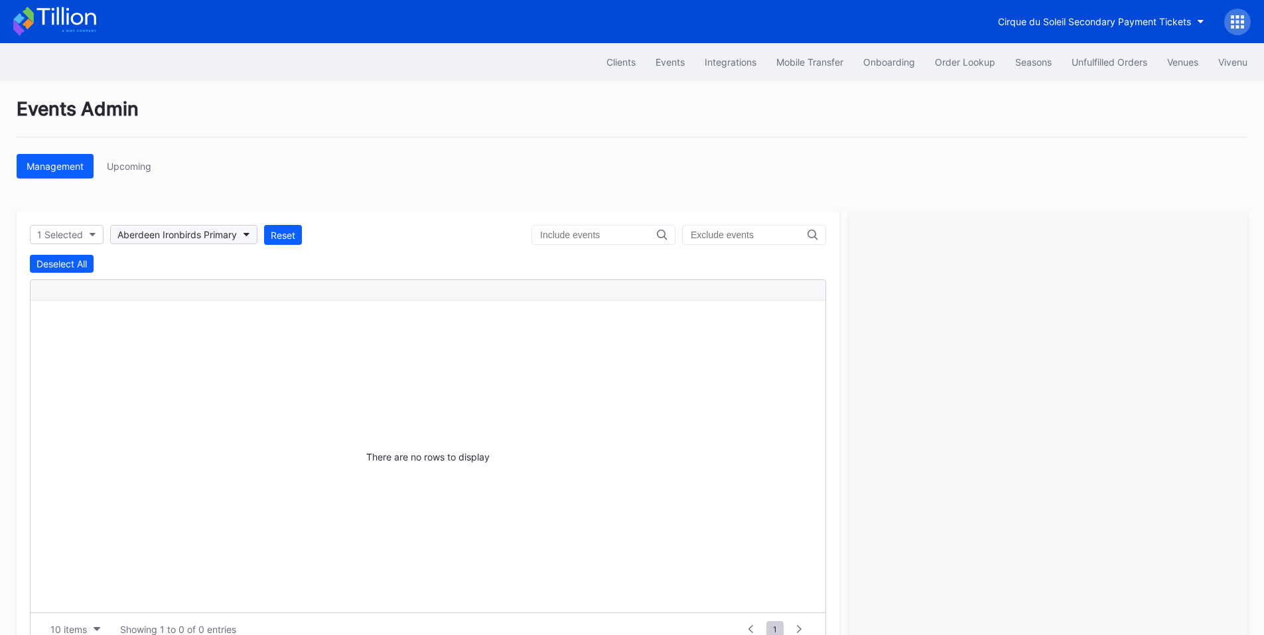
click at [177, 237] on div "Aberdeen Ironbirds Primary" at bounding box center [176, 234] width 119 height 11
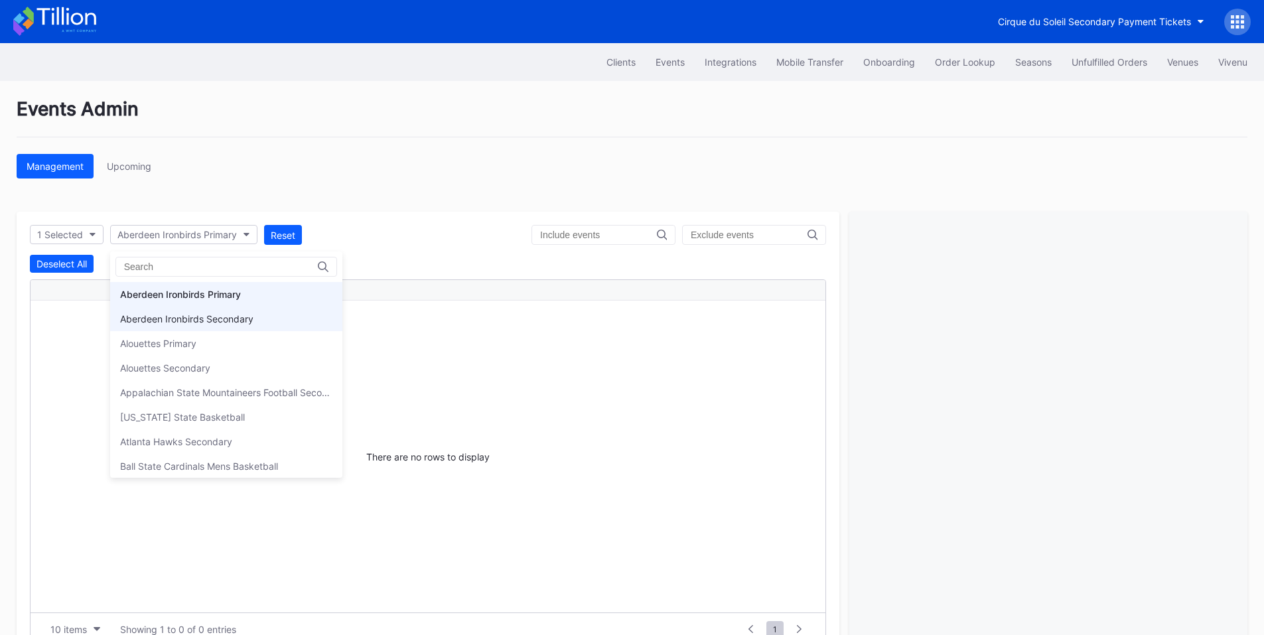
click at [231, 322] on div "Aberdeen Ironbirds Secondary" at bounding box center [186, 318] width 133 height 11
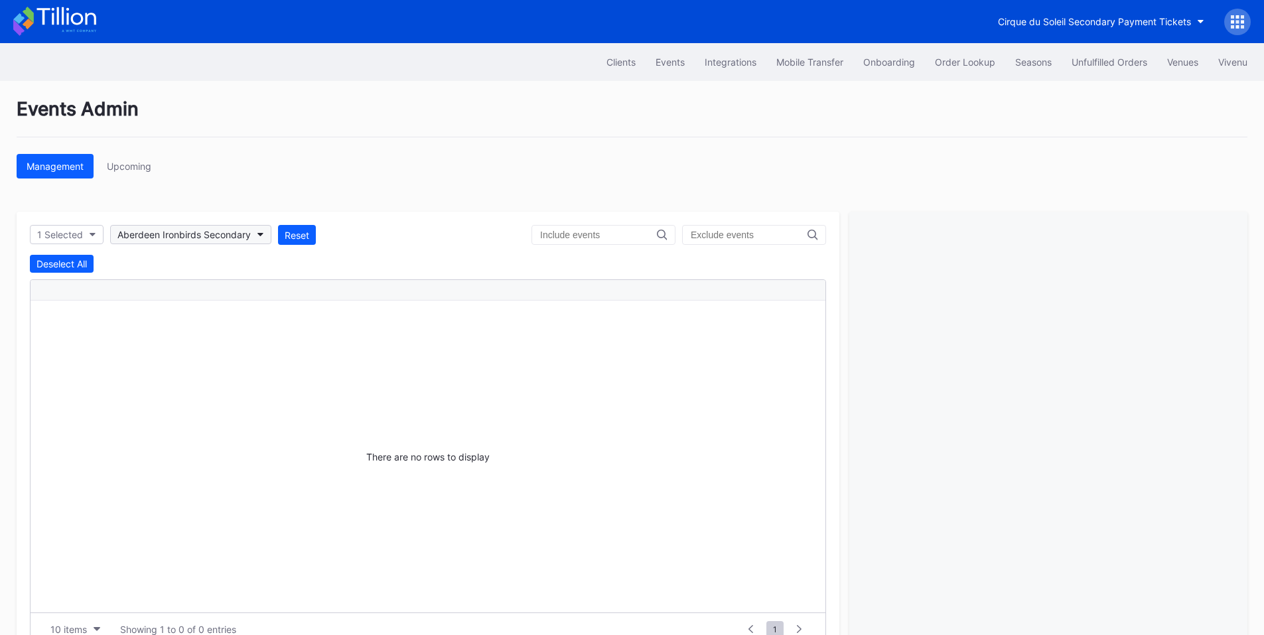
click at [234, 238] on div "Aberdeen Ironbirds Secondary" at bounding box center [183, 234] width 133 height 11
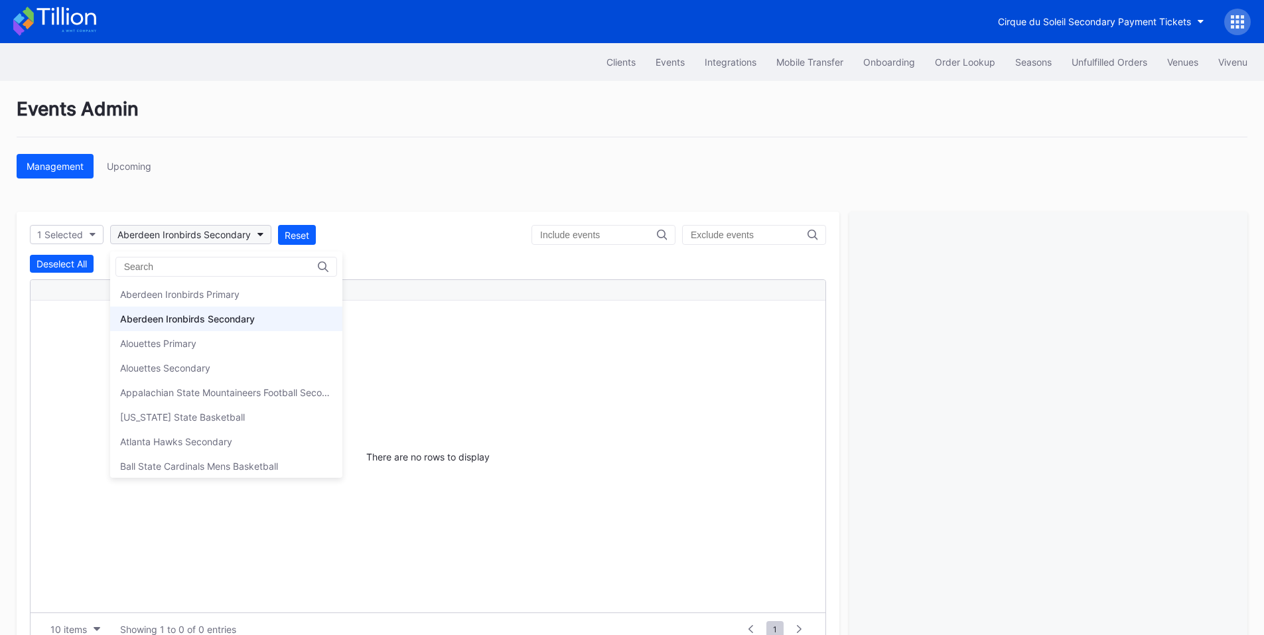
scroll to position [25, 0]
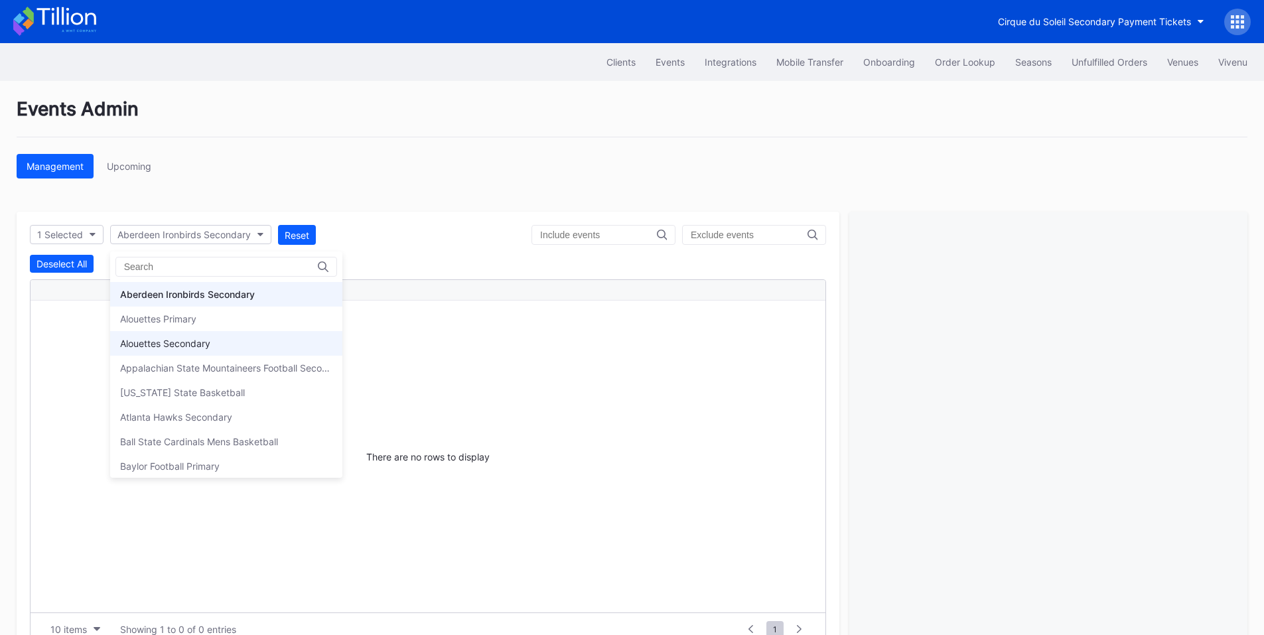
click at [224, 338] on div "Alouettes Secondary" at bounding box center [226, 343] width 232 height 25
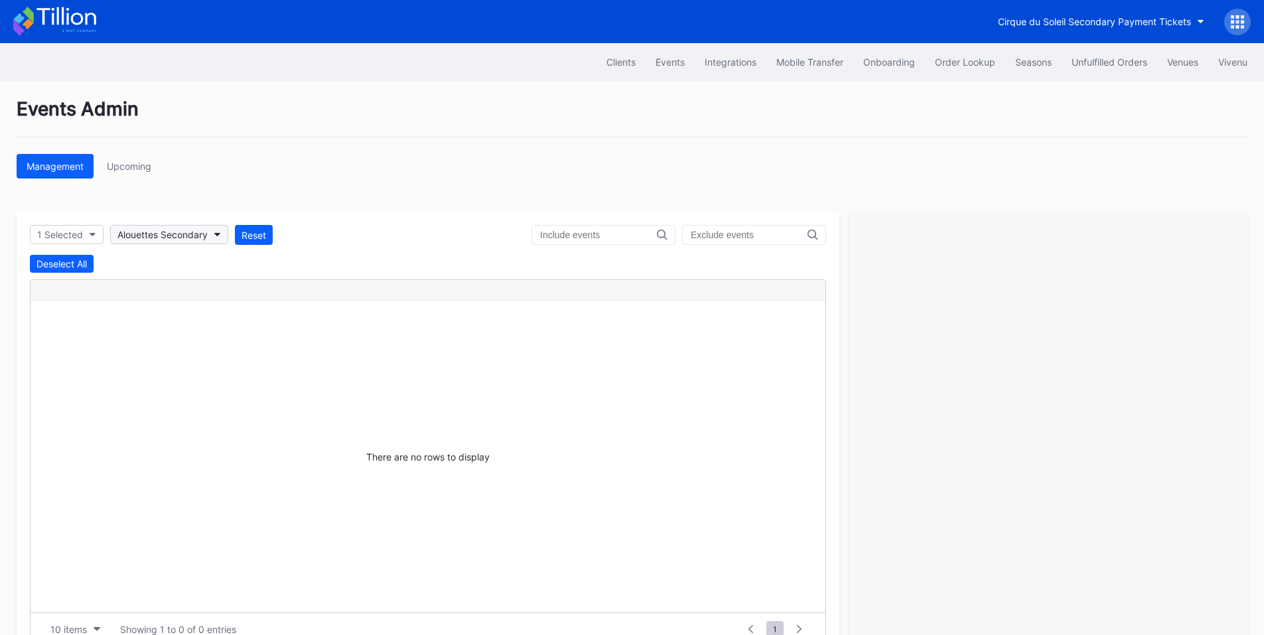
click at [215, 234] on icon "button" at bounding box center [217, 235] width 7 height 4
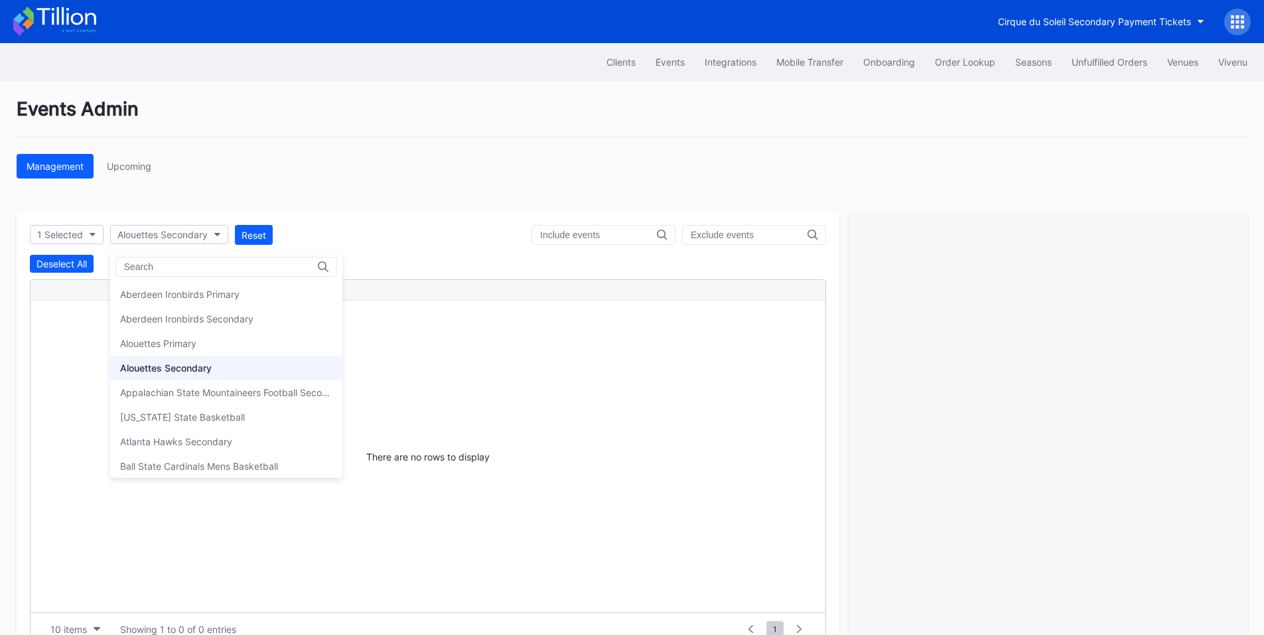
scroll to position [74, 0]
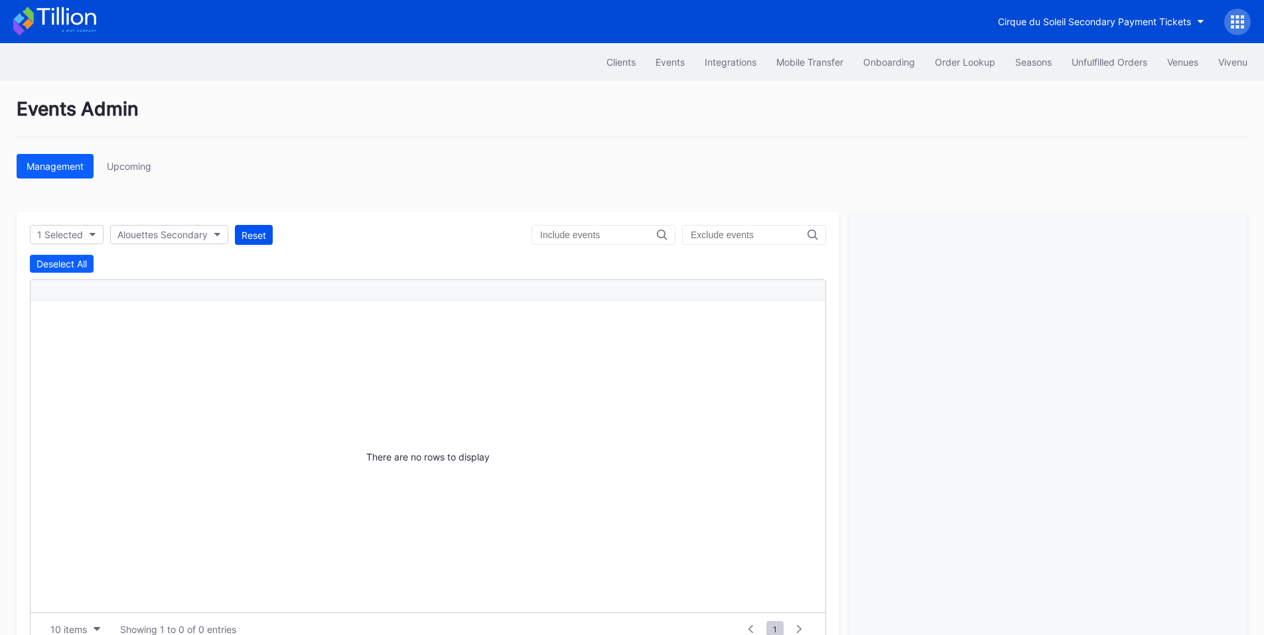
click at [250, 237] on div "Reset" at bounding box center [253, 235] width 25 height 11
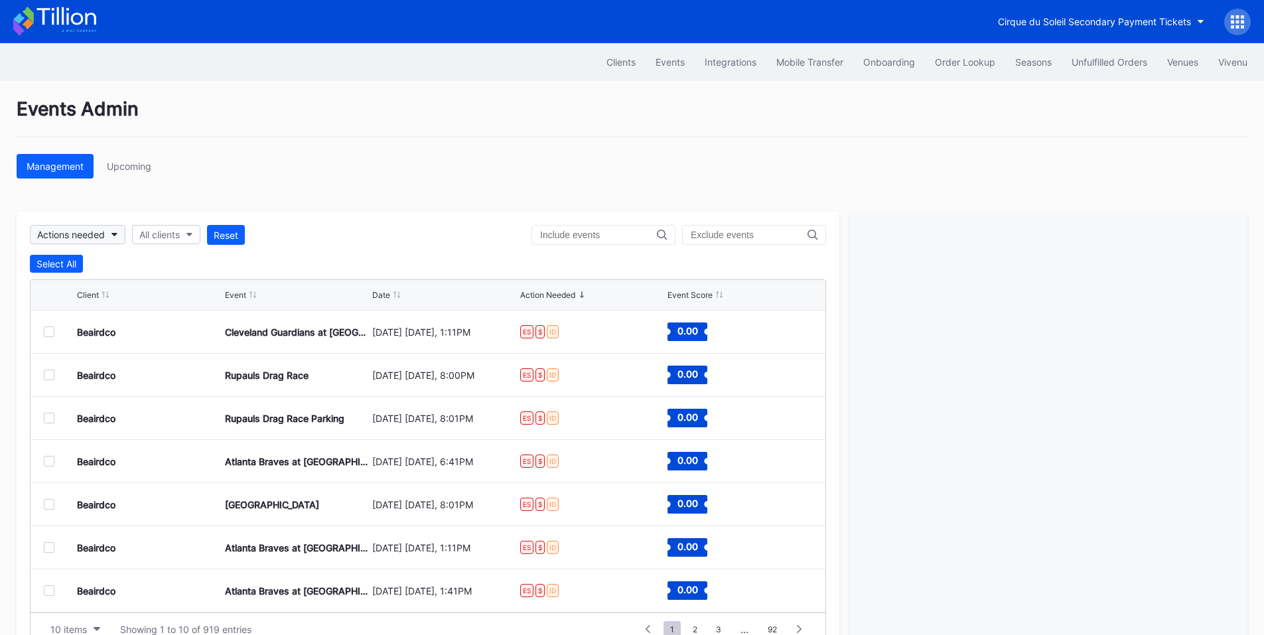
click at [68, 237] on div "Actions needed" at bounding box center [71, 234] width 68 height 11
click at [88, 354] on div "Missing integration IDs" at bounding box center [109, 358] width 98 height 11
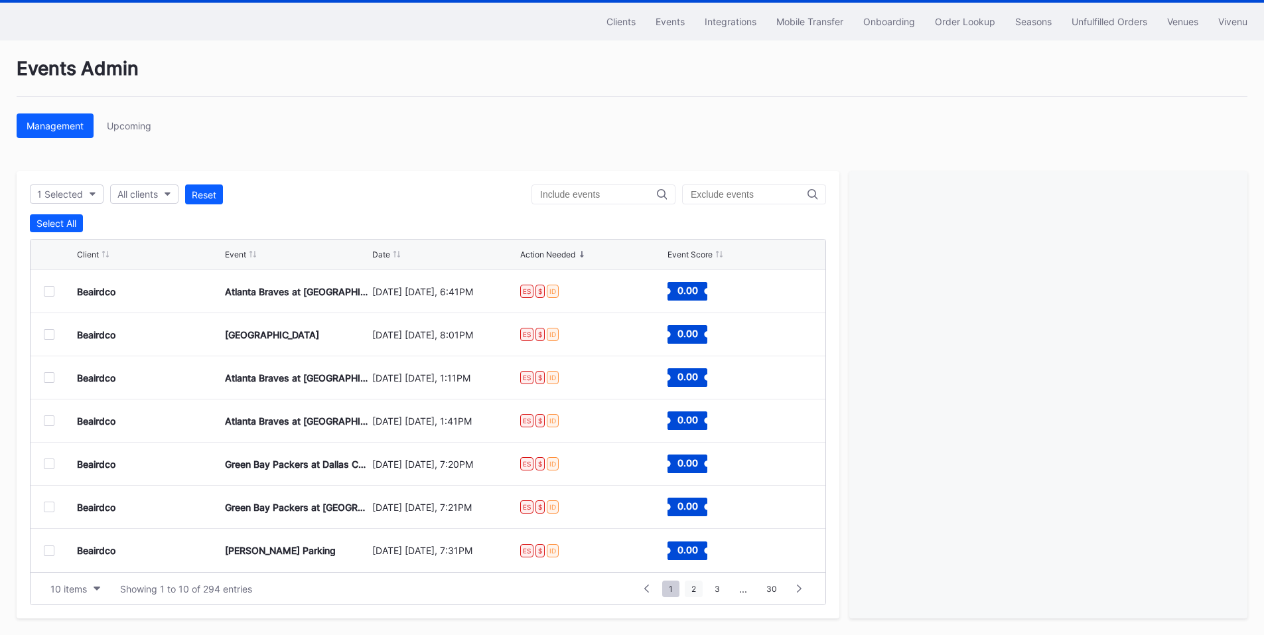
click at [690, 581] on span "2" at bounding box center [694, 588] width 18 height 17
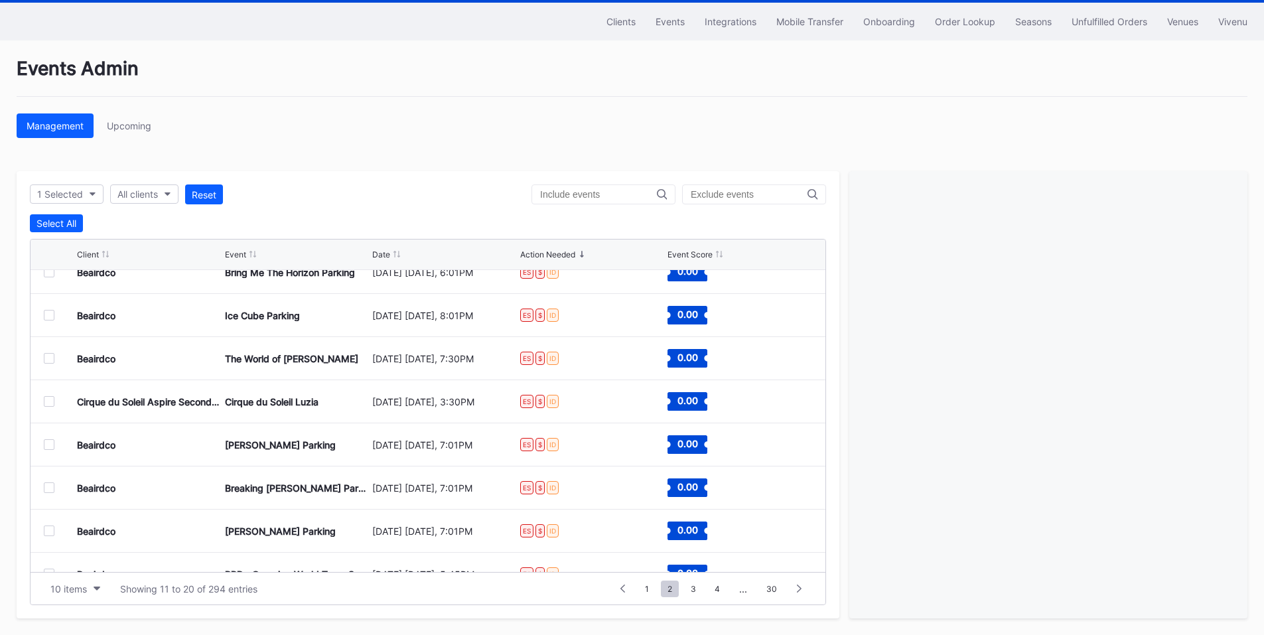
scroll to position [129, 0]
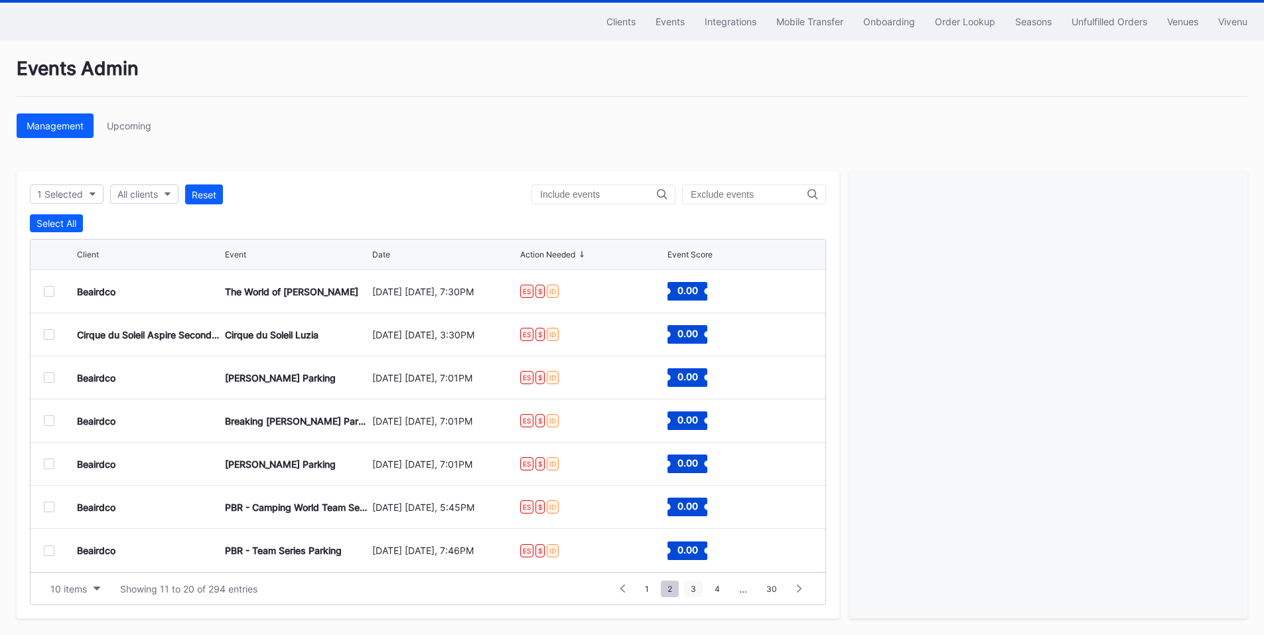
click at [692, 588] on span "3" at bounding box center [693, 588] width 19 height 17
